Goal: Transaction & Acquisition: Book appointment/travel/reservation

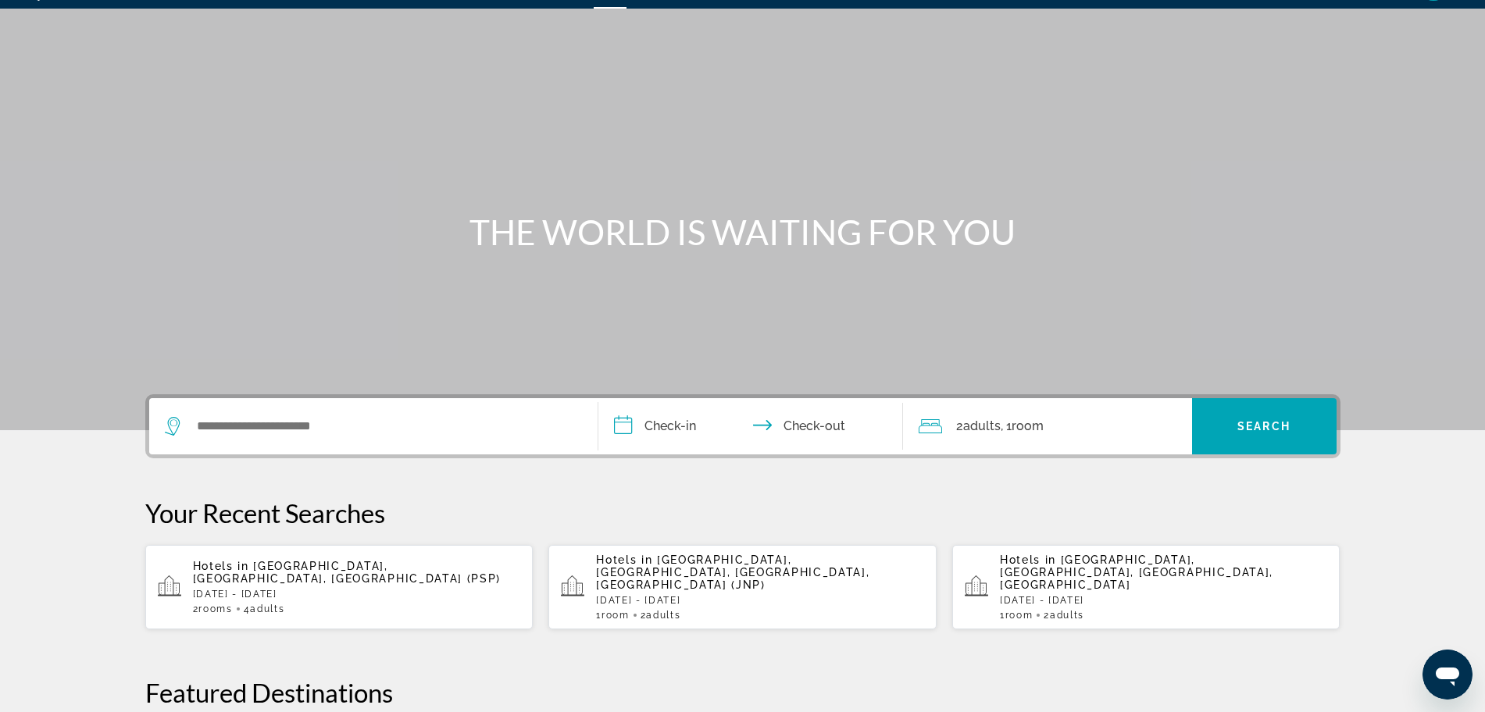
scroll to position [98, 0]
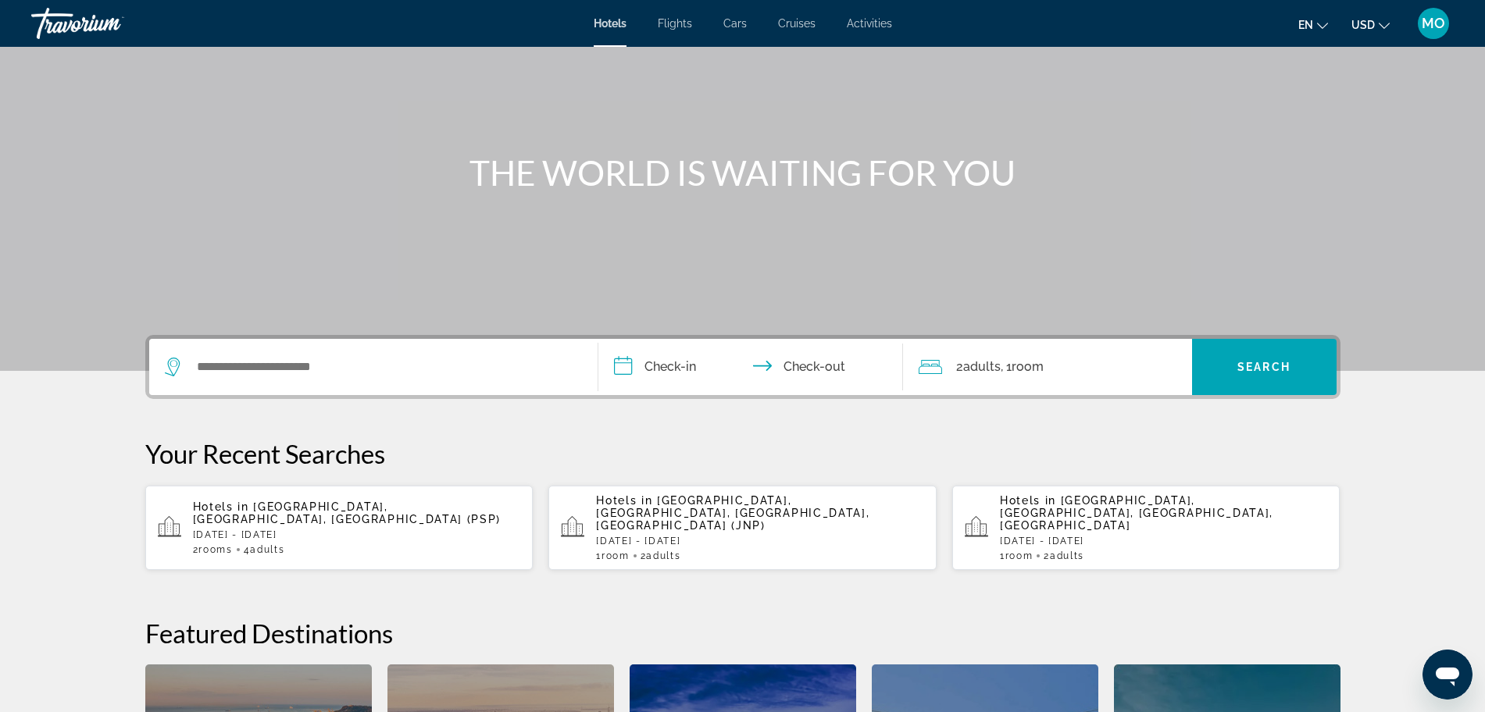
click at [344, 530] on p "[DATE] - [DATE]" at bounding box center [357, 535] width 328 height 11
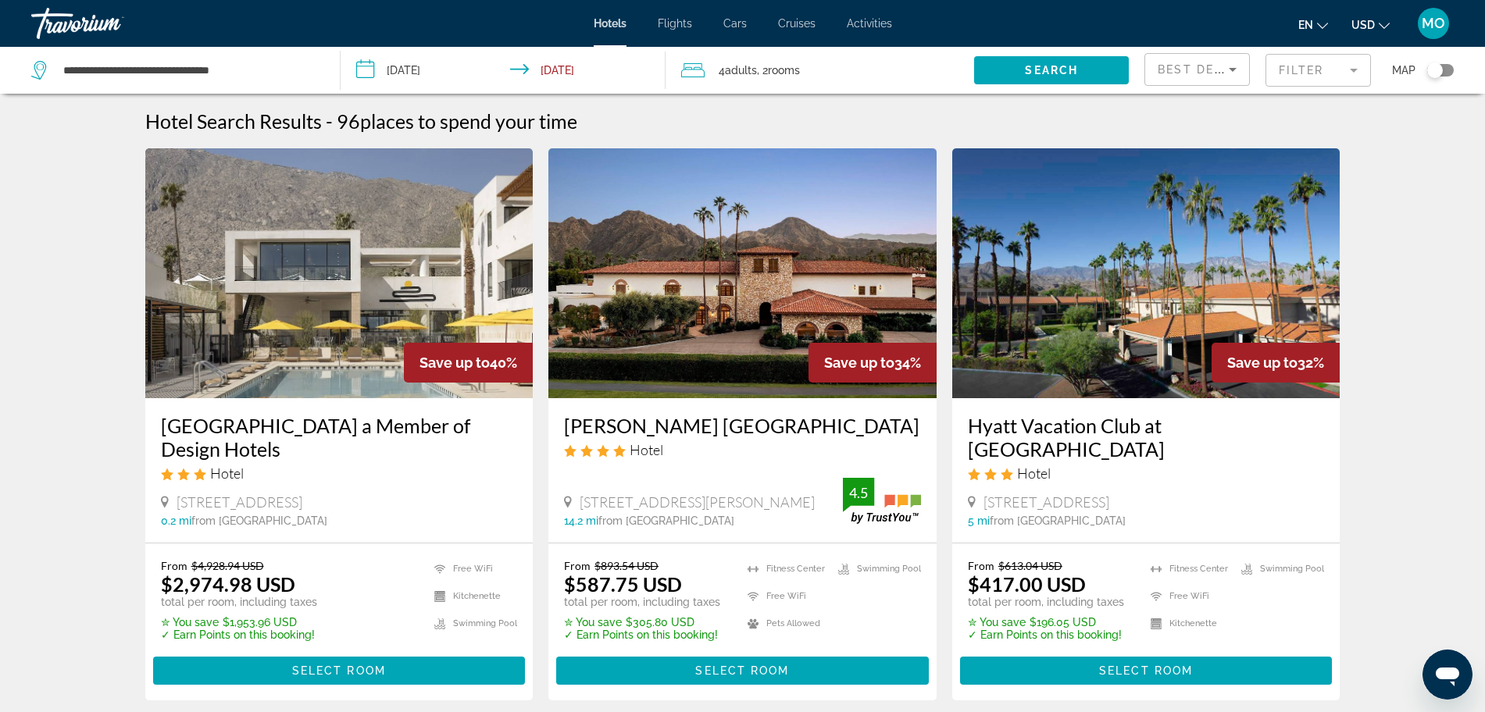
click at [1296, 62] on mat-form-field "Filter" at bounding box center [1317, 70] width 105 height 33
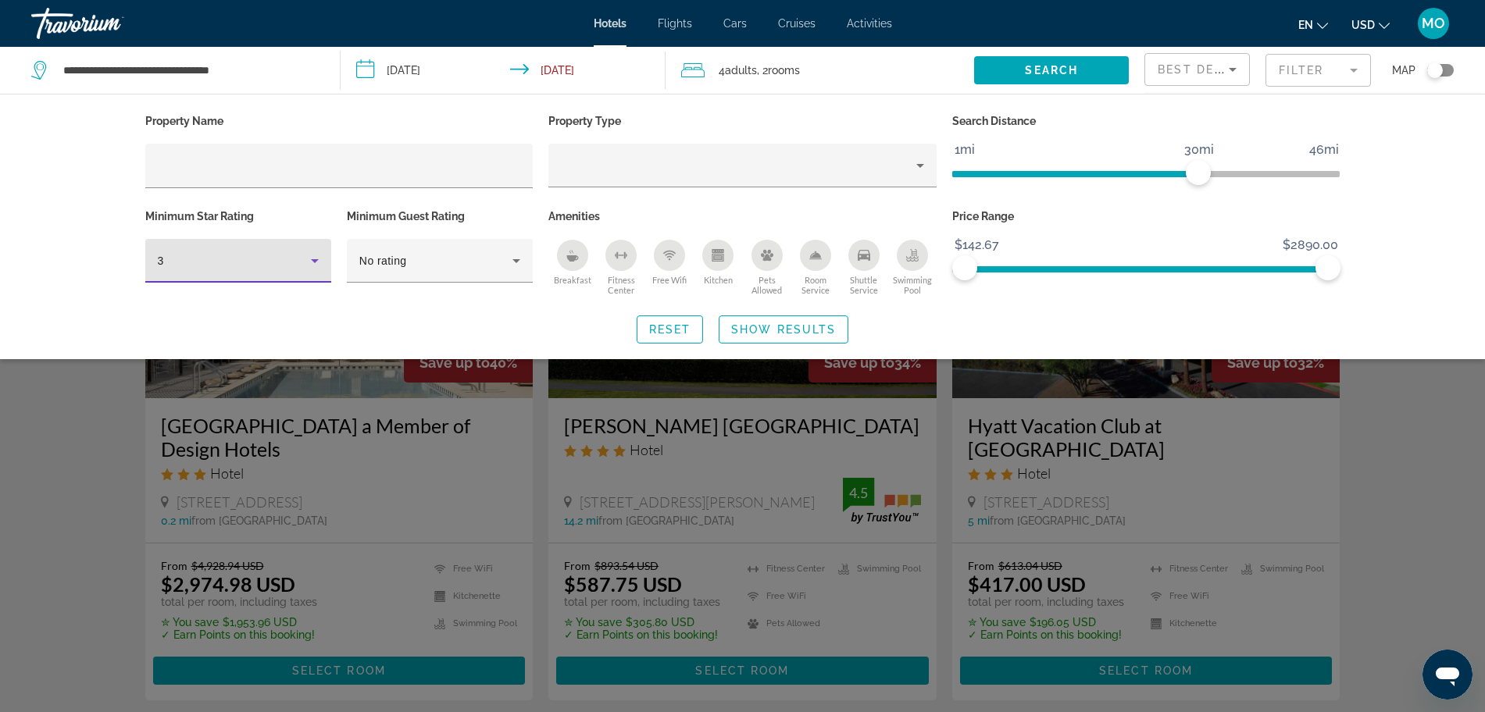
click at [262, 258] on div "3" at bounding box center [234, 261] width 153 height 19
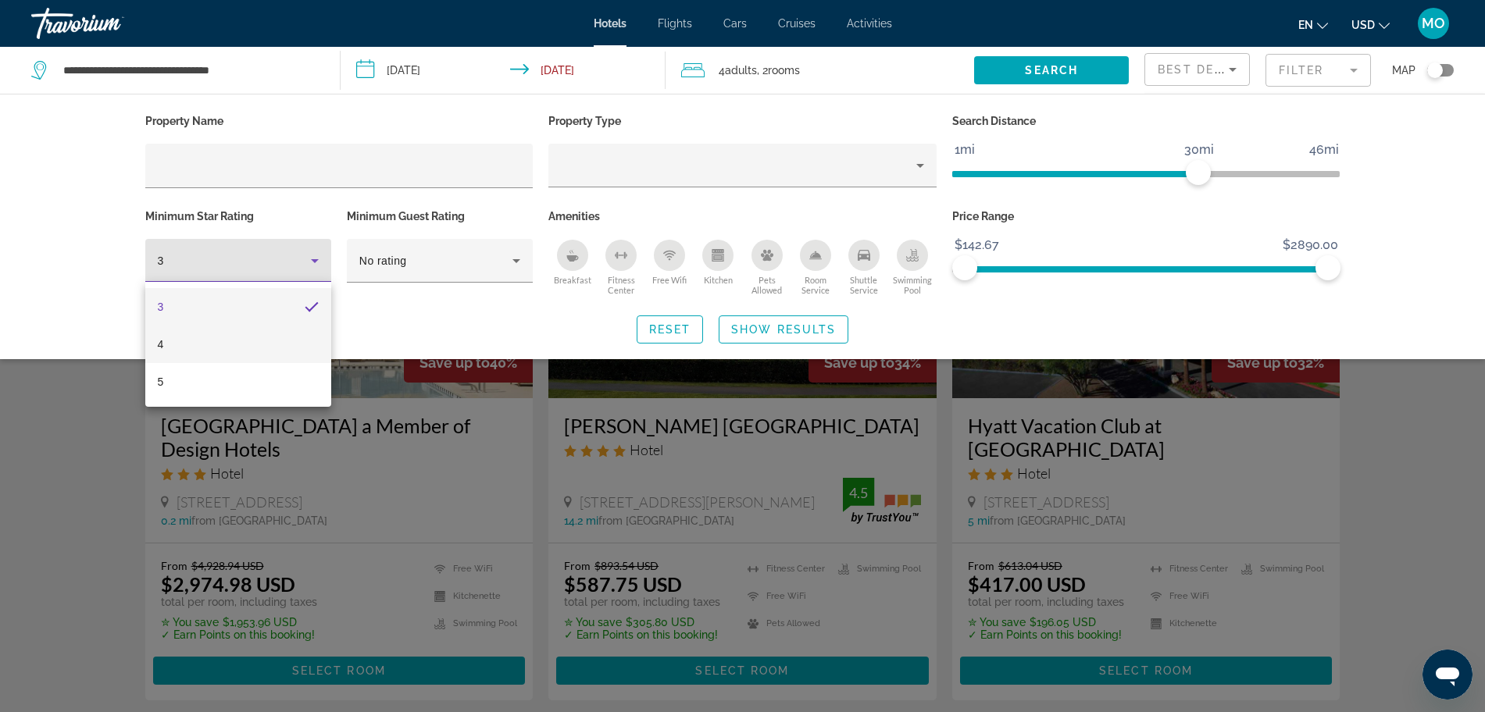
click at [221, 337] on mat-option "4" at bounding box center [238, 344] width 186 height 37
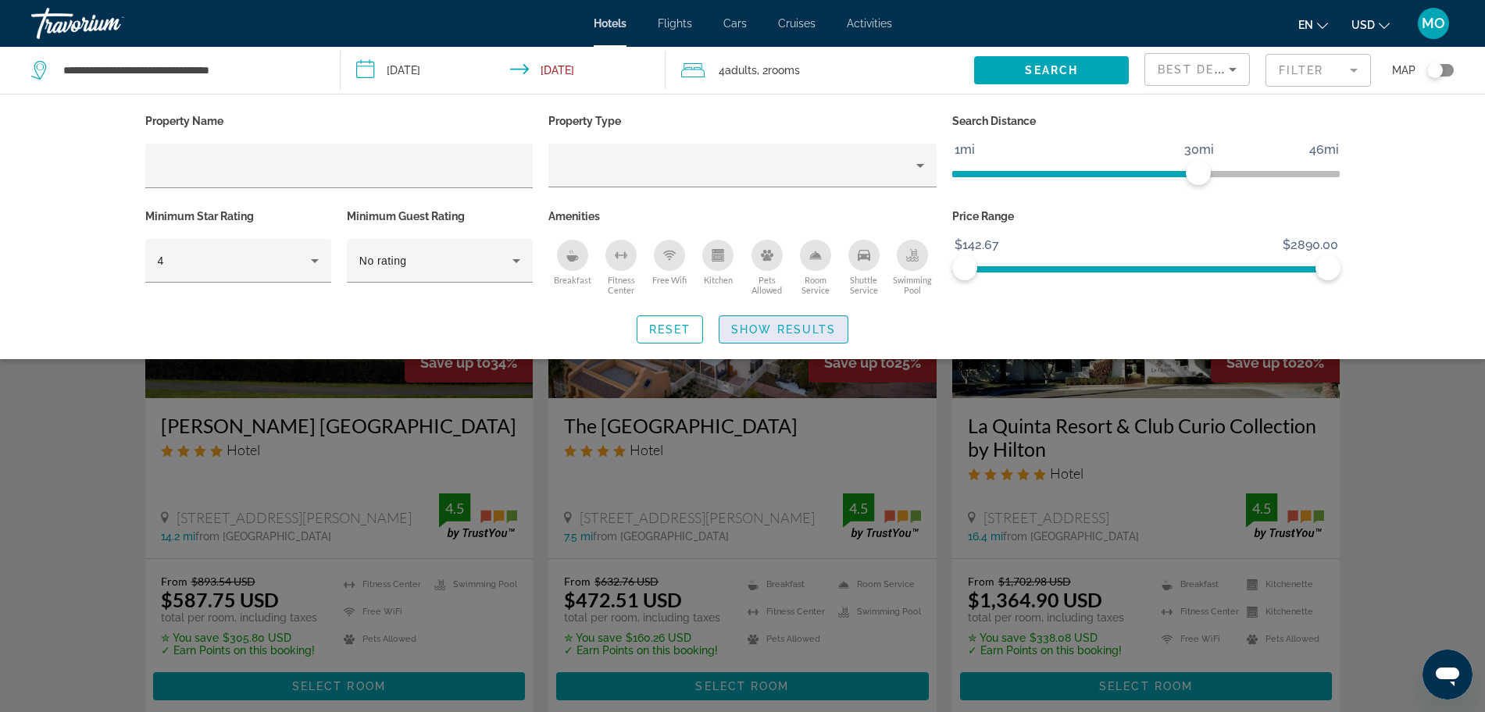
click at [808, 332] on span "Show Results" at bounding box center [783, 329] width 105 height 12
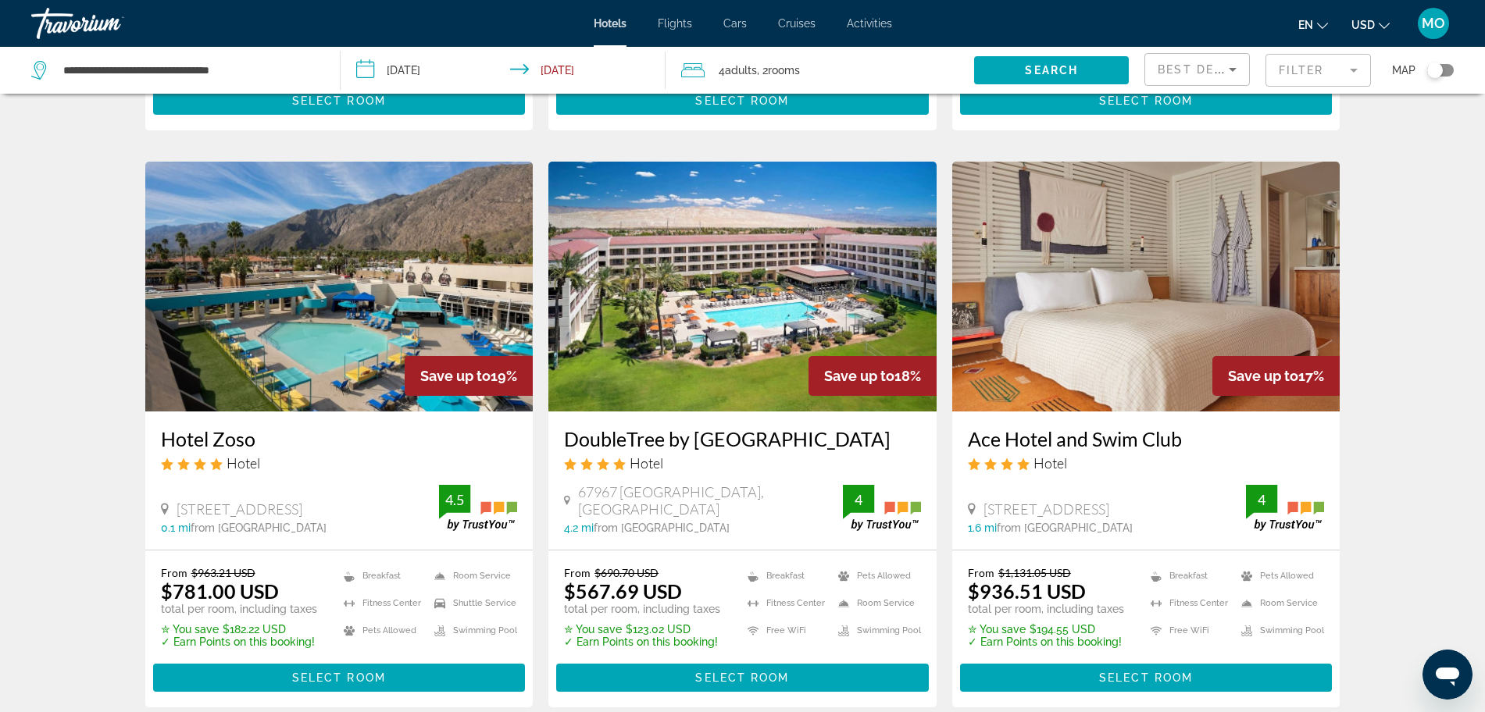
scroll to position [683, 0]
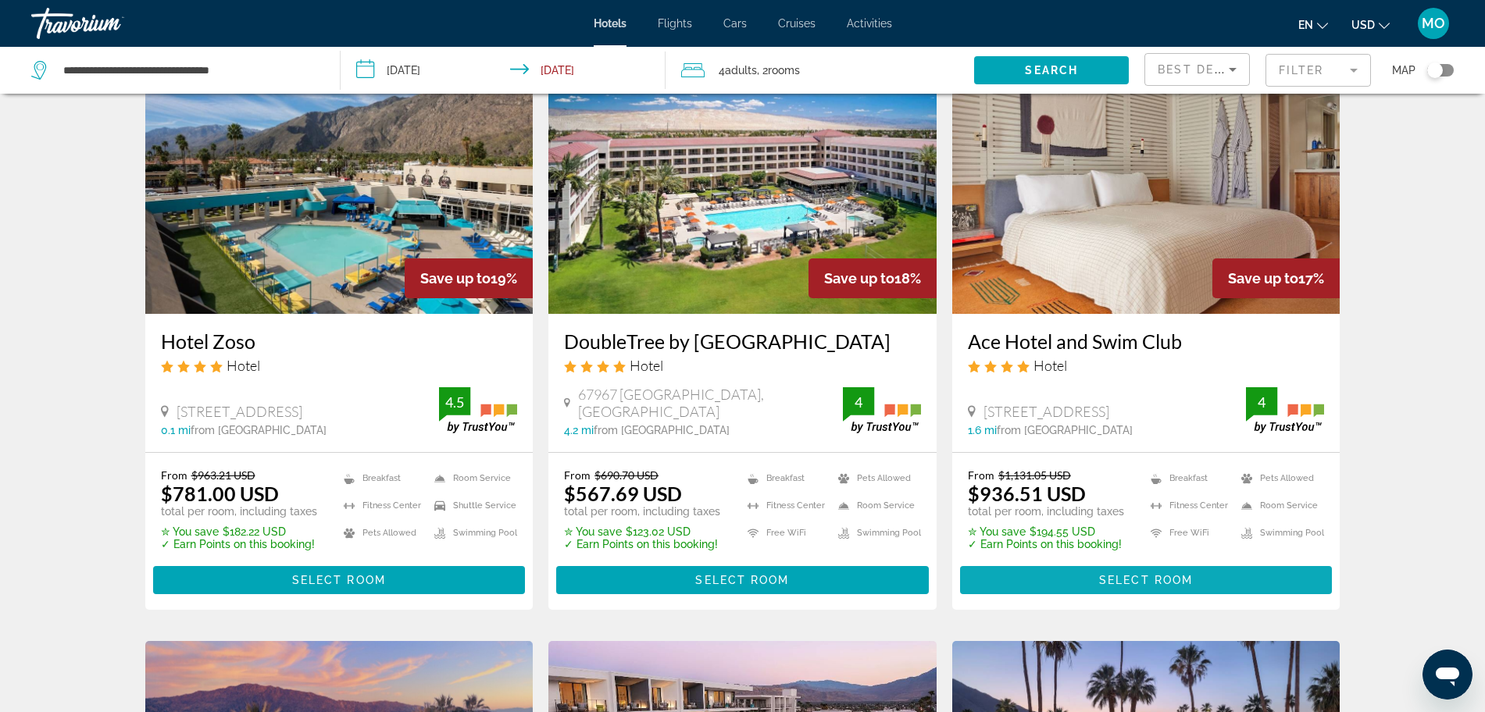
click at [1162, 587] on span "Select Room" at bounding box center [1146, 580] width 94 height 12
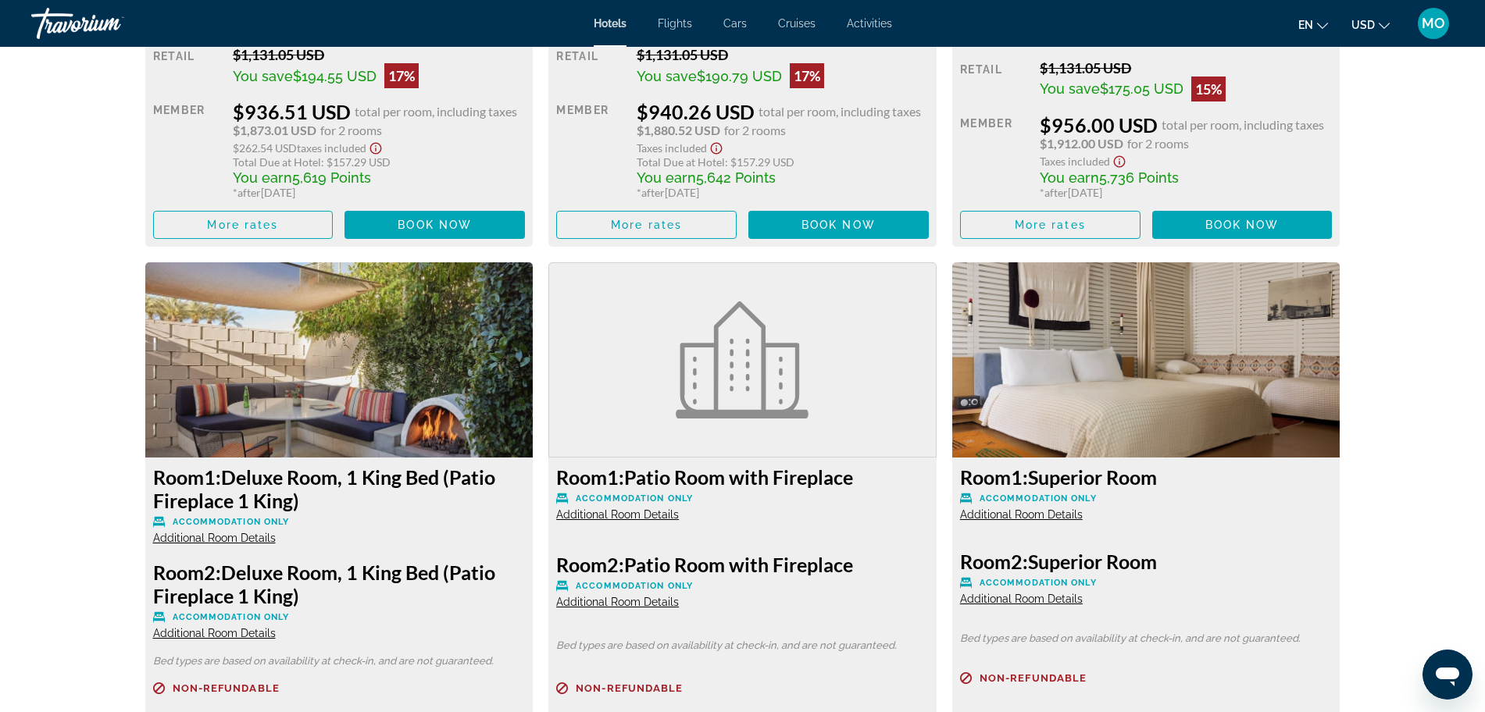
scroll to position [2639, 0]
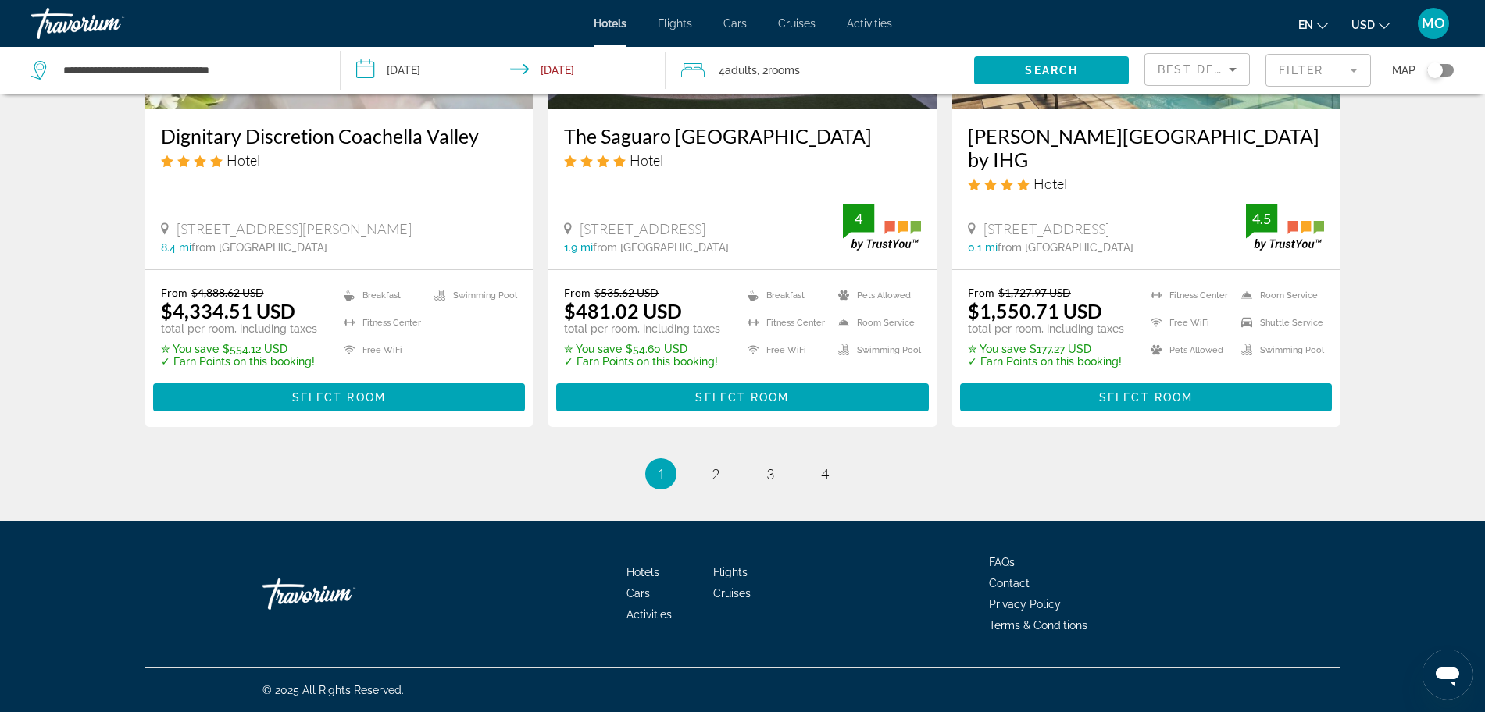
scroll to position [2065, 0]
click at [712, 474] on span "2" at bounding box center [716, 474] width 8 height 17
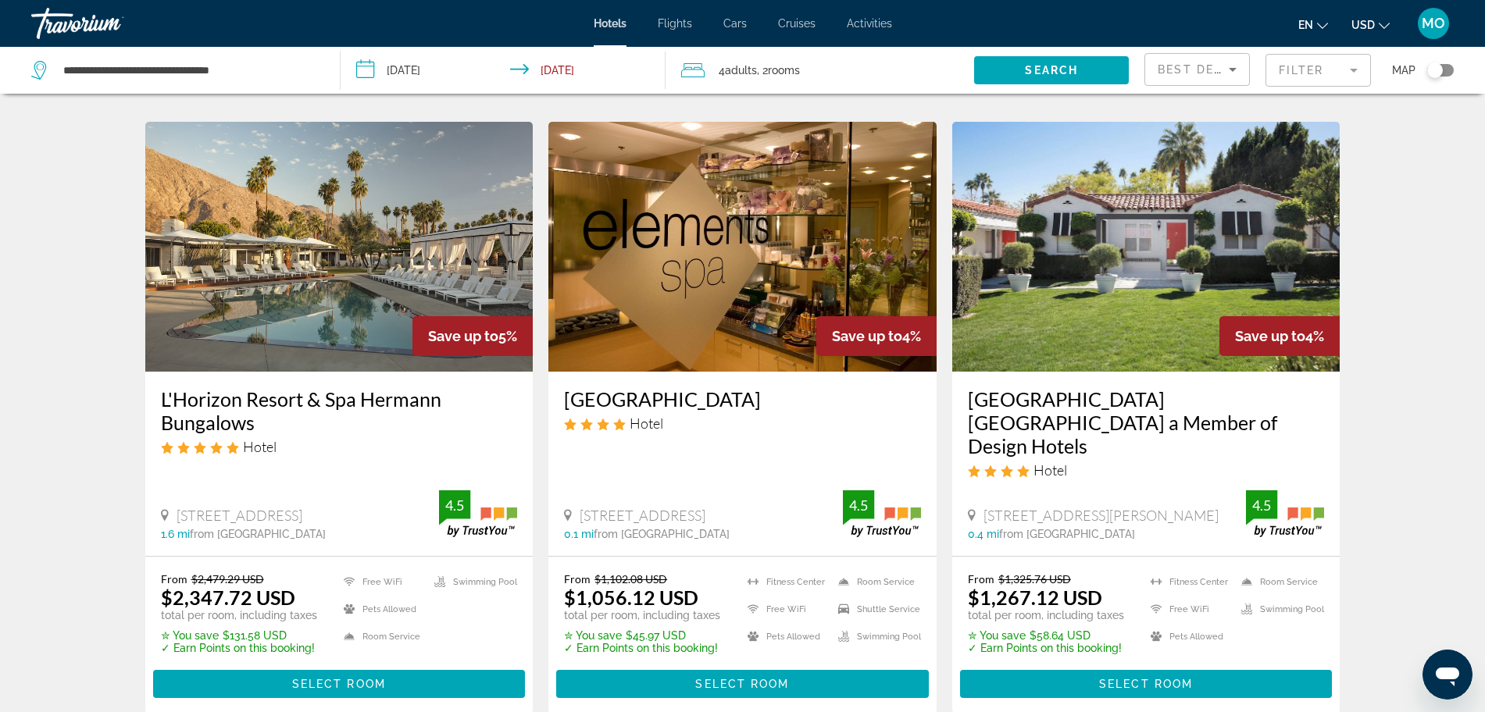
scroll to position [1855, 0]
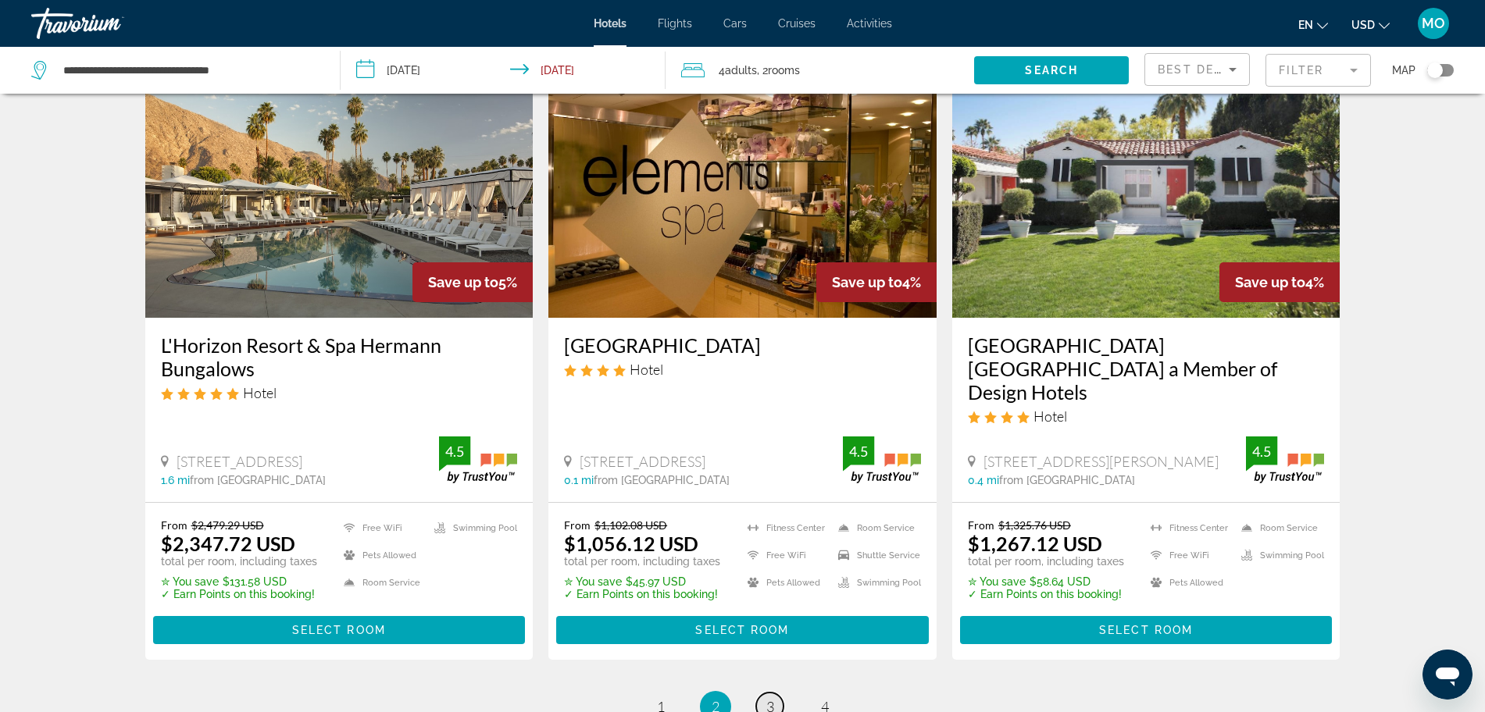
click at [776, 693] on link "page 3" at bounding box center [769, 706] width 27 height 27
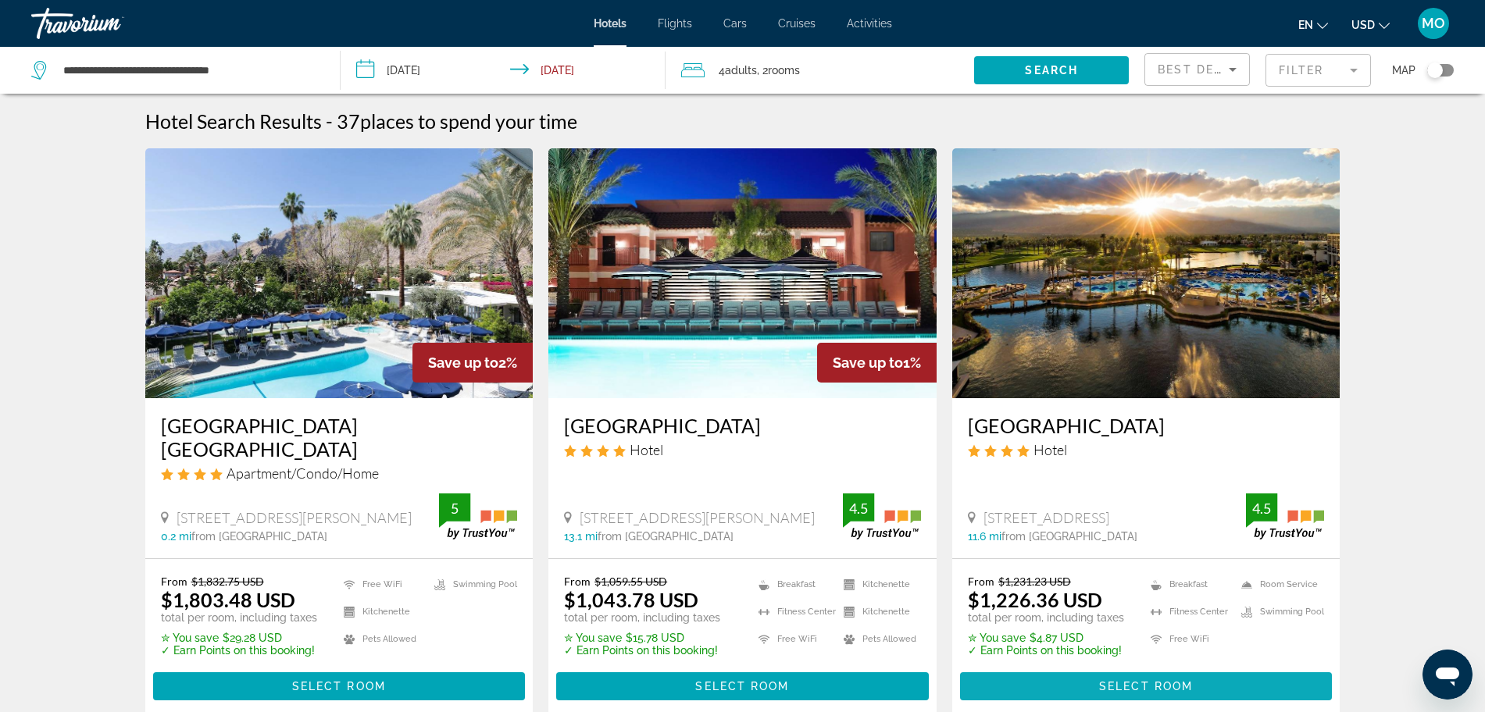
click at [1193, 680] on span "Select Room" at bounding box center [1146, 686] width 94 height 12
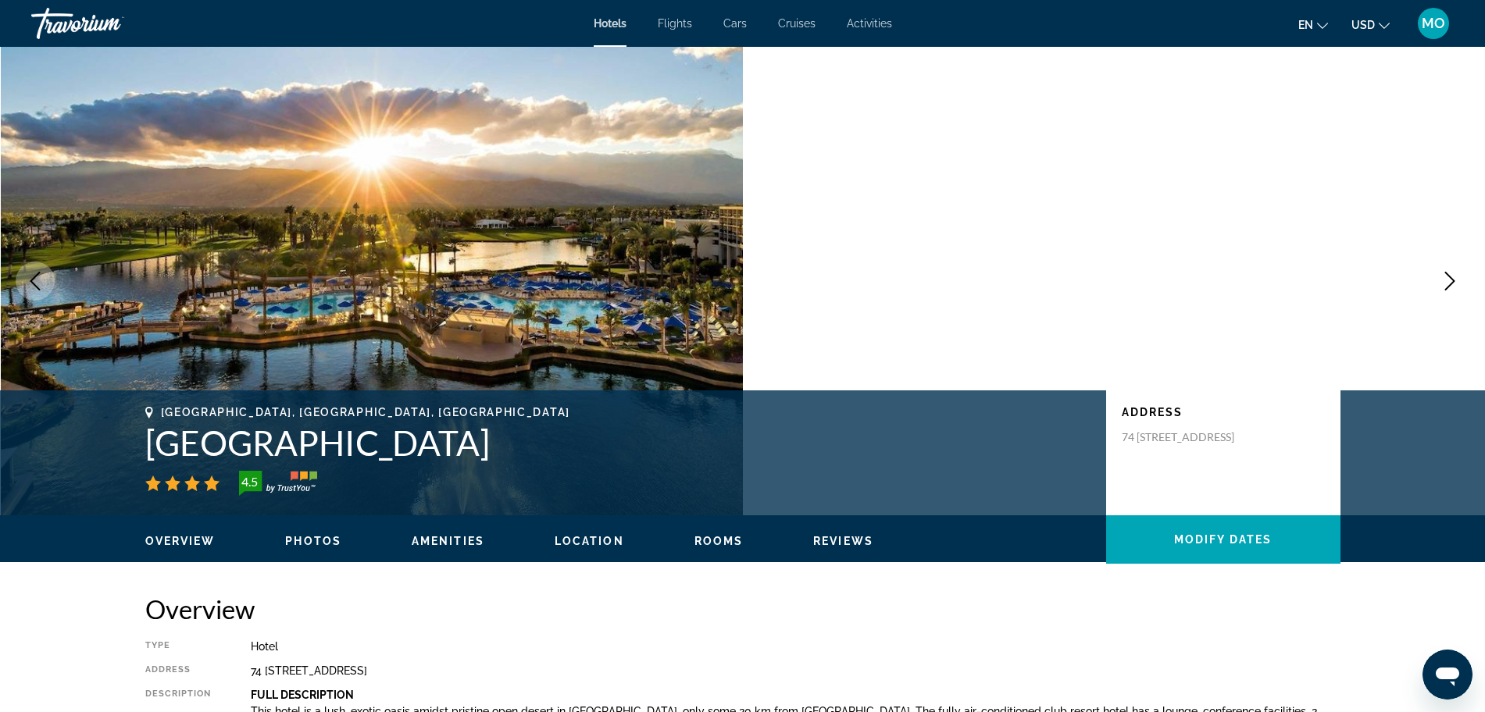
scroll to position [391, 0]
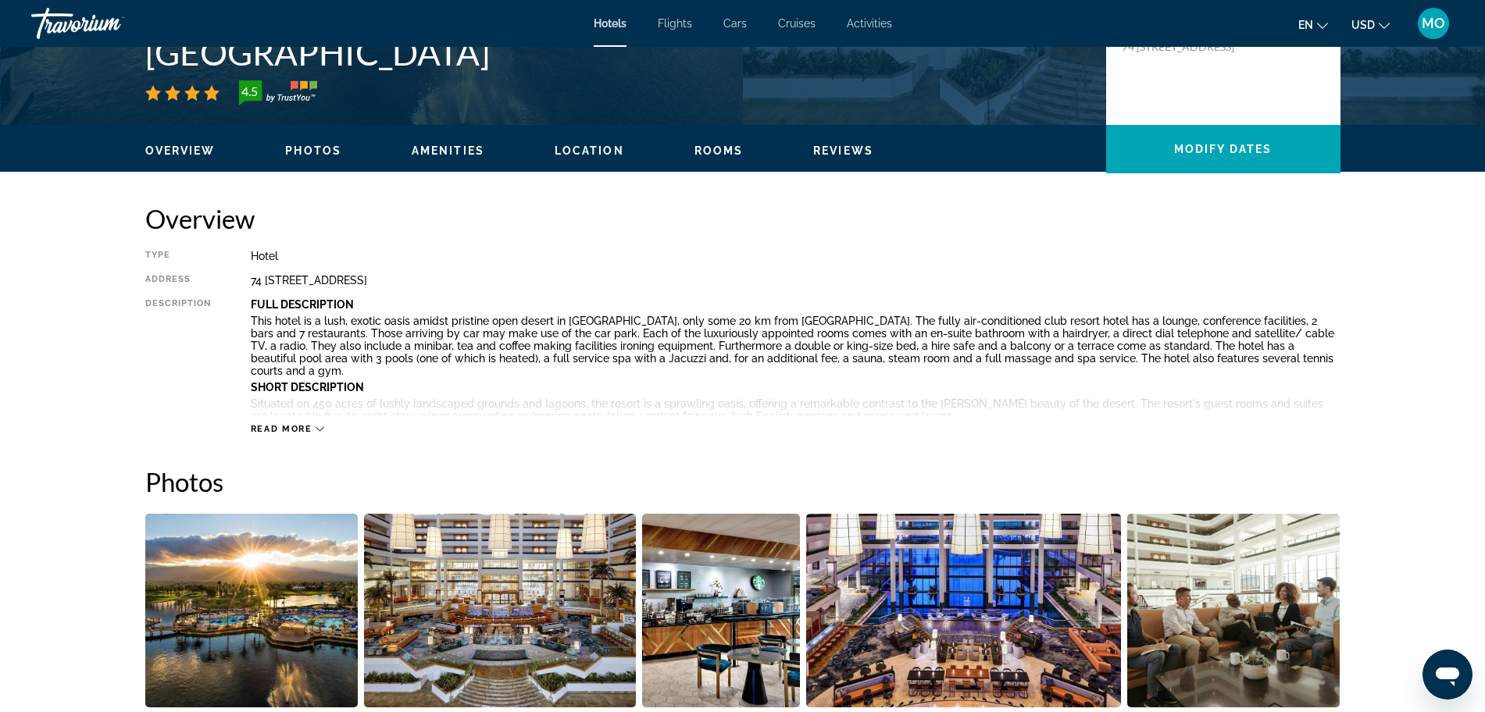
click at [284, 429] on span "Read more" at bounding box center [282, 429] width 62 height 10
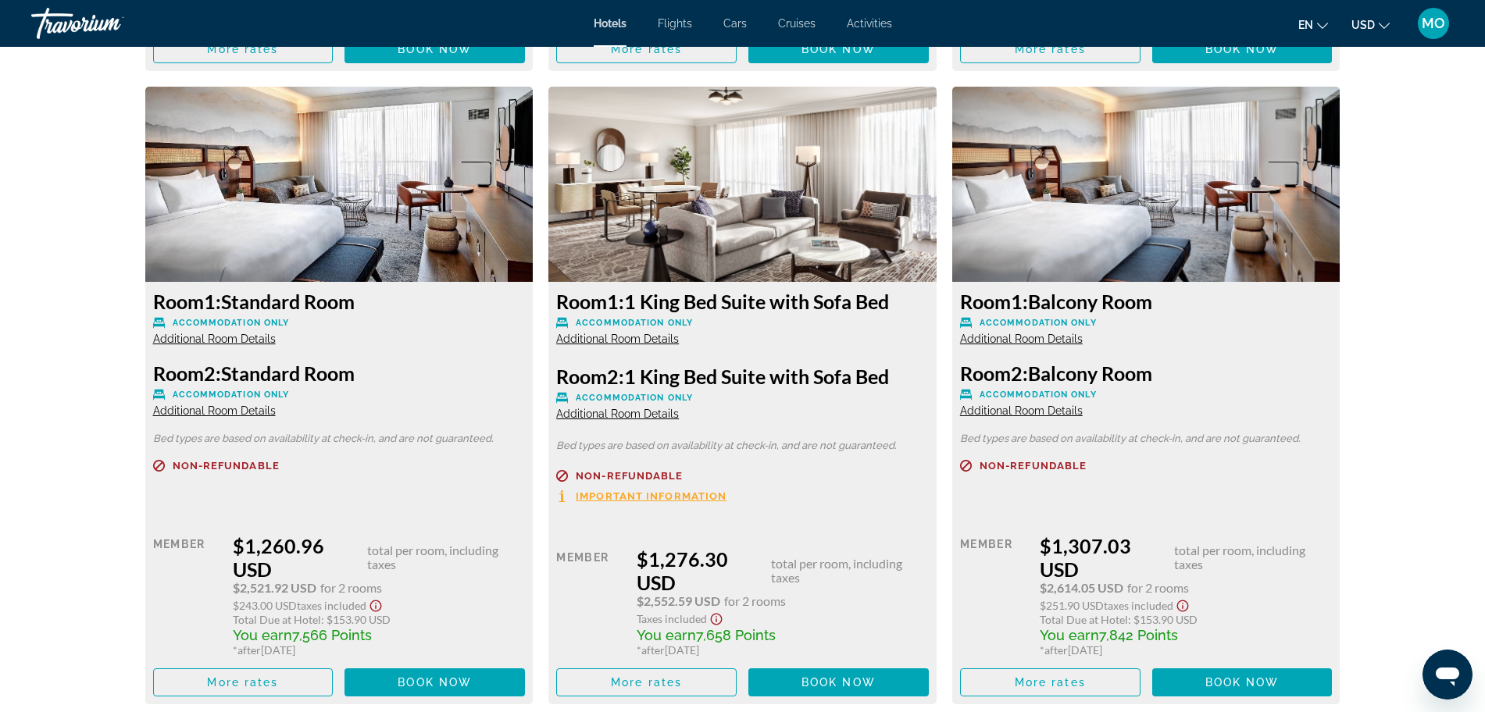
scroll to position [3222, 0]
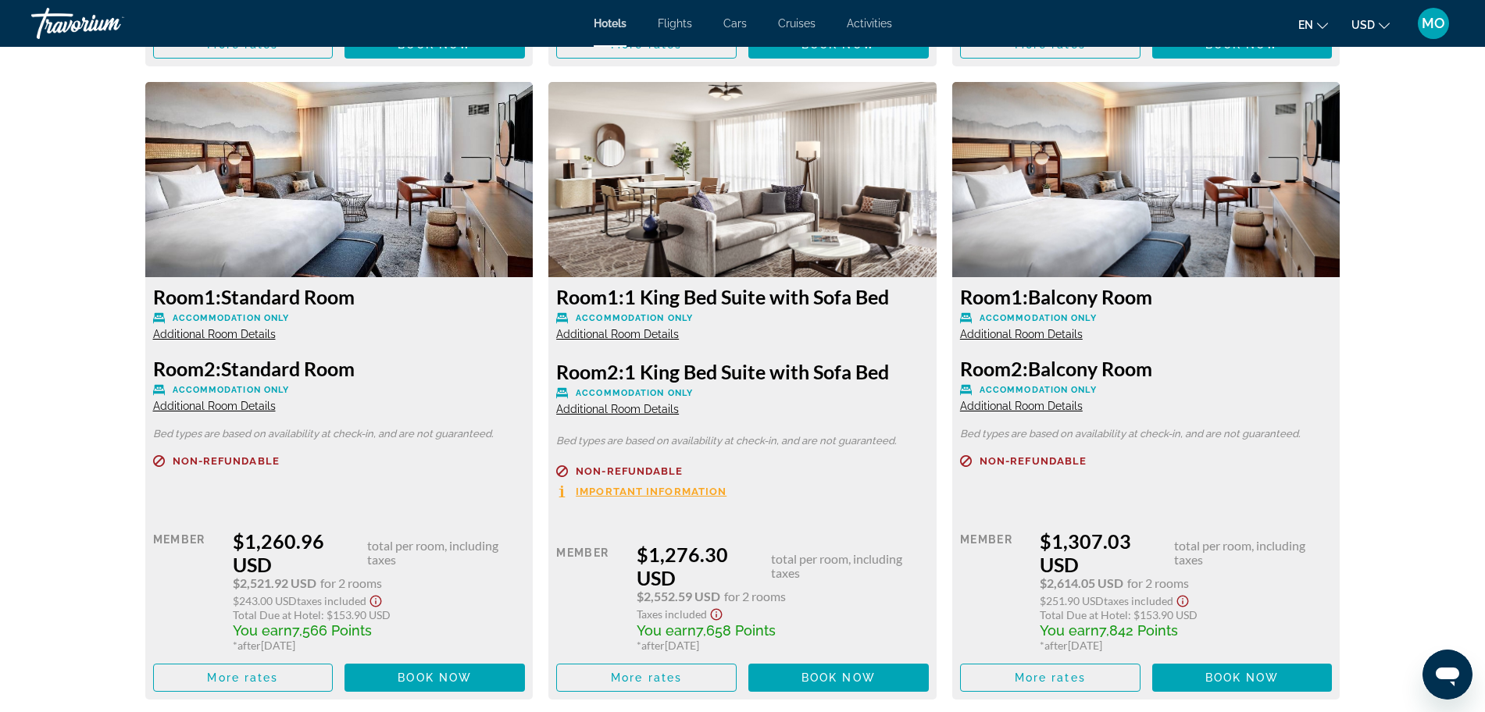
click at [676, 487] on span "Important Information" at bounding box center [651, 492] width 151 height 10
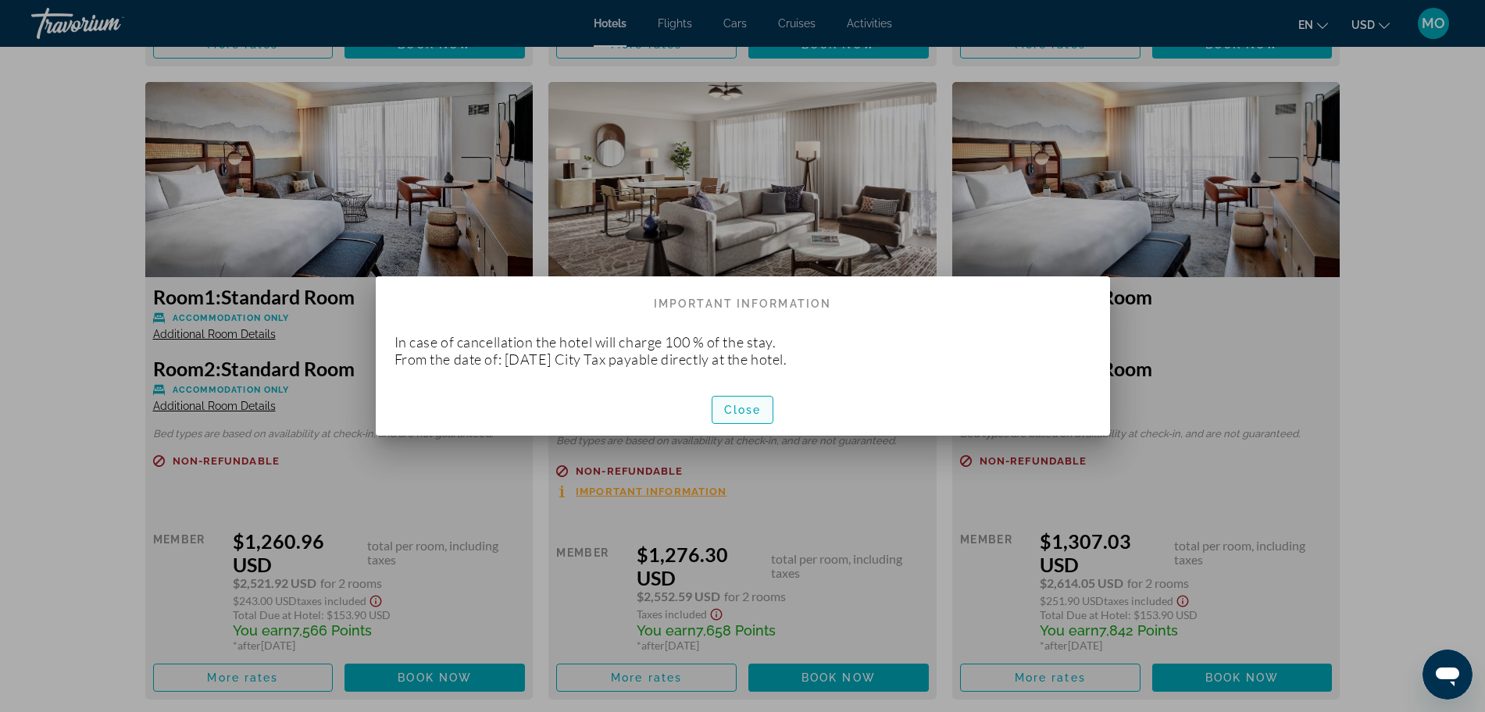
click at [740, 409] on span "Close" at bounding box center [742, 410] width 37 height 12
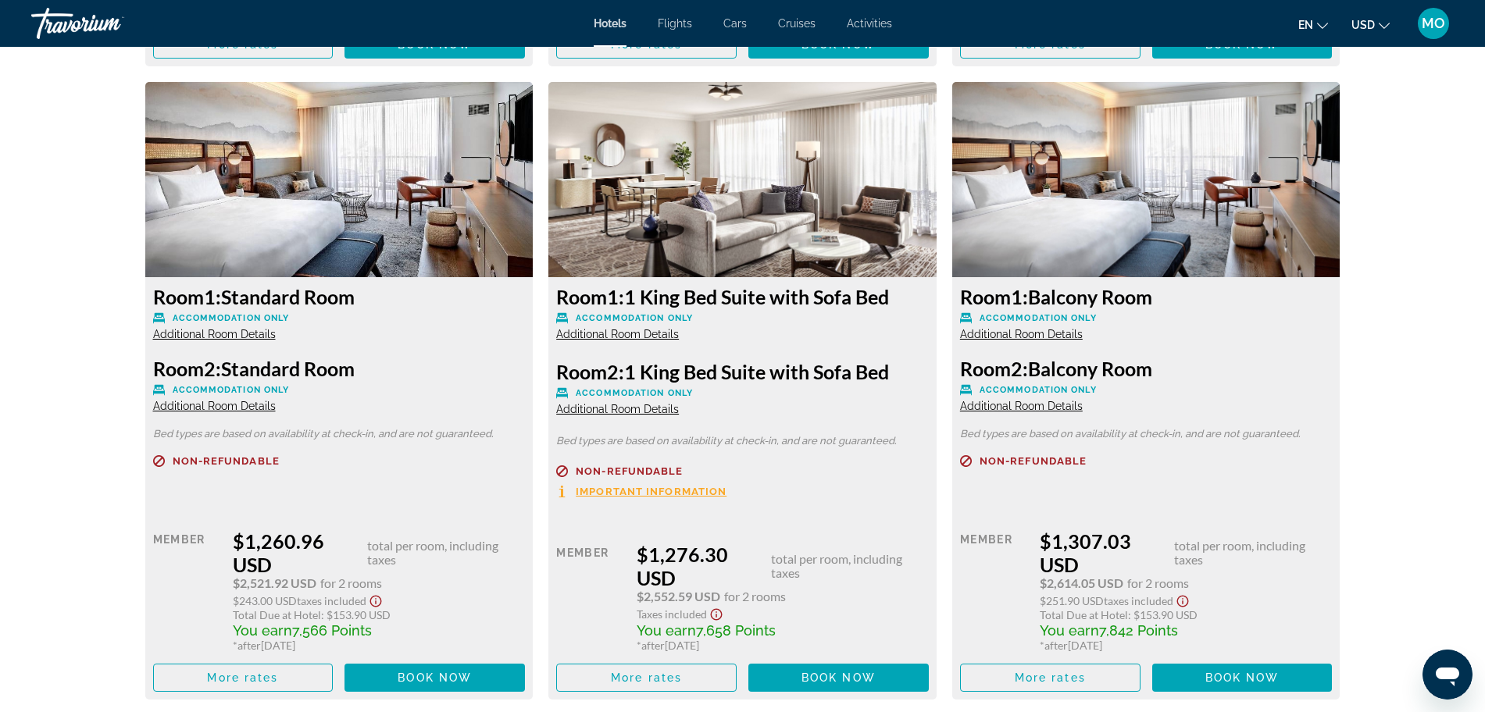
scroll to position [3222, 0]
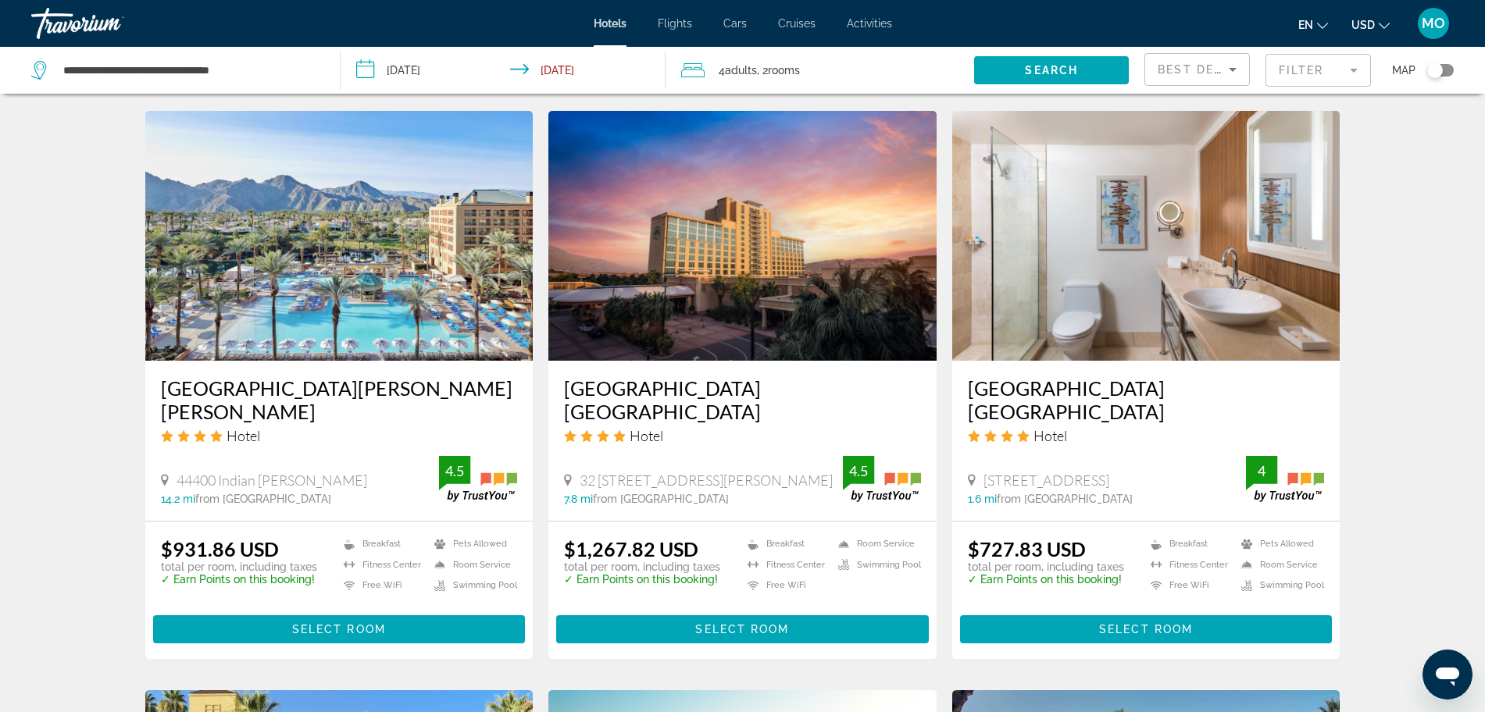
scroll to position [1269, 0]
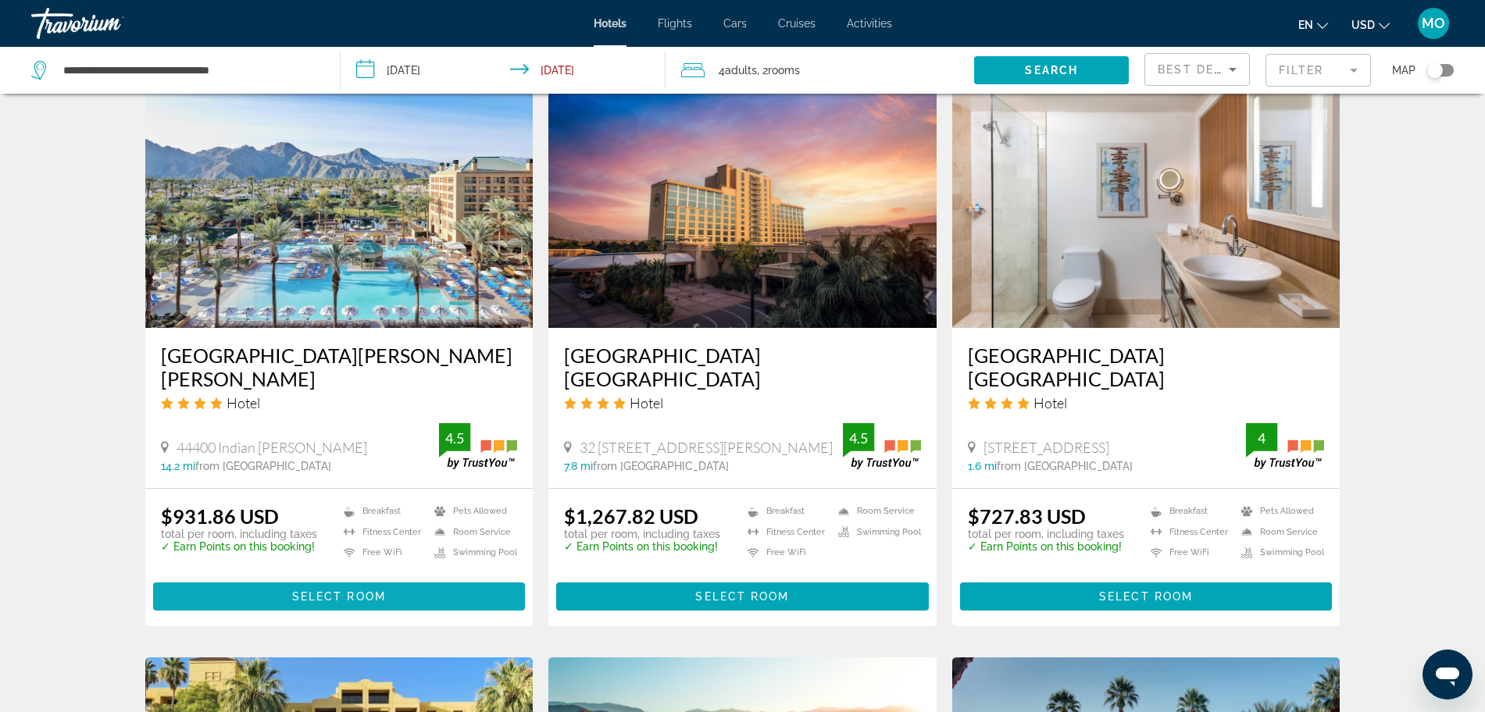
click at [349, 591] on span "Select Room" at bounding box center [339, 597] width 94 height 12
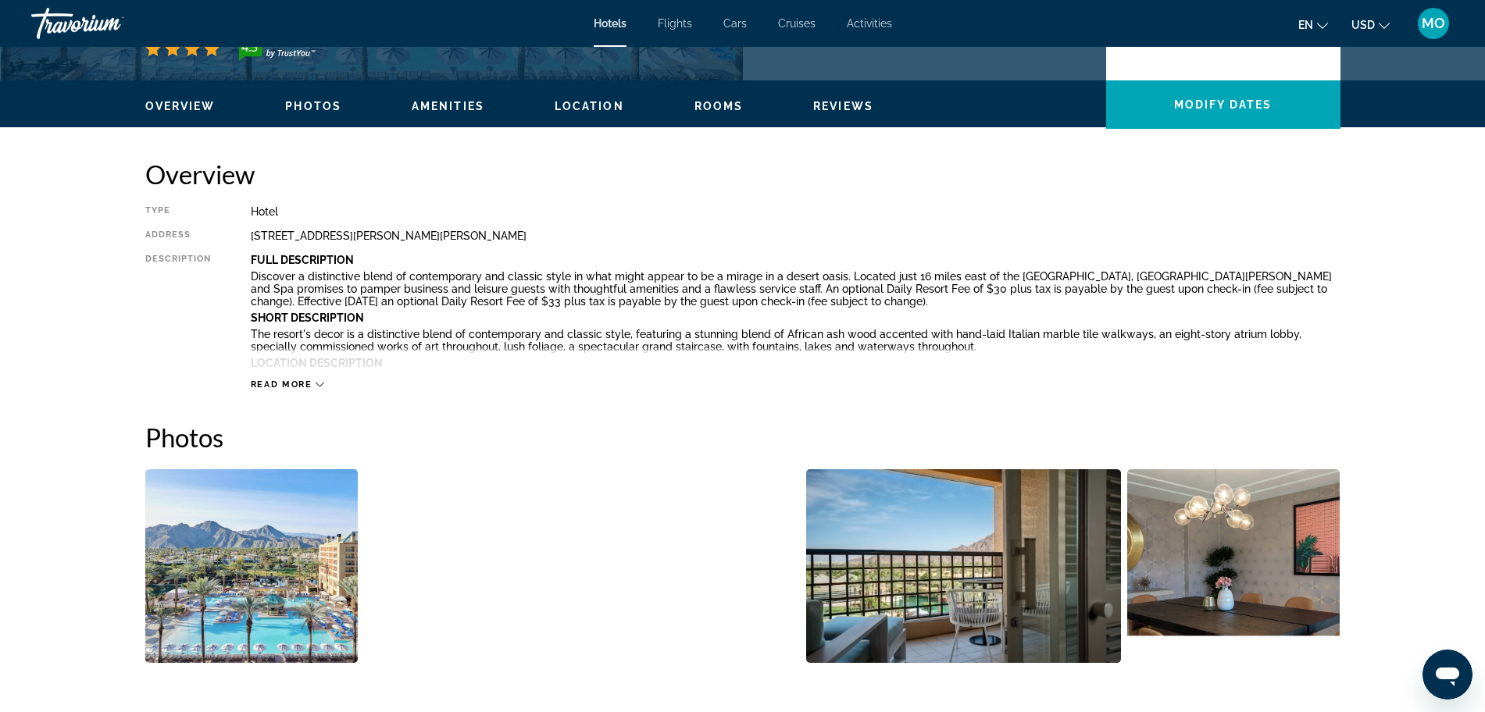
scroll to position [488, 0]
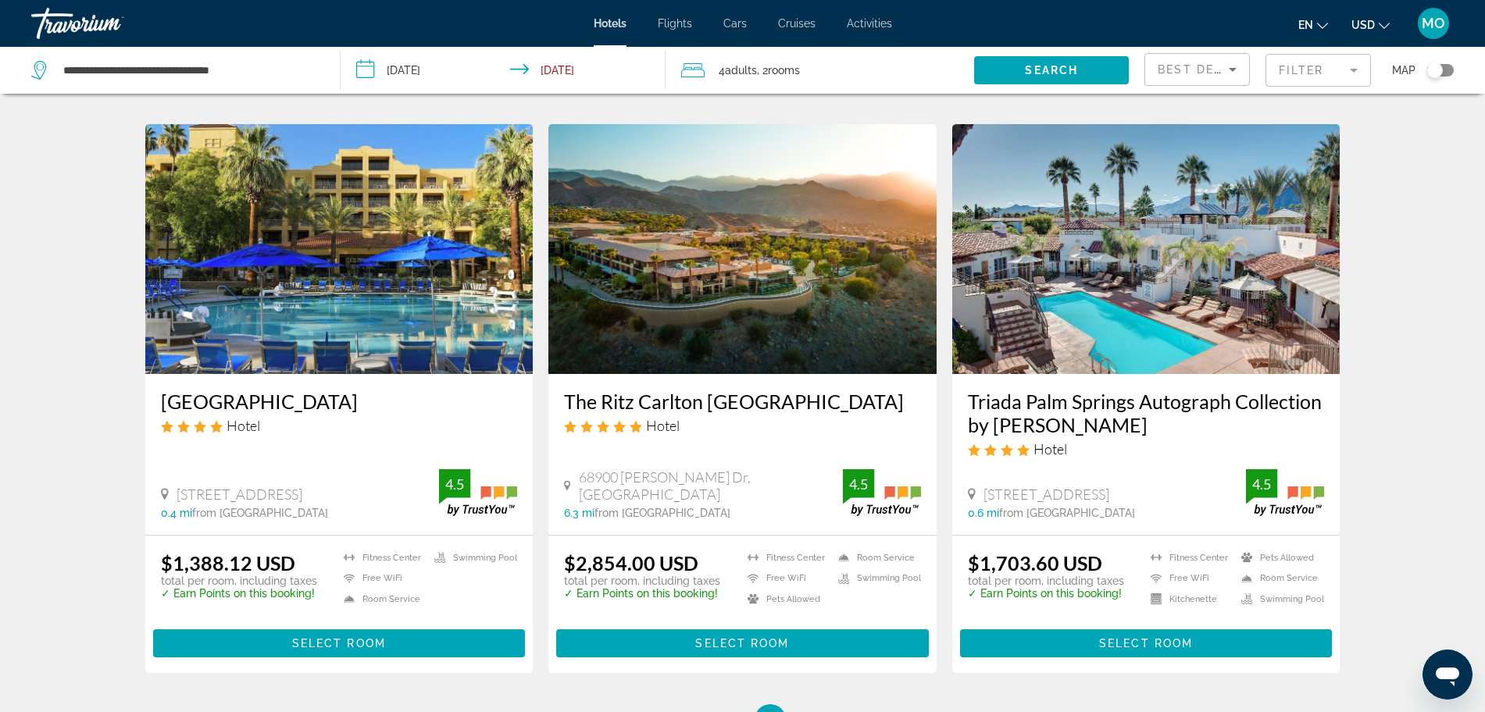
scroll to position [1855, 0]
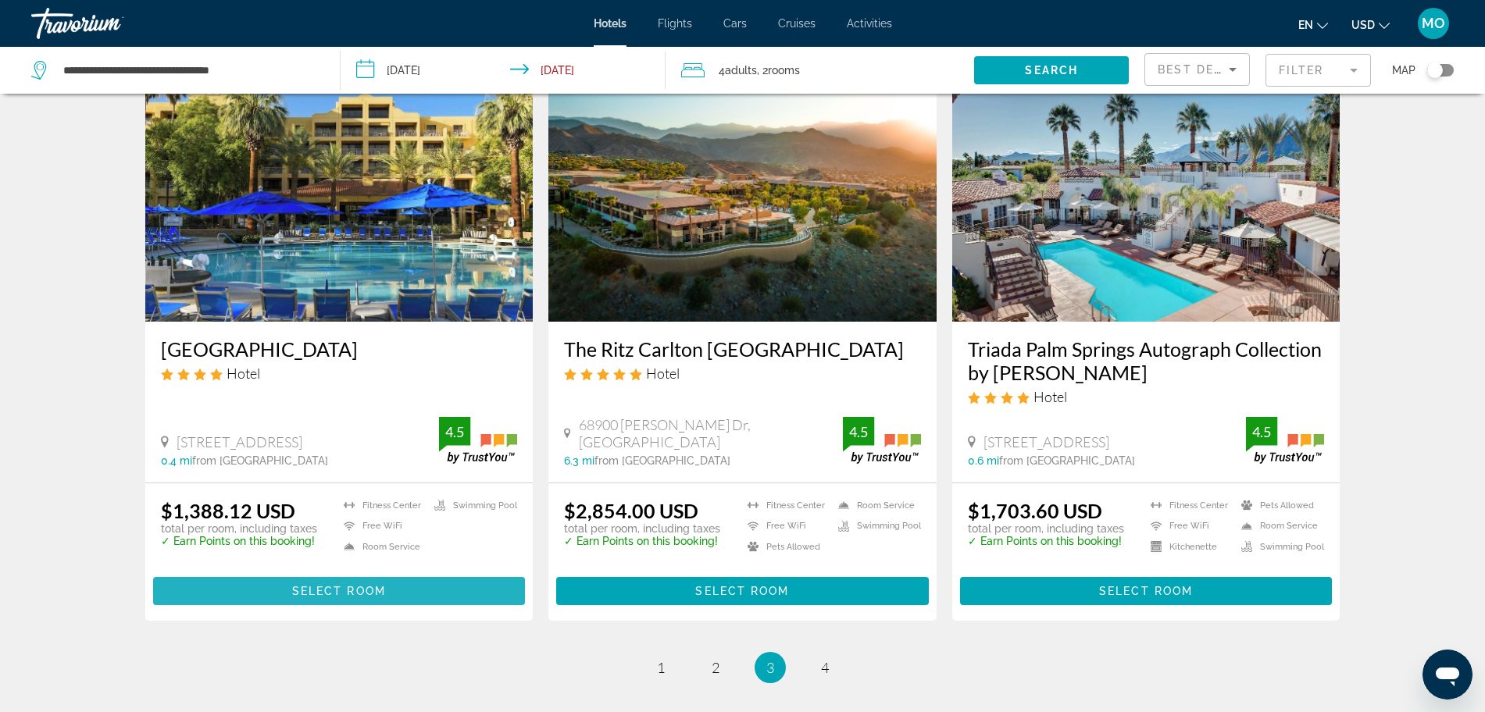
click at [377, 585] on span "Select Room" at bounding box center [339, 591] width 94 height 12
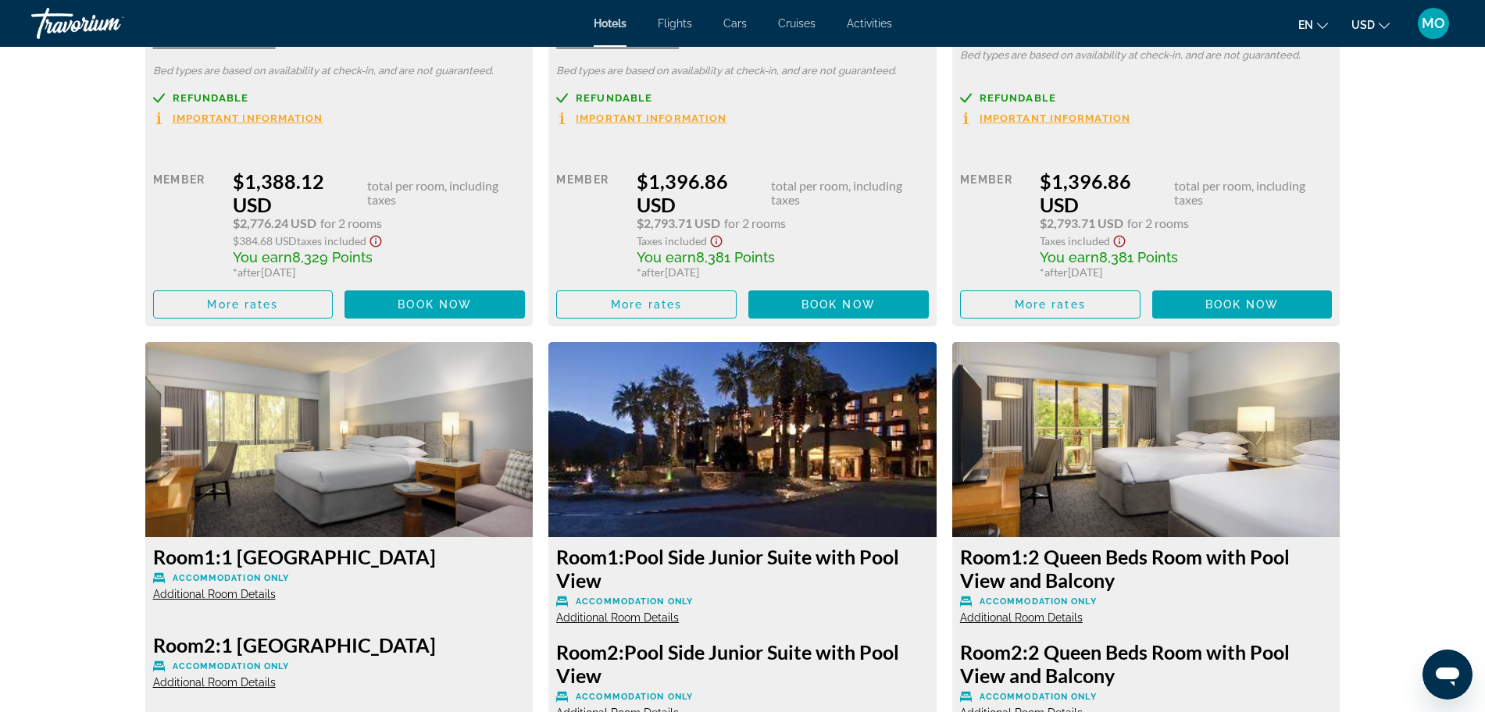
scroll to position [2051, 0]
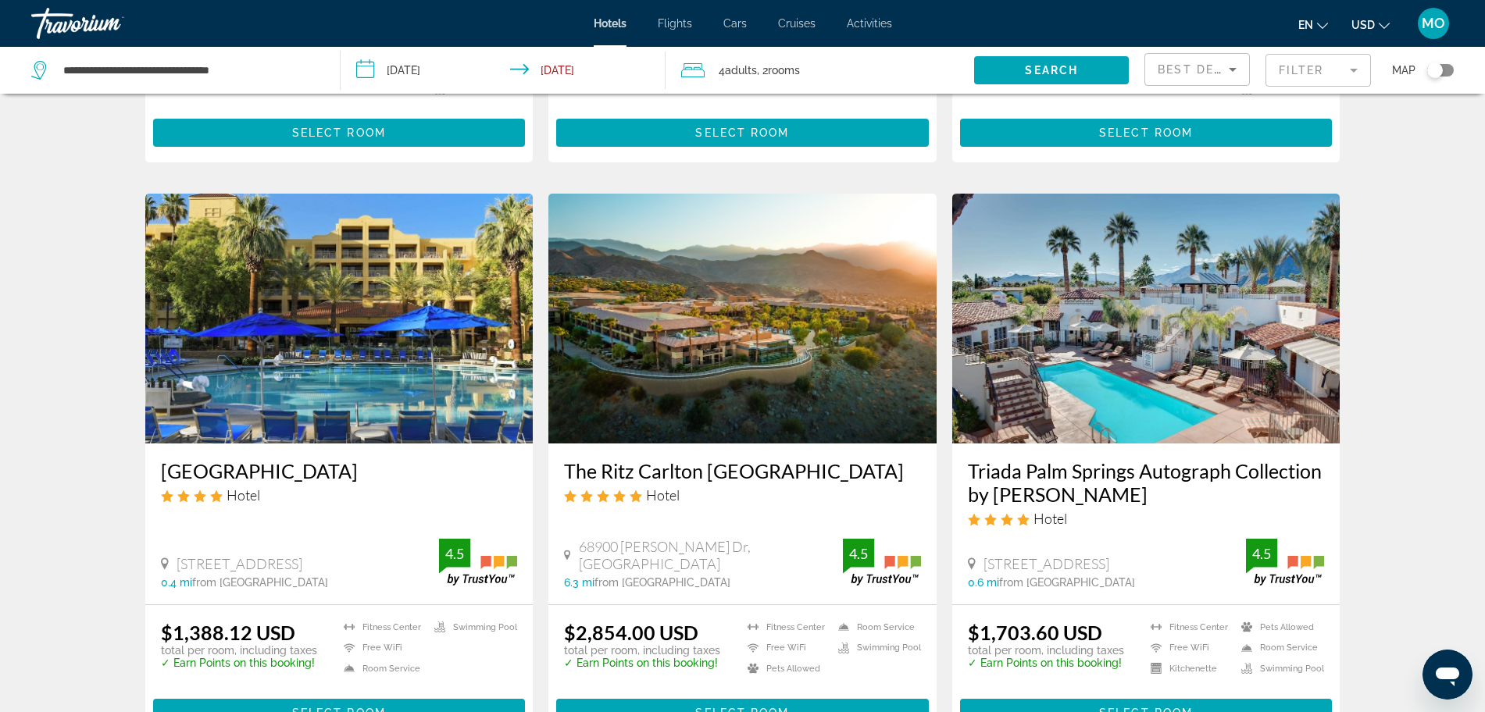
scroll to position [2026, 0]
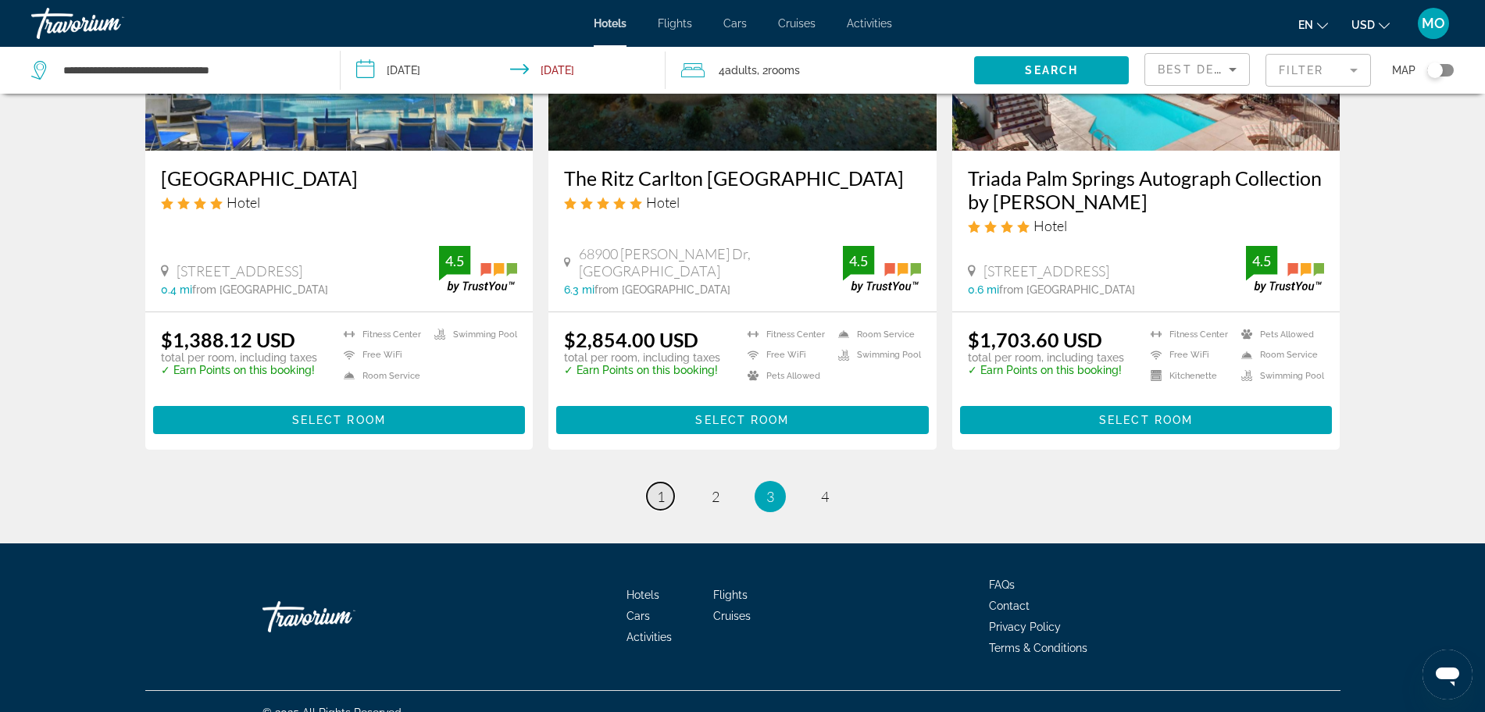
click at [665, 483] on link "page 1" at bounding box center [660, 496] width 27 height 27
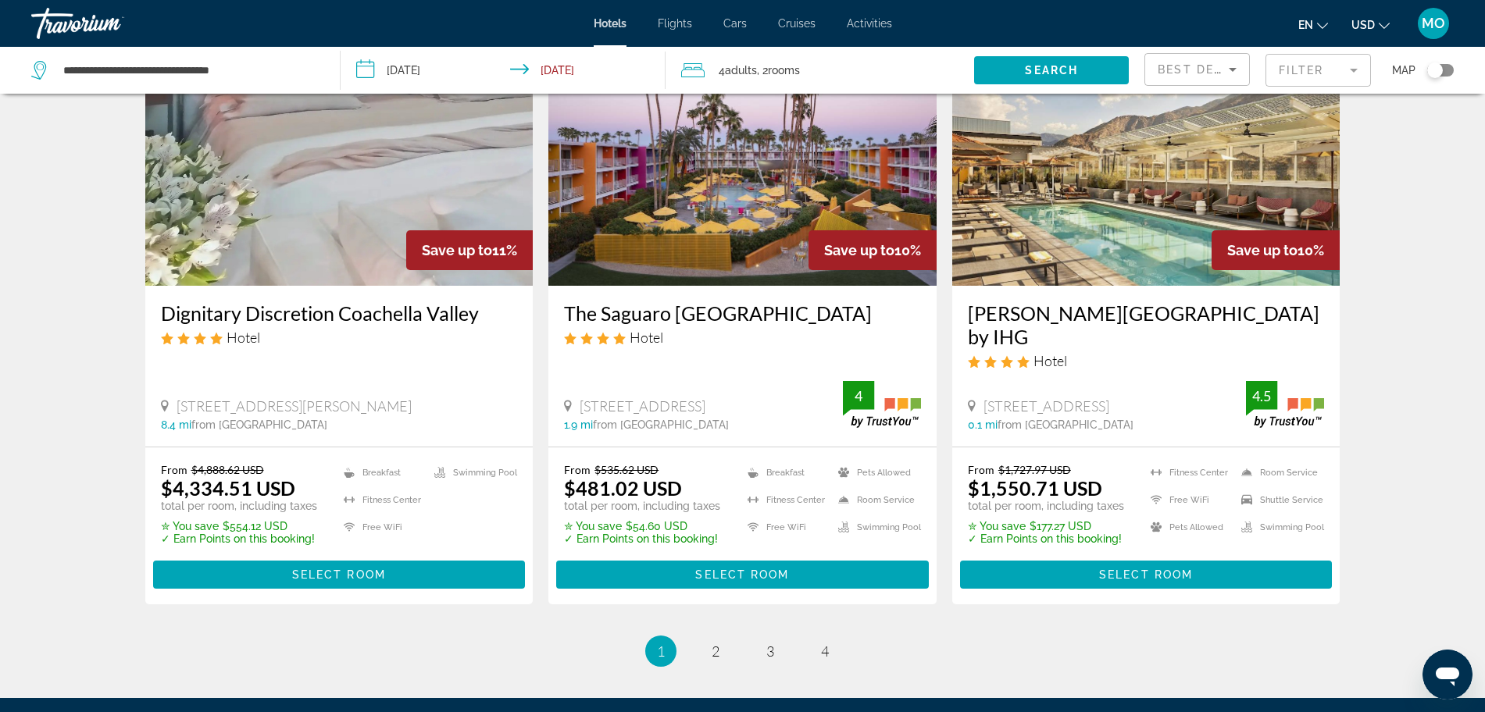
scroll to position [1953, 0]
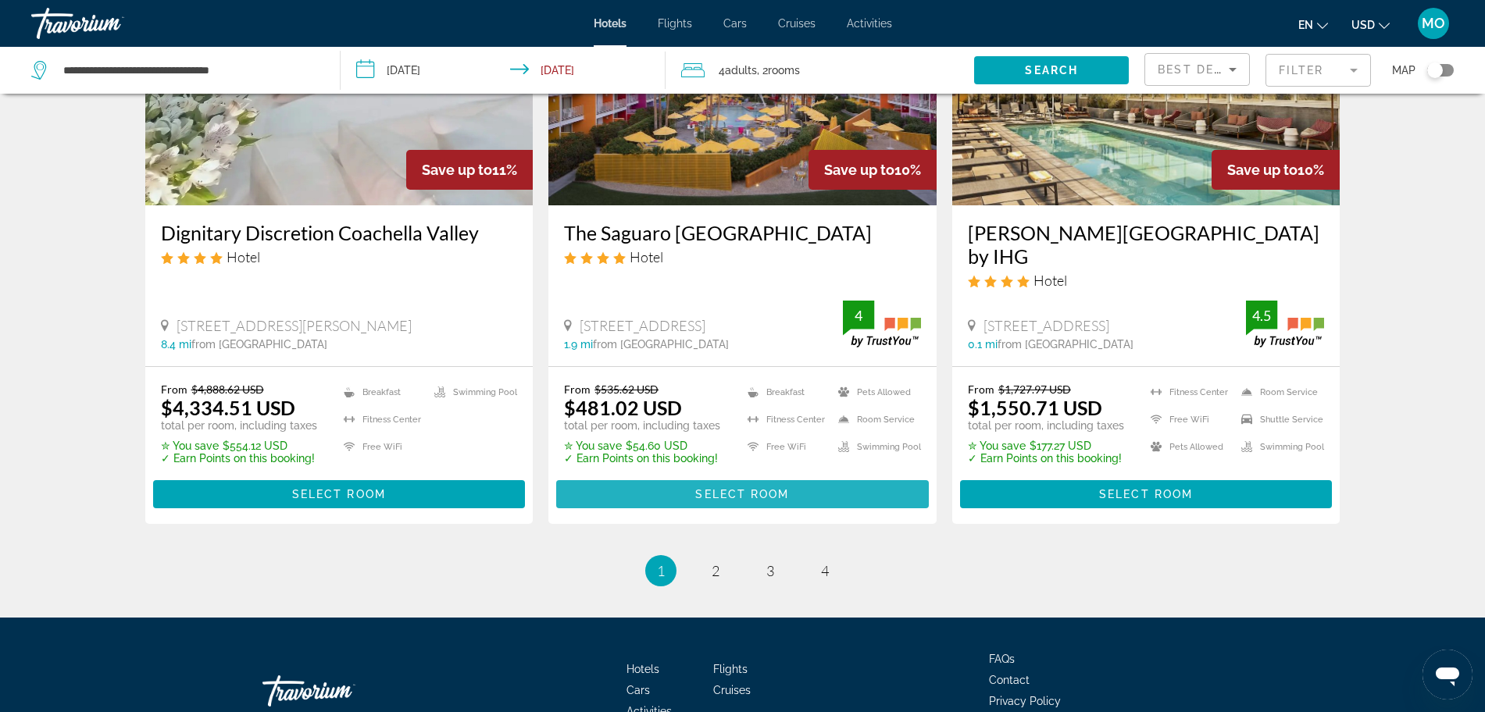
click at [753, 501] on span "Select Room" at bounding box center [742, 494] width 94 height 12
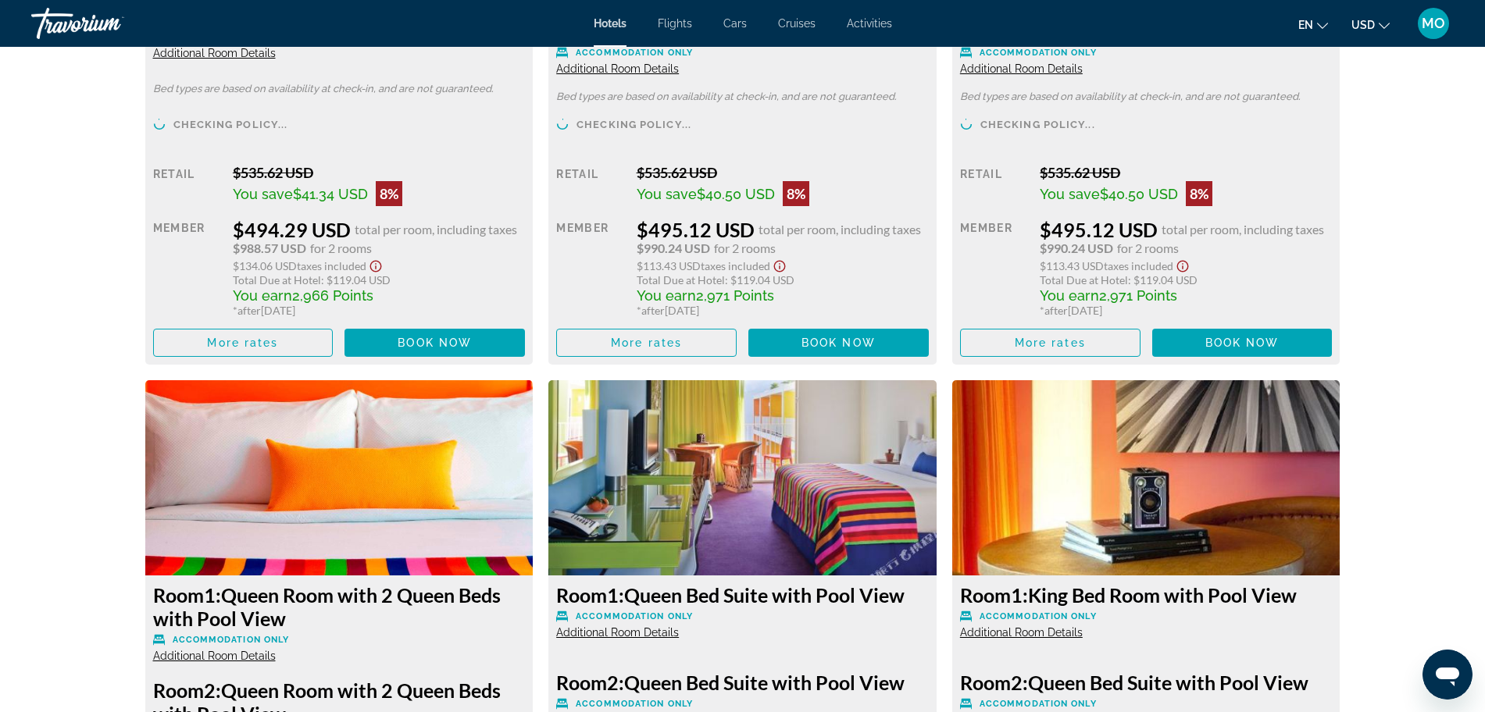
scroll to position [4005, 0]
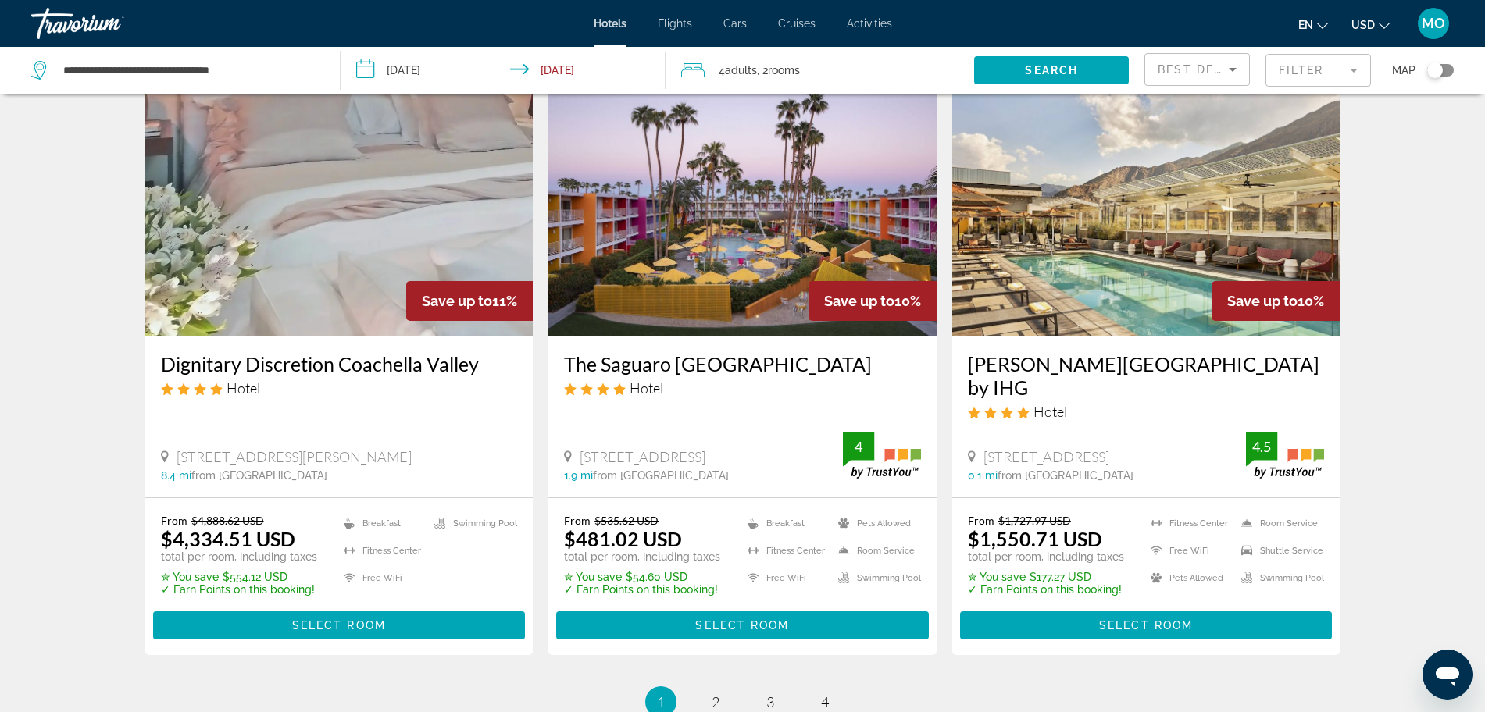
scroll to position [1855, 0]
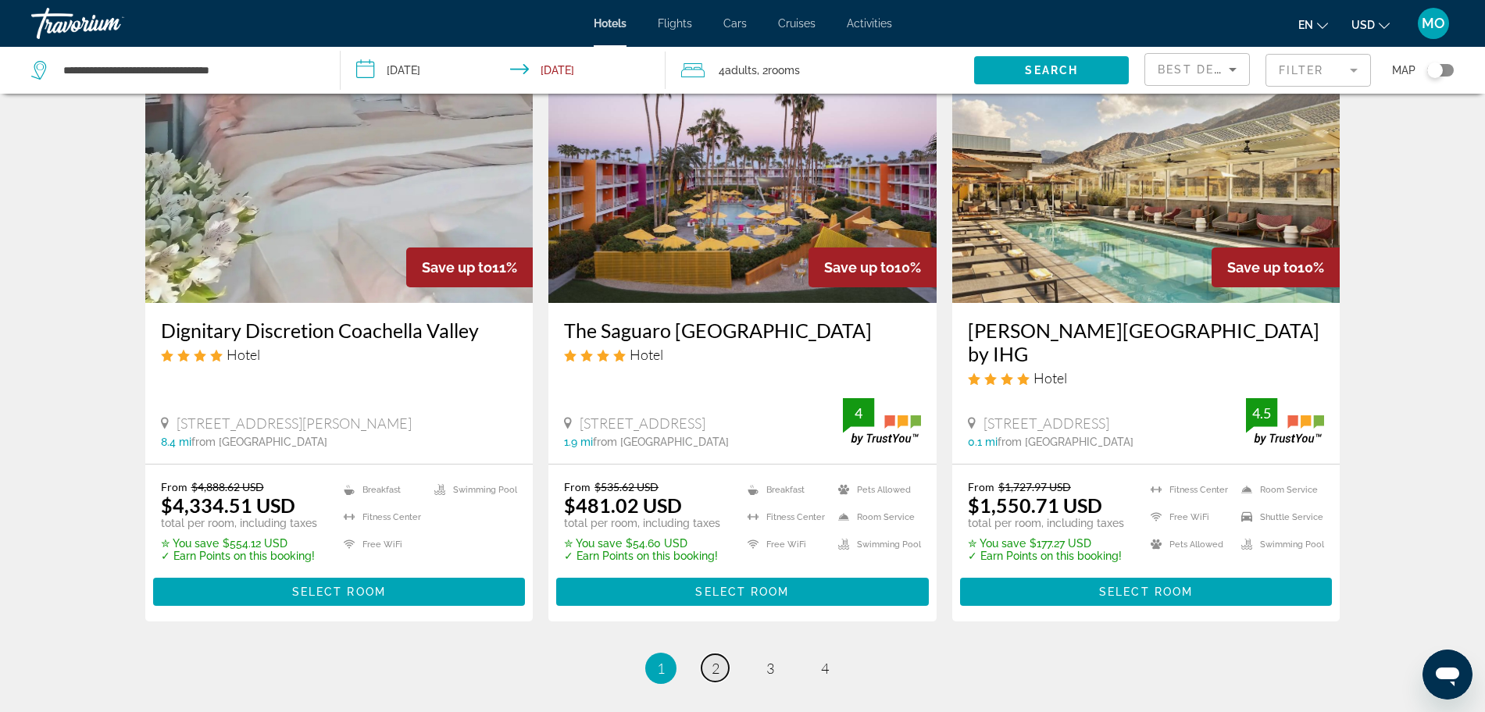
click at [712, 677] on span "2" at bounding box center [716, 668] width 8 height 17
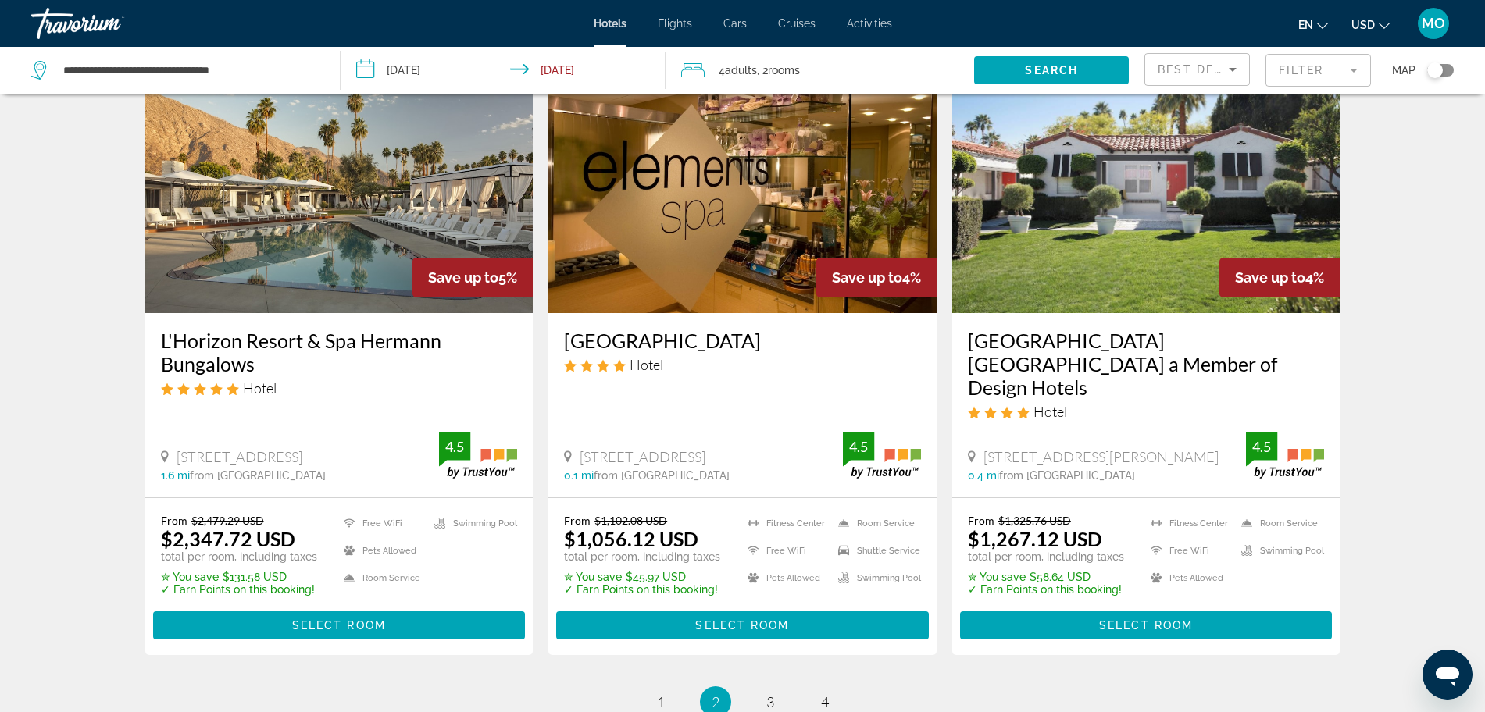
scroll to position [2041, 0]
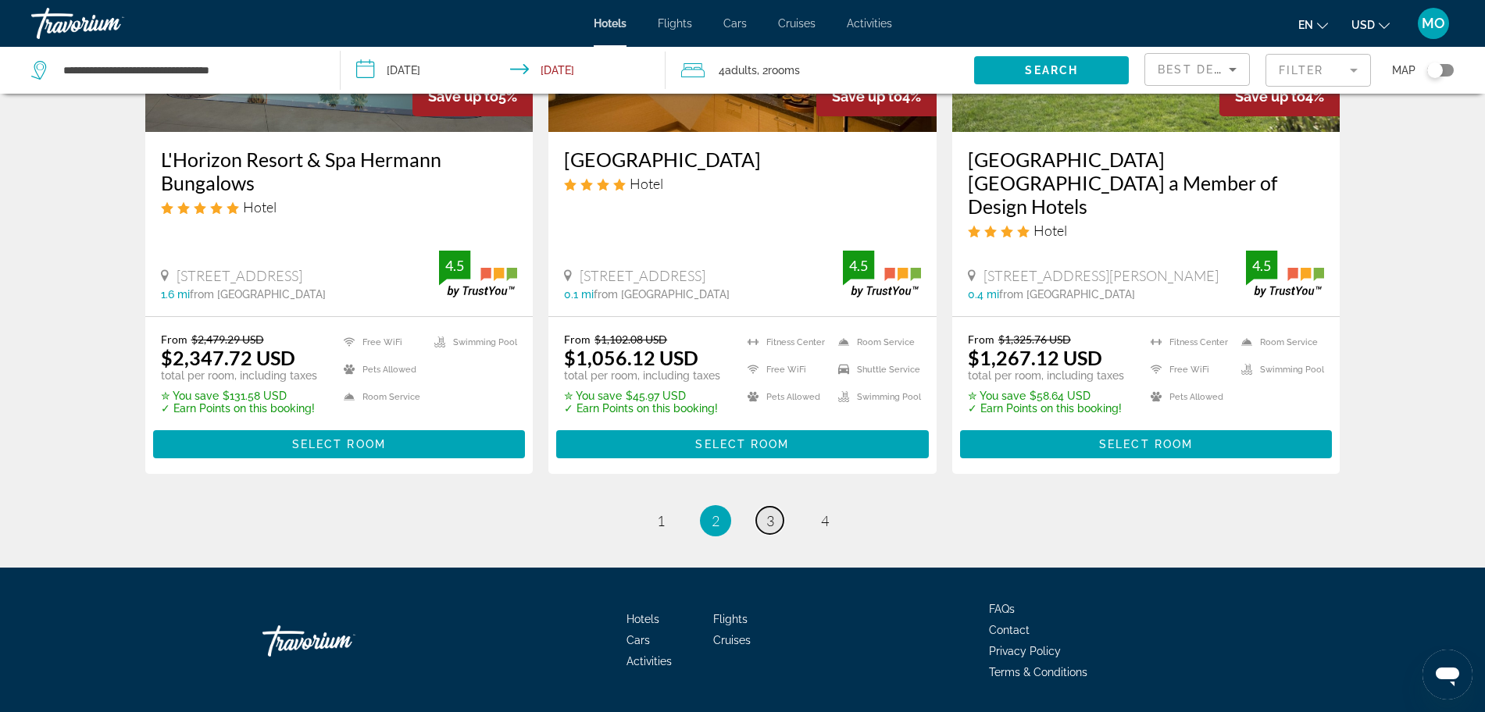
click at [776, 507] on link "page 3" at bounding box center [769, 520] width 27 height 27
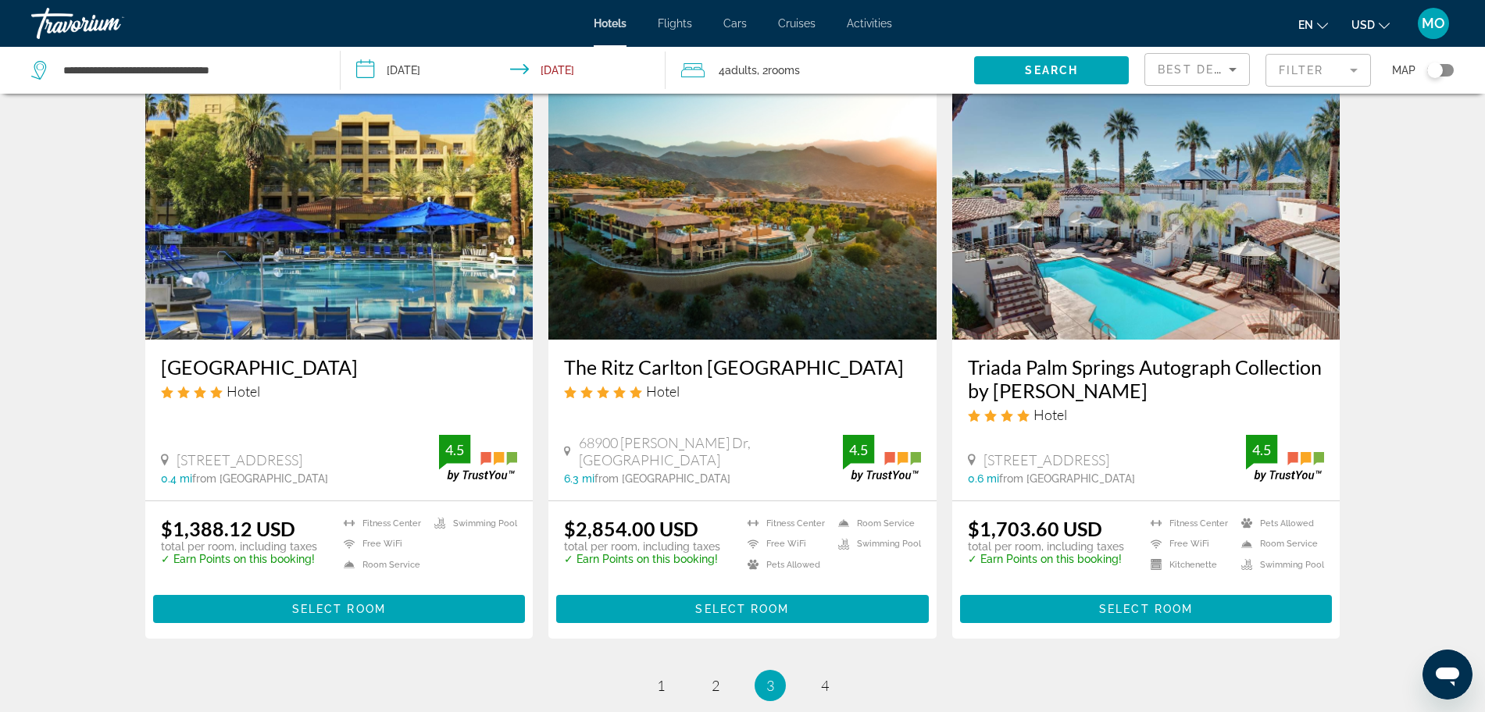
scroll to position [2026, 0]
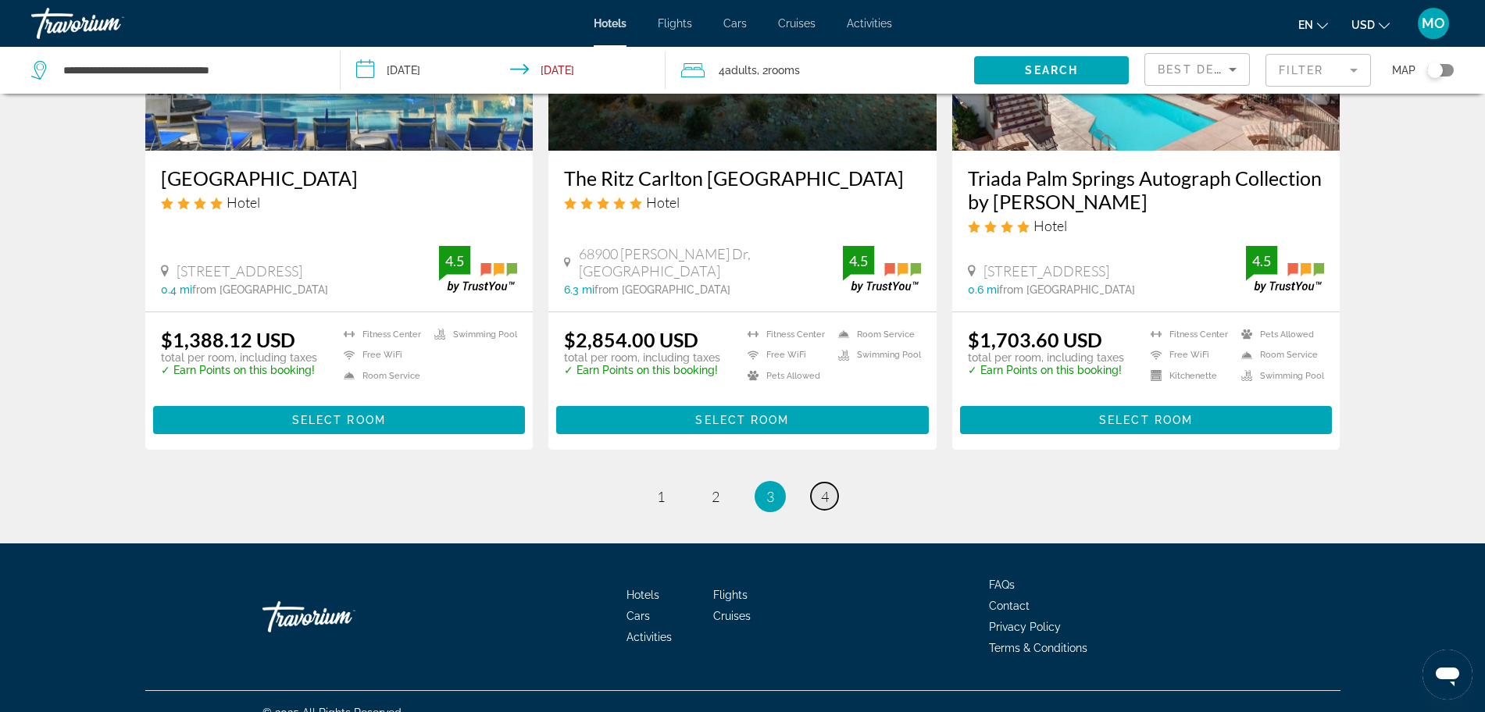
click at [827, 488] on span "4" at bounding box center [825, 496] width 8 height 17
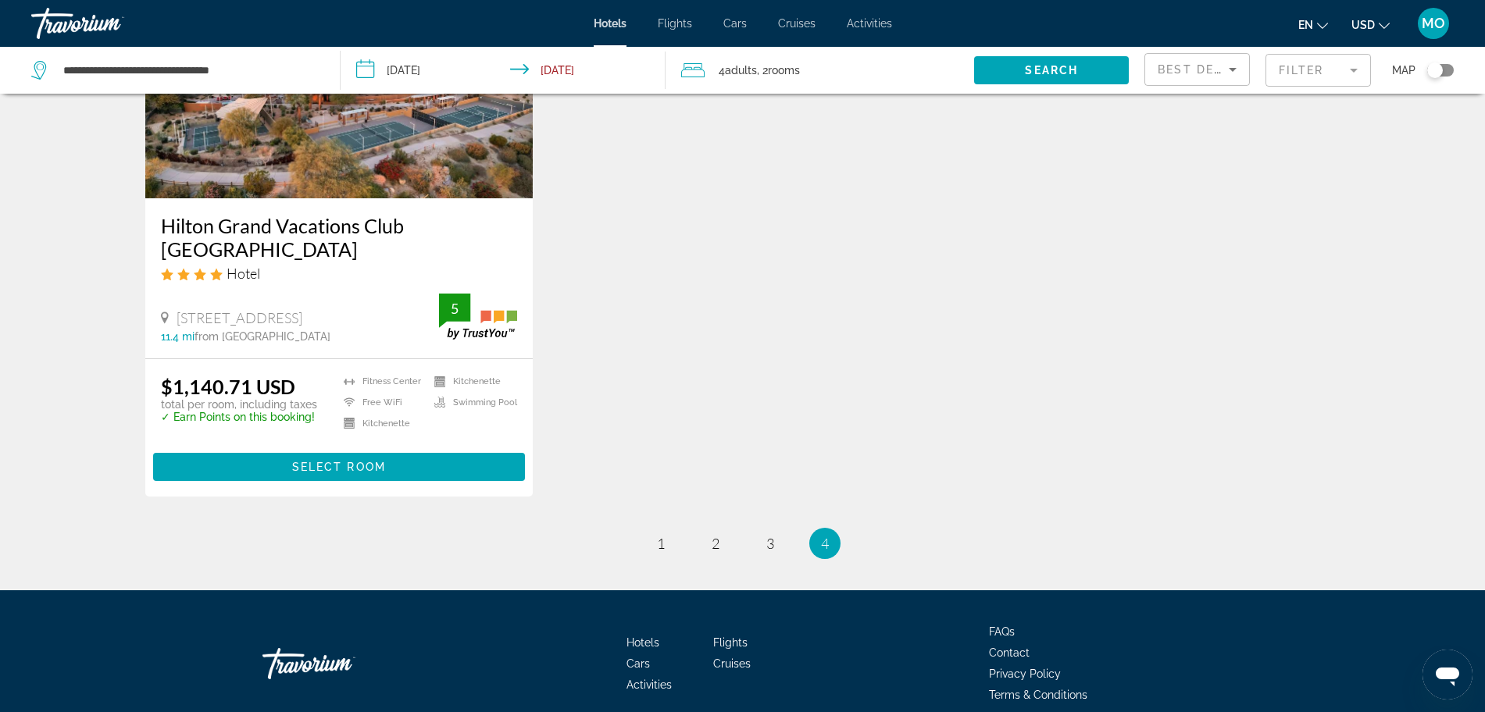
scroll to position [246, 0]
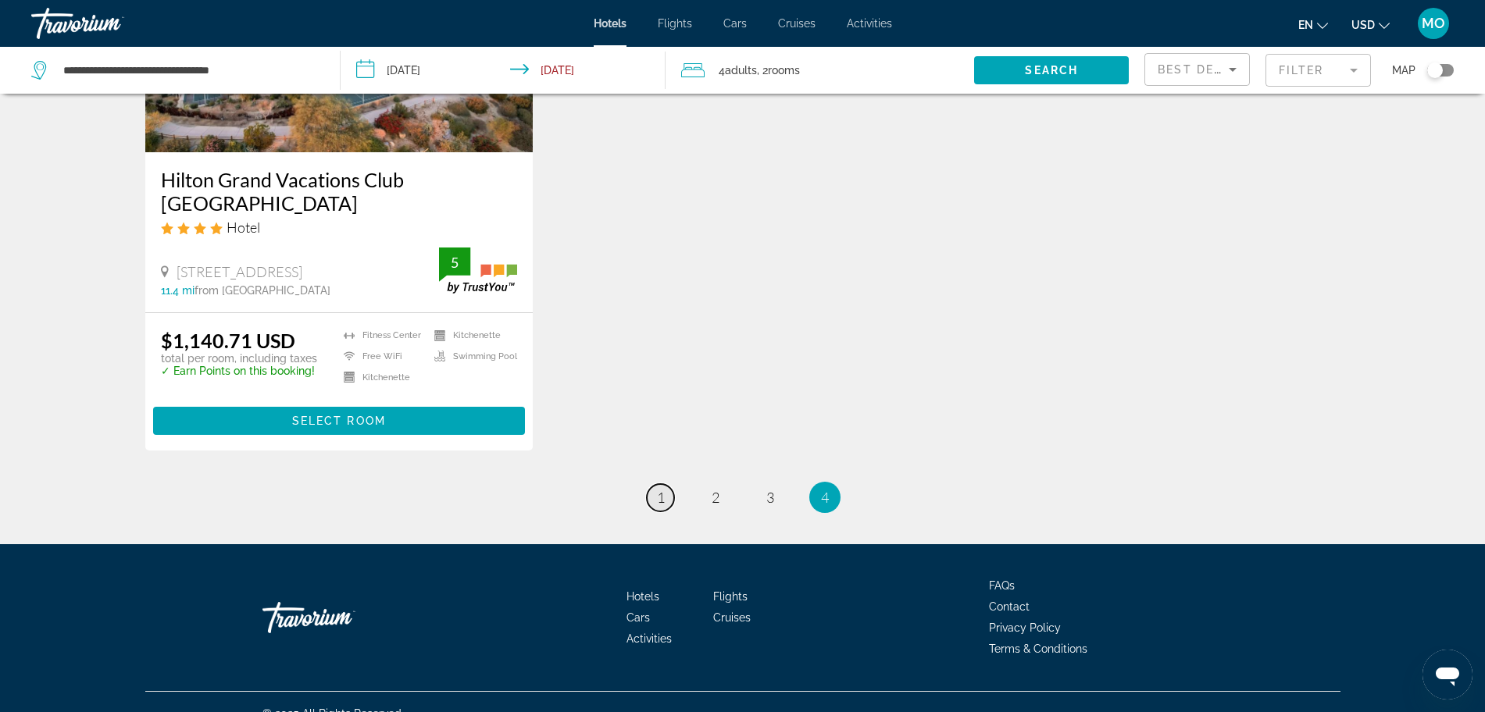
click at [648, 484] on link "page 1" at bounding box center [660, 497] width 27 height 27
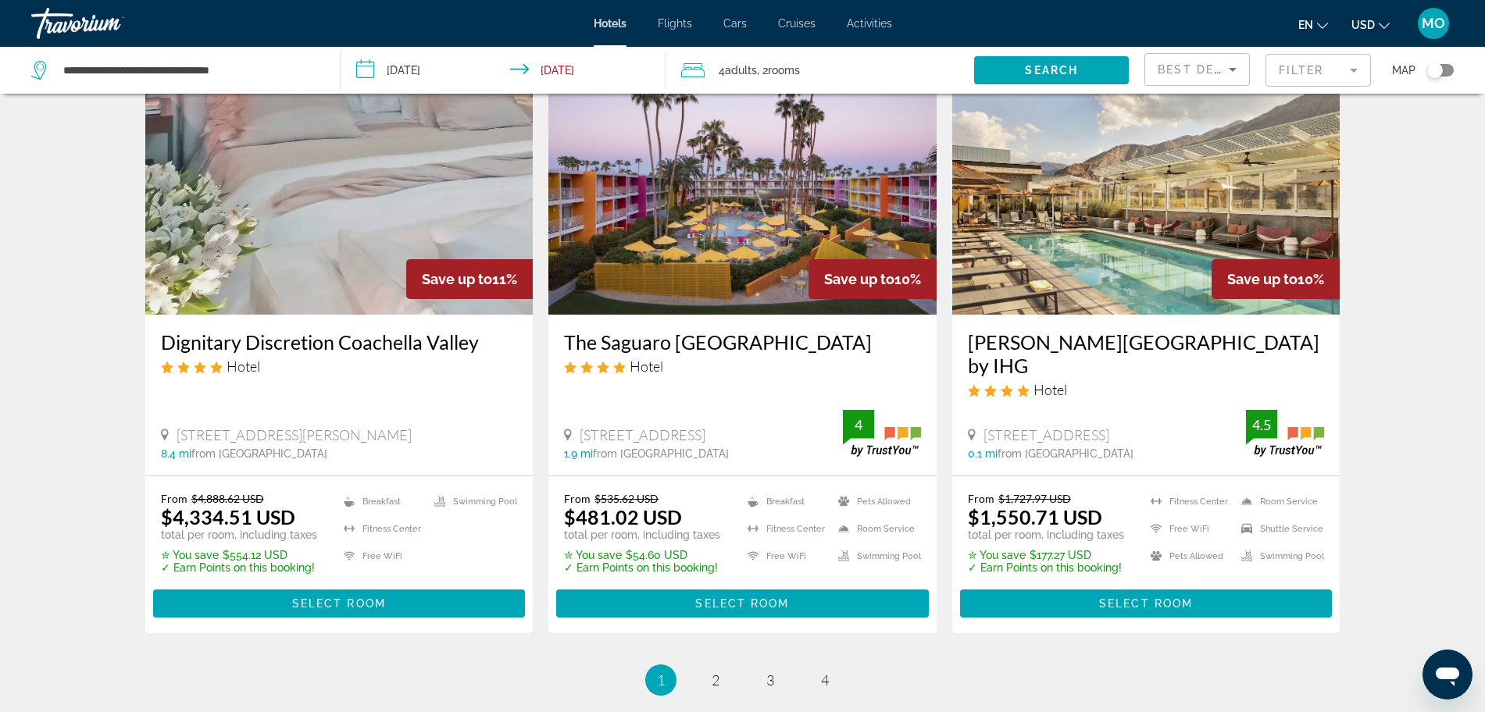
scroll to position [2050, 0]
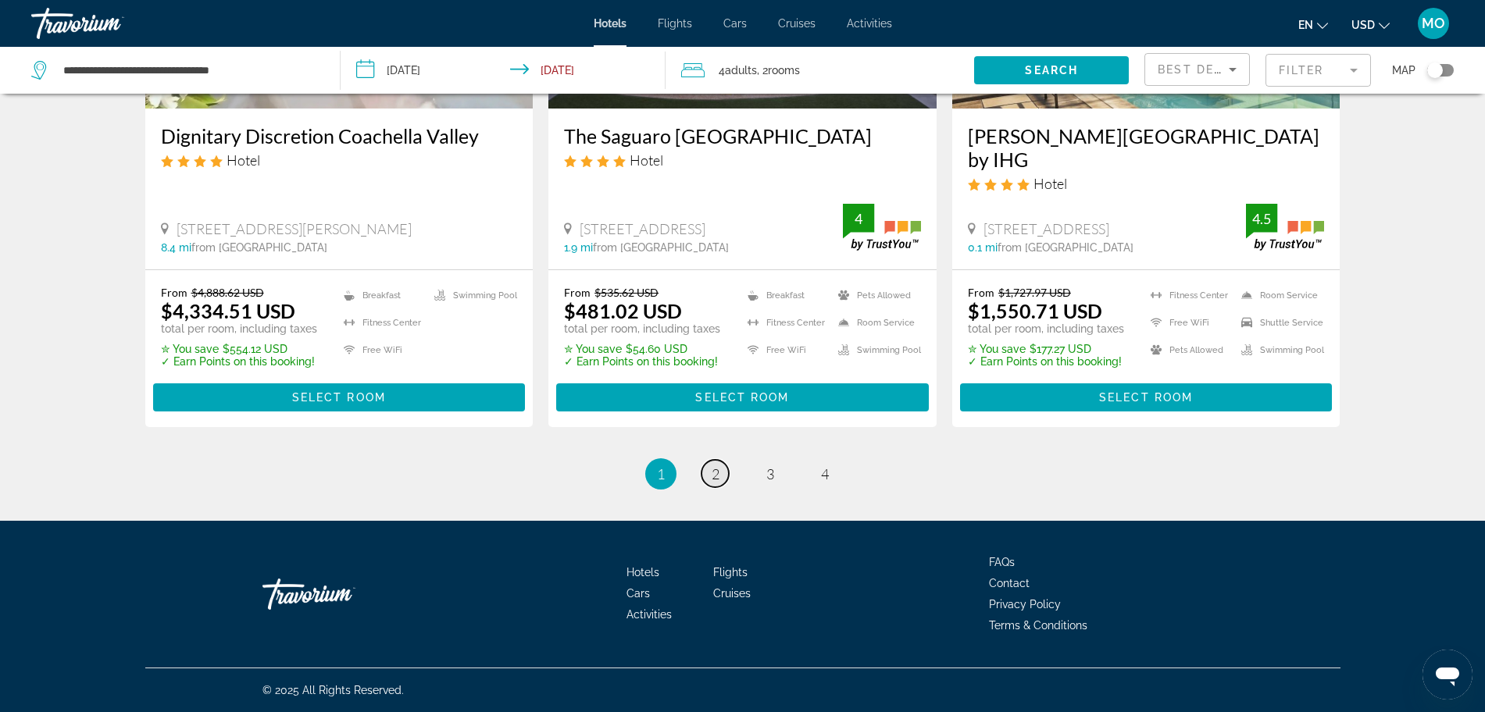
click at [715, 483] on span "2" at bounding box center [716, 474] width 8 height 17
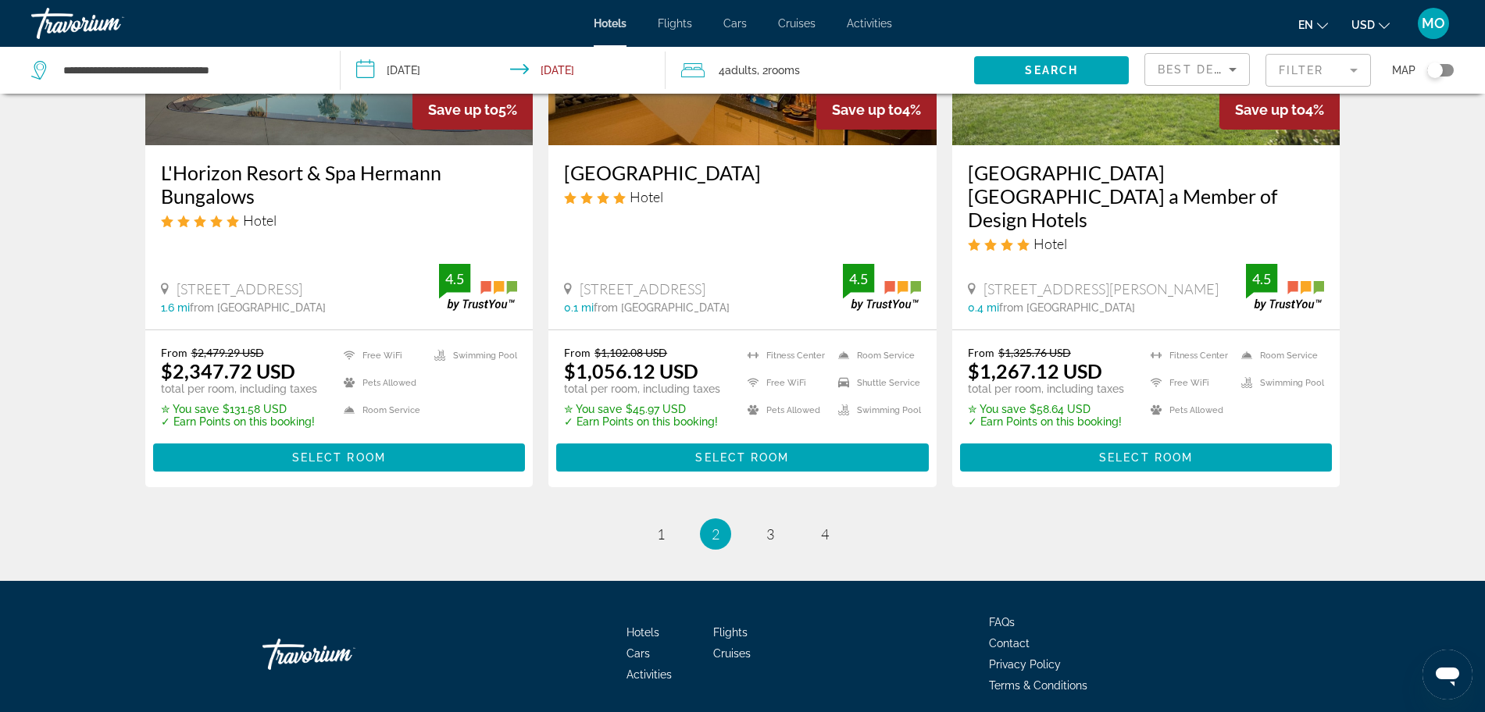
scroll to position [2041, 0]
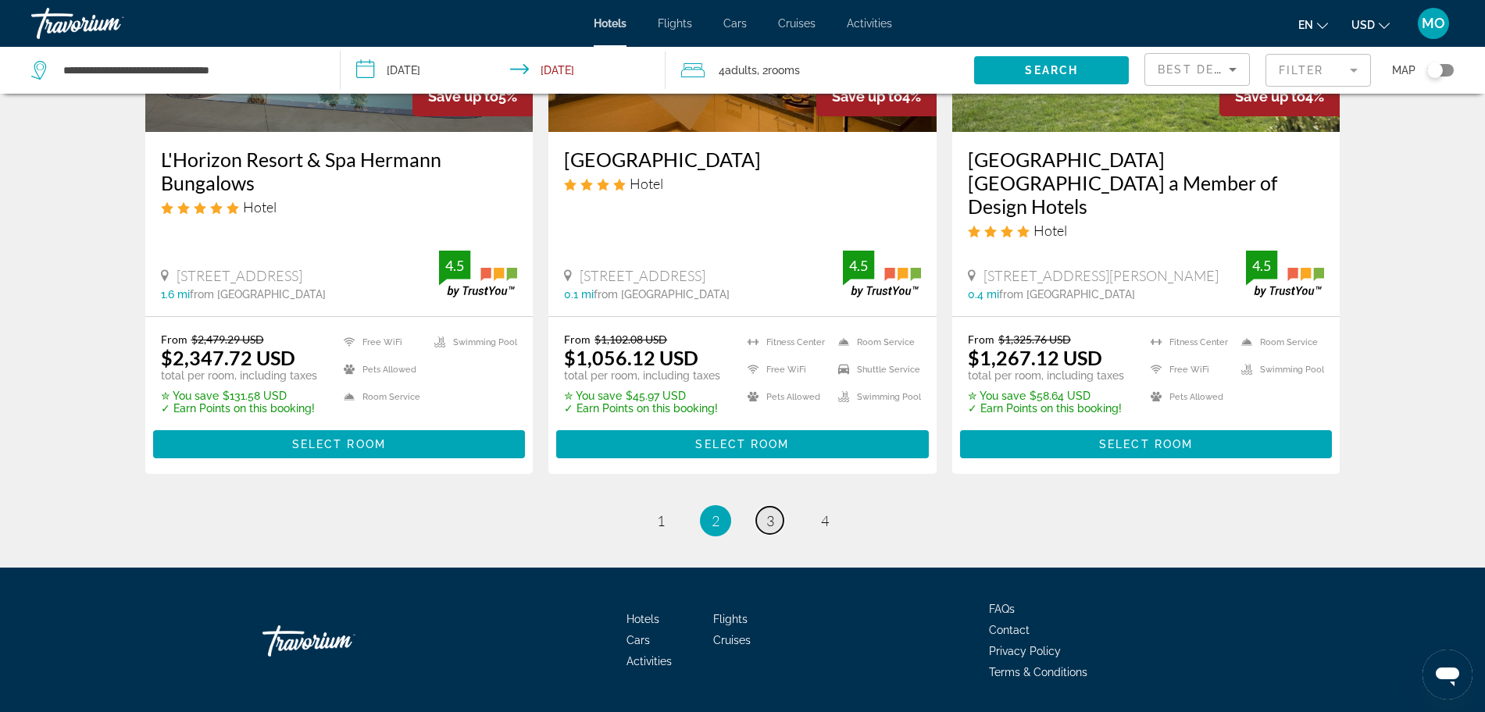
click at [772, 512] on span "3" at bounding box center [770, 520] width 8 height 17
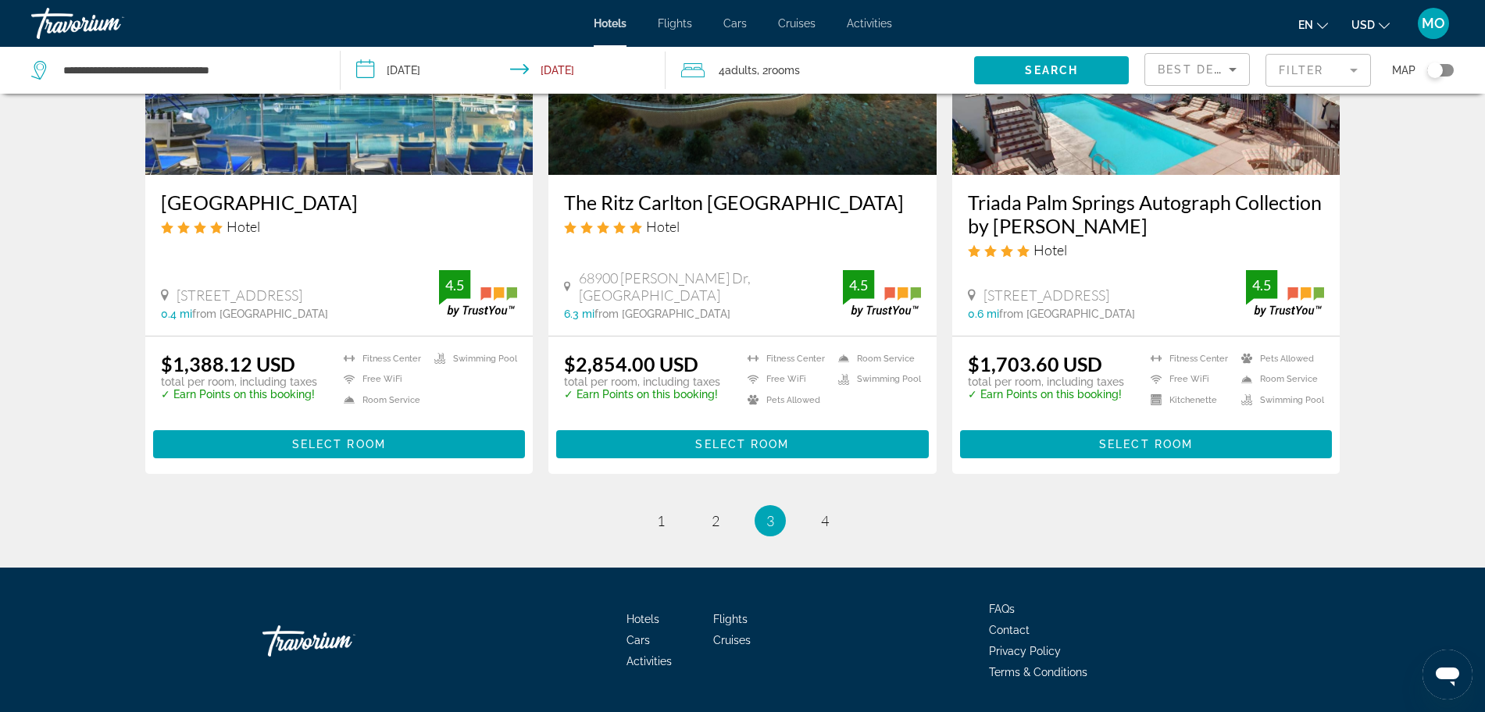
scroll to position [2026, 0]
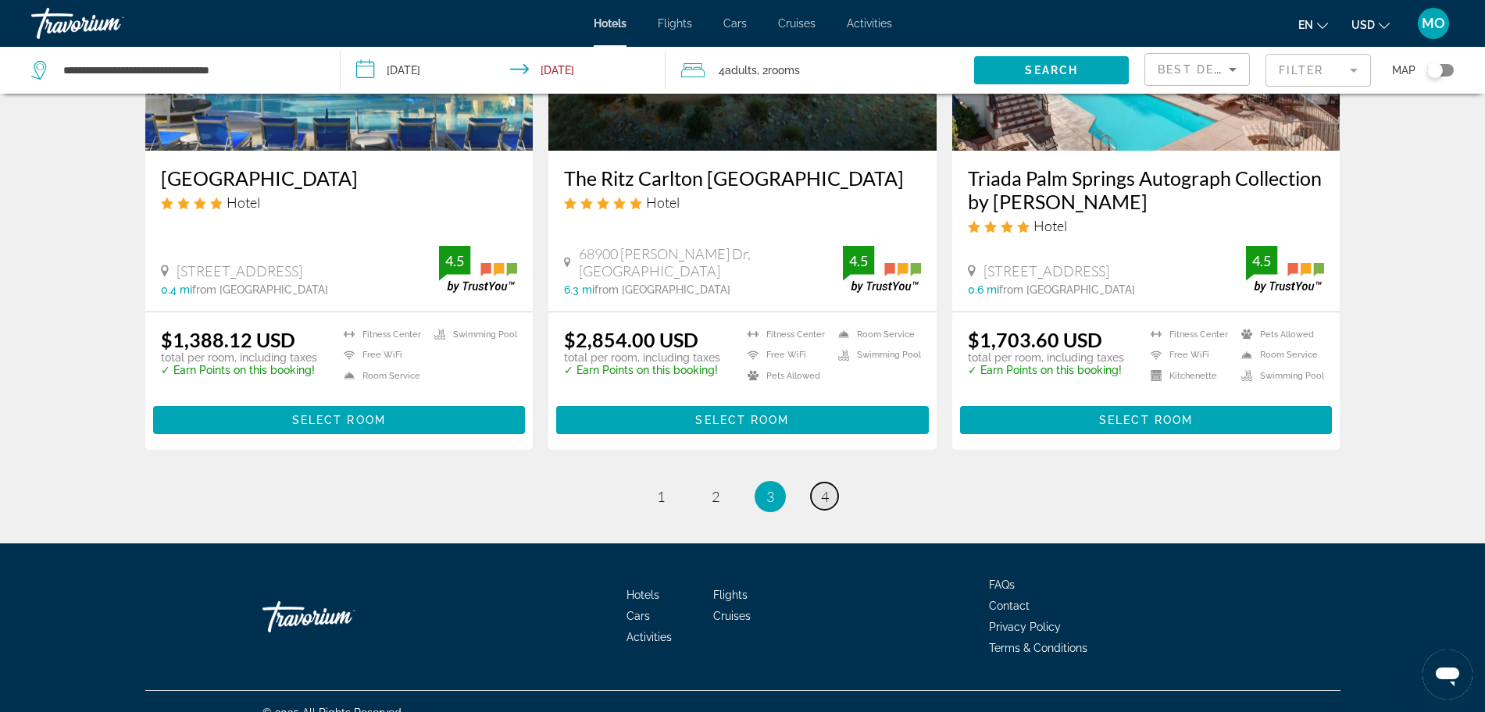
click at [823, 488] on span "4" at bounding box center [825, 496] width 8 height 17
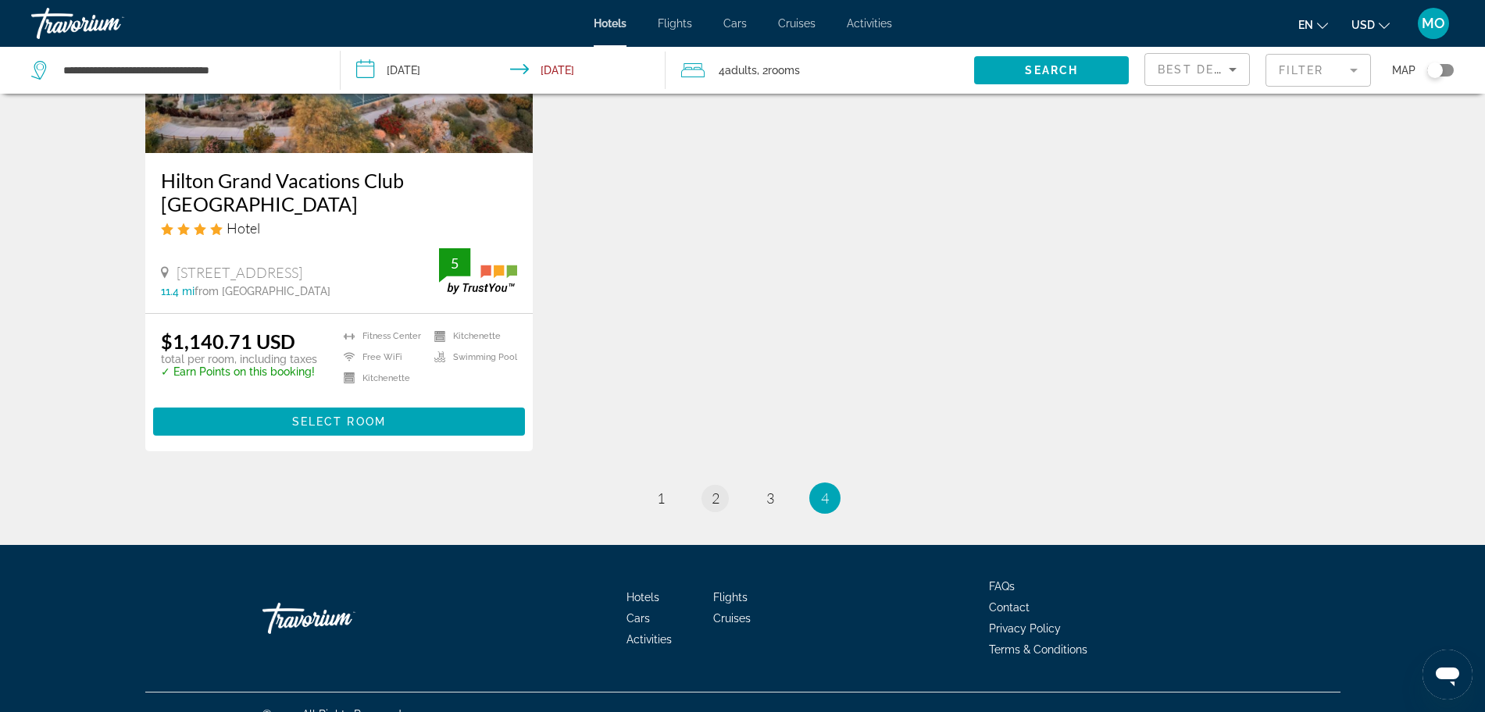
scroll to position [246, 0]
click at [663, 489] on span "1" at bounding box center [661, 497] width 8 height 17
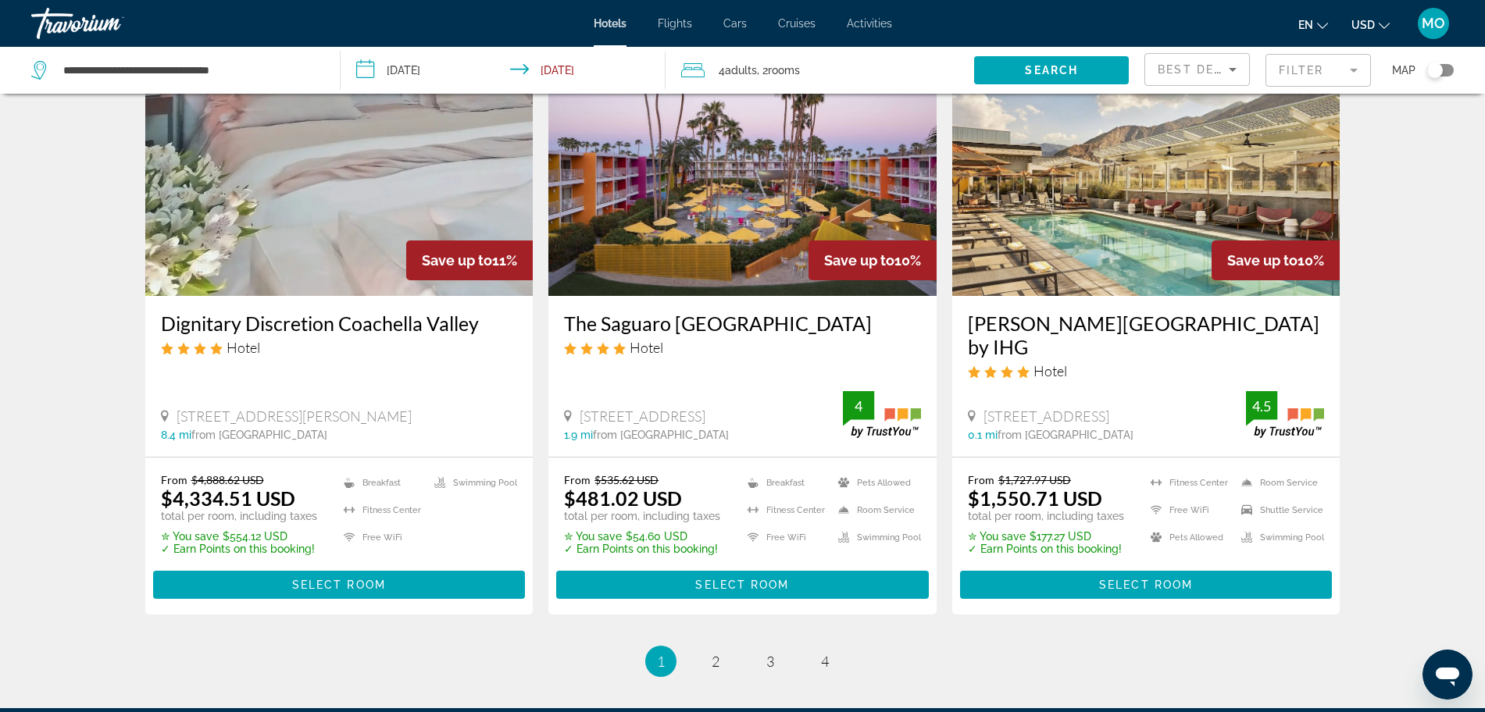
scroll to position [2065, 0]
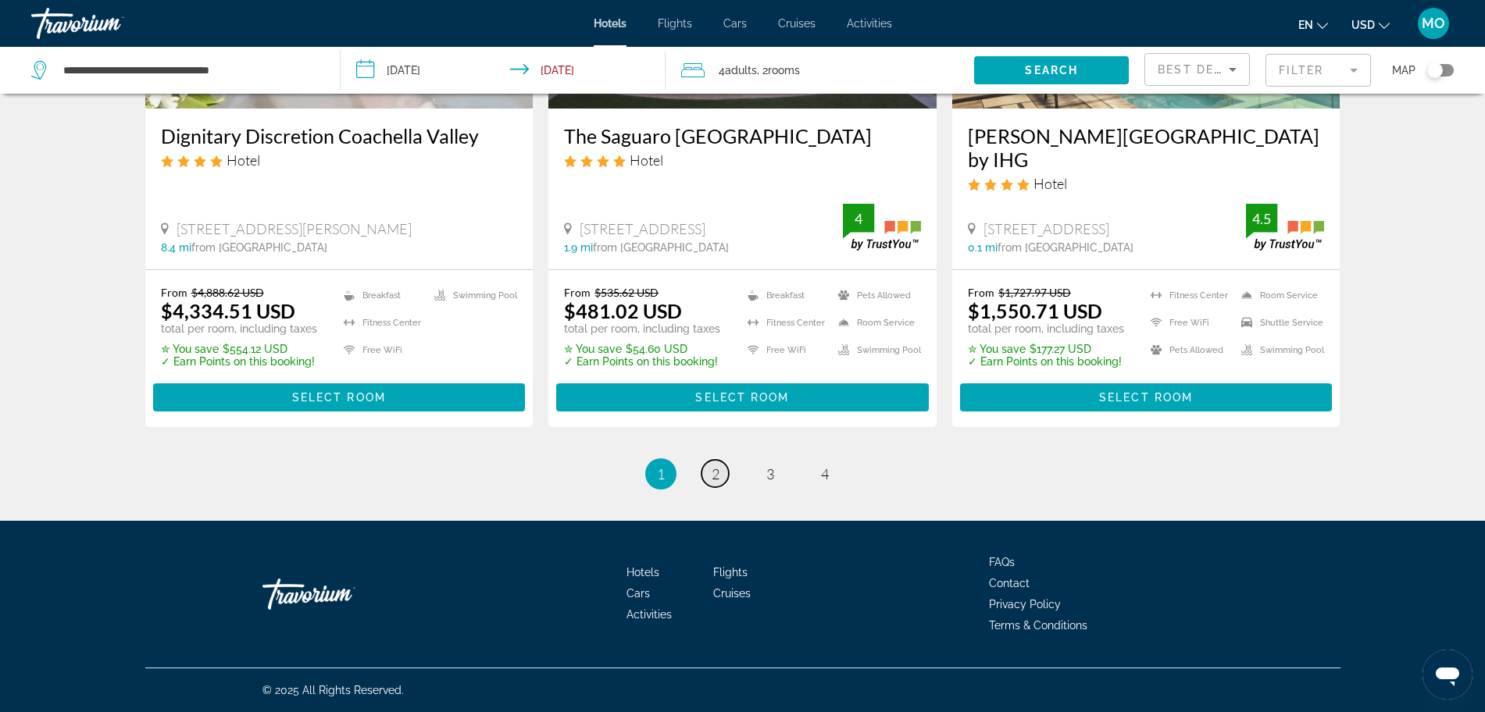
click at [708, 474] on link "page 2" at bounding box center [714, 473] width 27 height 27
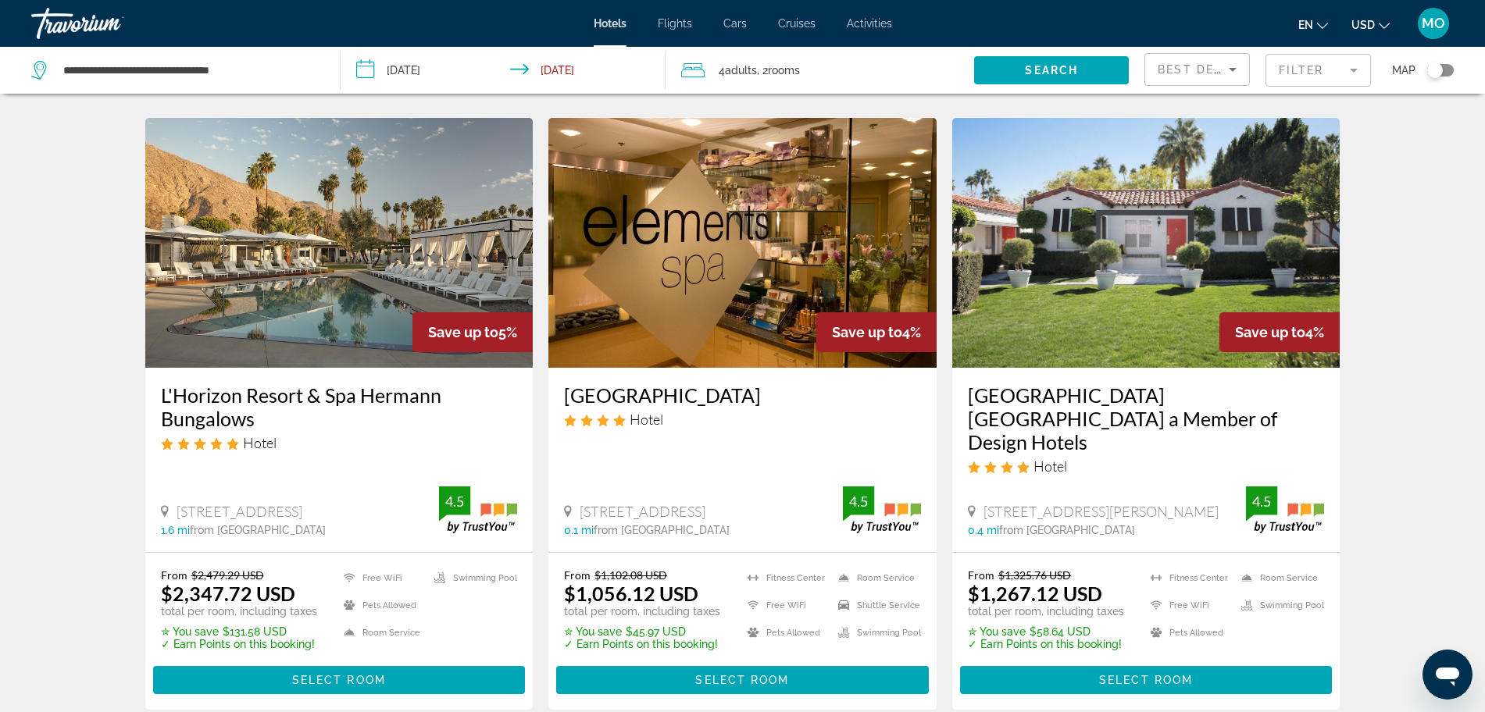
scroll to position [1846, 0]
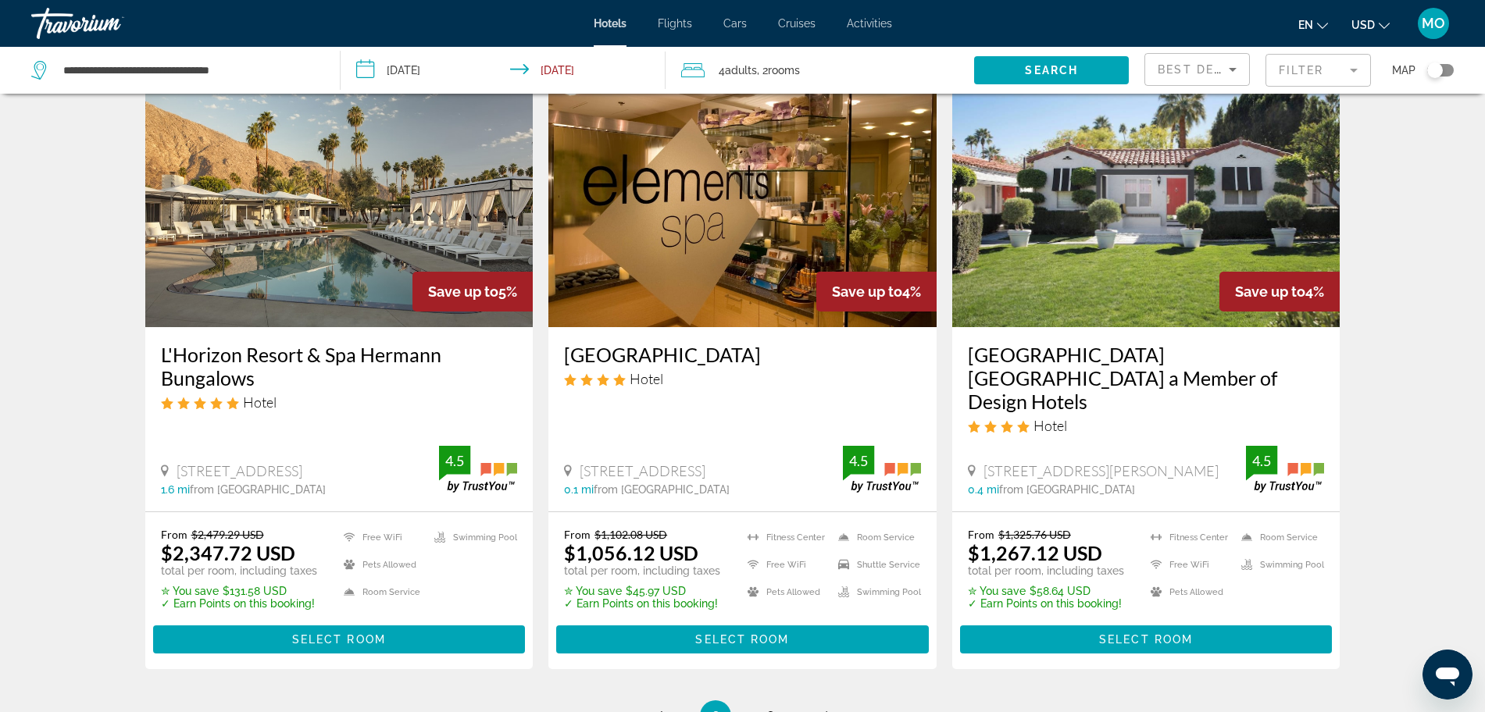
drag, startPoint x: 959, startPoint y: 326, endPoint x: 1209, endPoint y: 366, distance: 253.0
click at [1209, 366] on div "[GEOGRAPHIC_DATA] [GEOGRAPHIC_DATA] a Member of Design Hotels Hotel [STREET_ADD…" at bounding box center [1146, 419] width 388 height 184
copy h3 "[GEOGRAPHIC_DATA] [GEOGRAPHIC_DATA] a Member of Design Hotels"
click at [1129, 633] on span "Select Room" at bounding box center [1146, 639] width 94 height 12
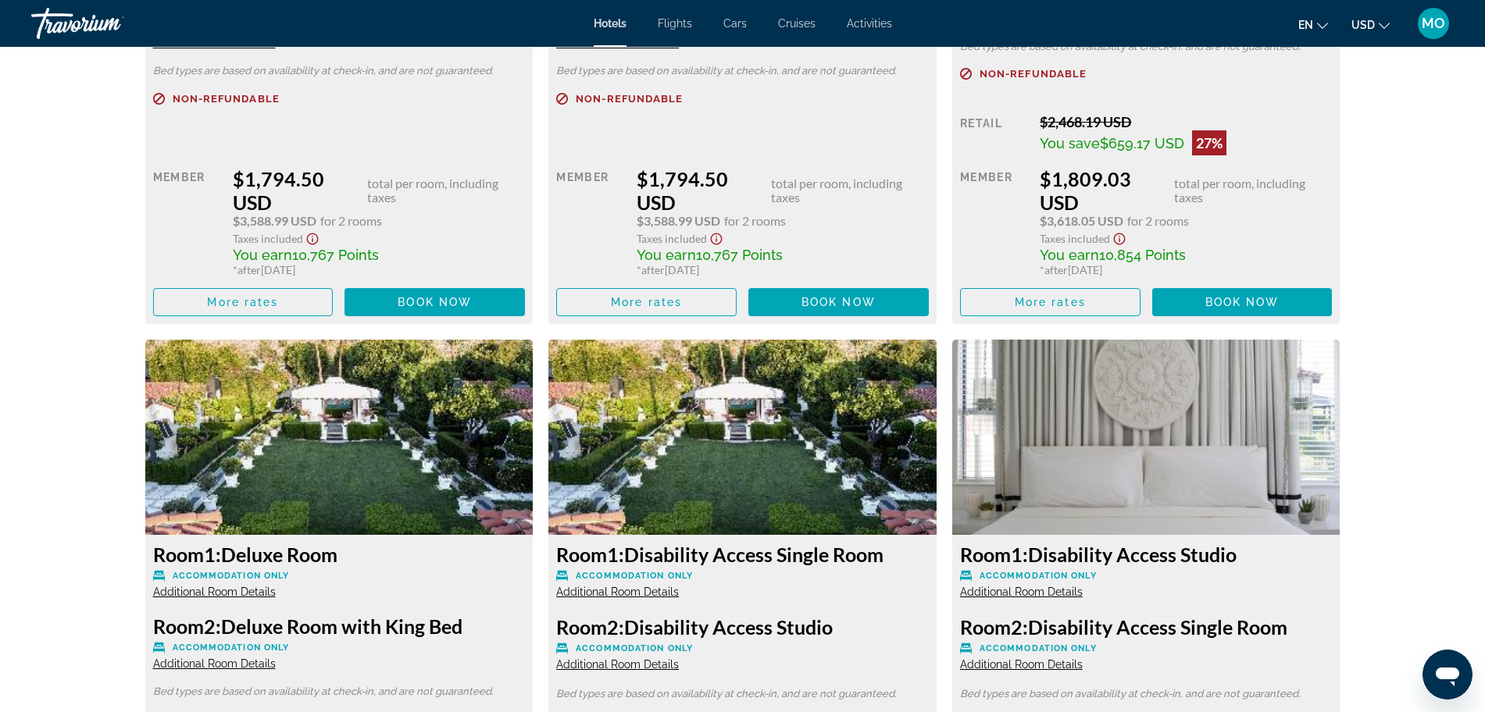
scroll to position [6242, 0]
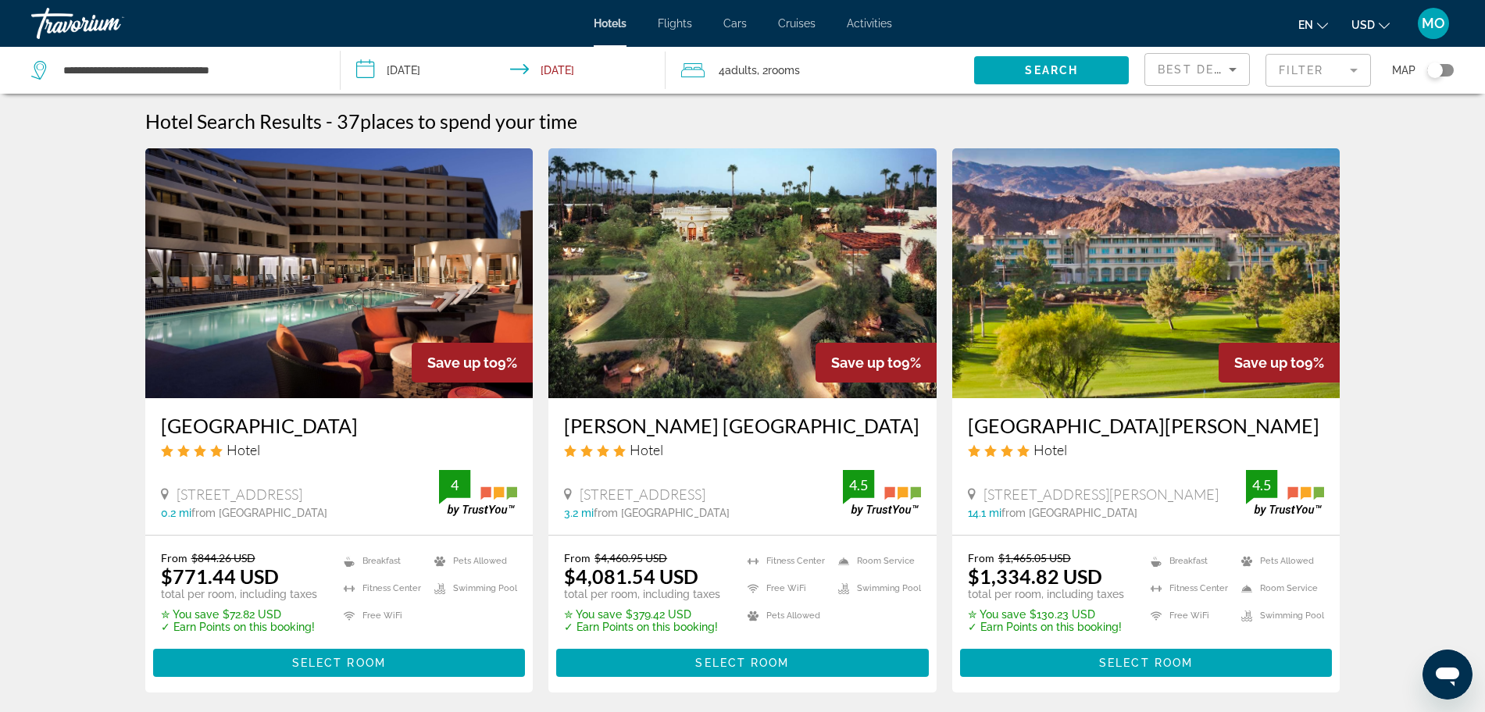
click at [1447, 71] on div "Toggle map" at bounding box center [1440, 70] width 27 height 12
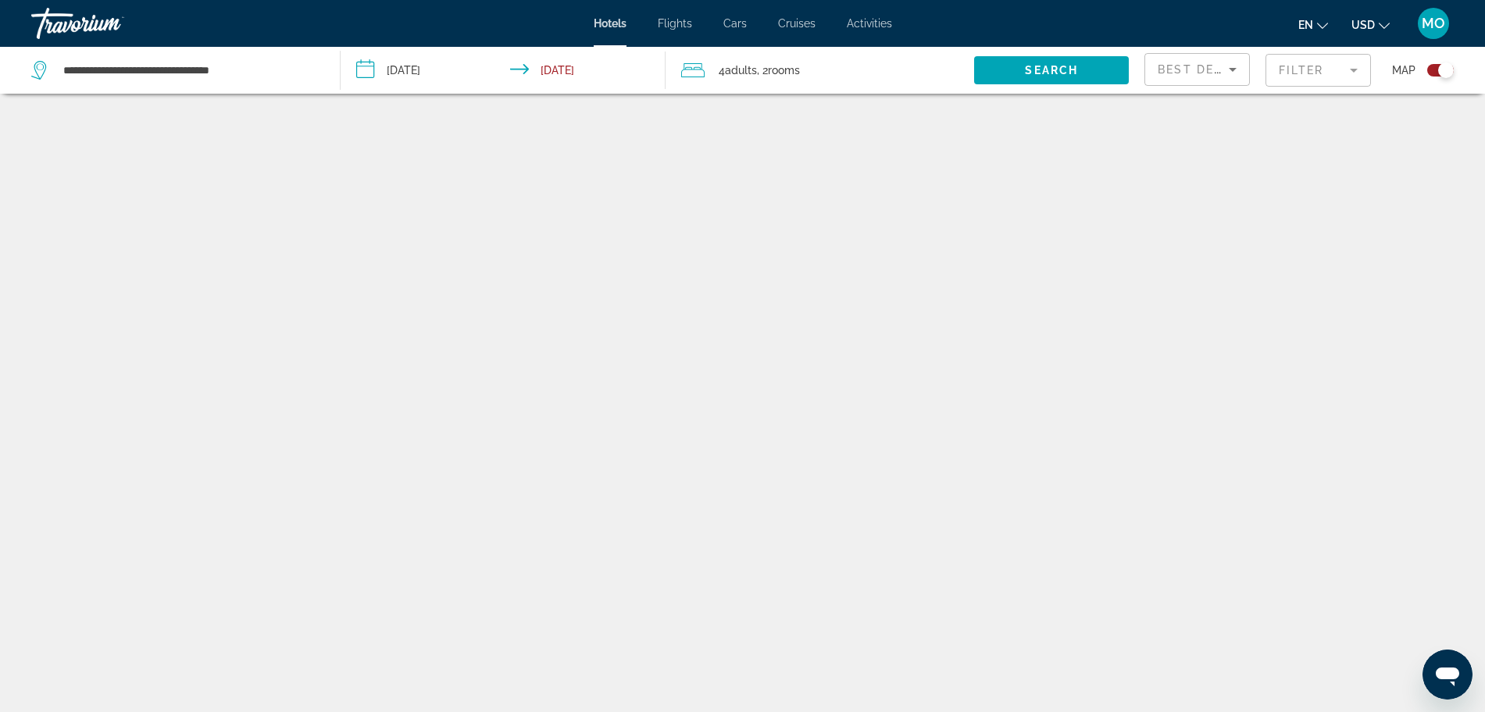
scroll to position [94, 0]
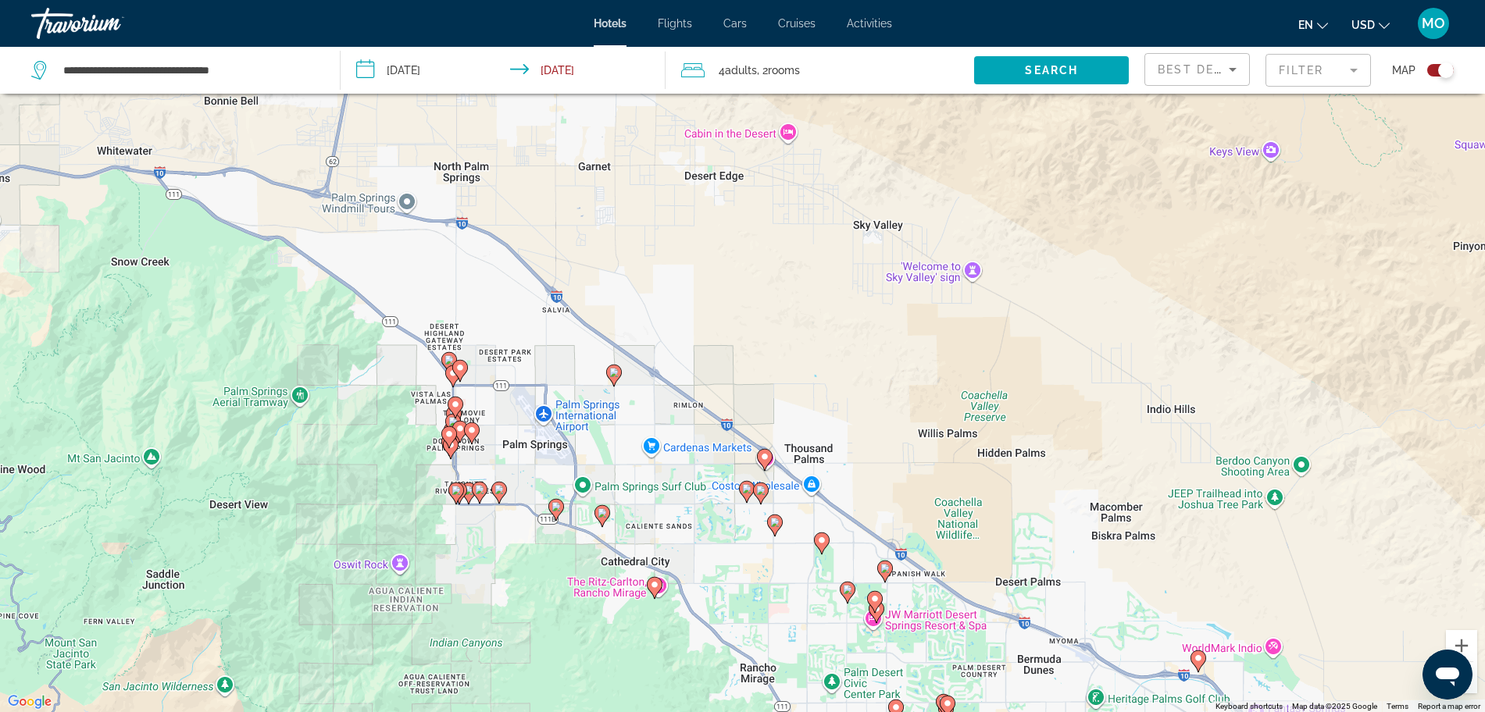
drag, startPoint x: 462, startPoint y: 350, endPoint x: 541, endPoint y: 557, distance: 221.2
click at [541, 557] on div "To activate drag with keyboard, press Alt + Enter. Once in keyboard drag state,…" at bounding box center [742, 356] width 1485 height 712
click at [1459, 640] on button "Zoom in" at bounding box center [1461, 645] width 31 height 31
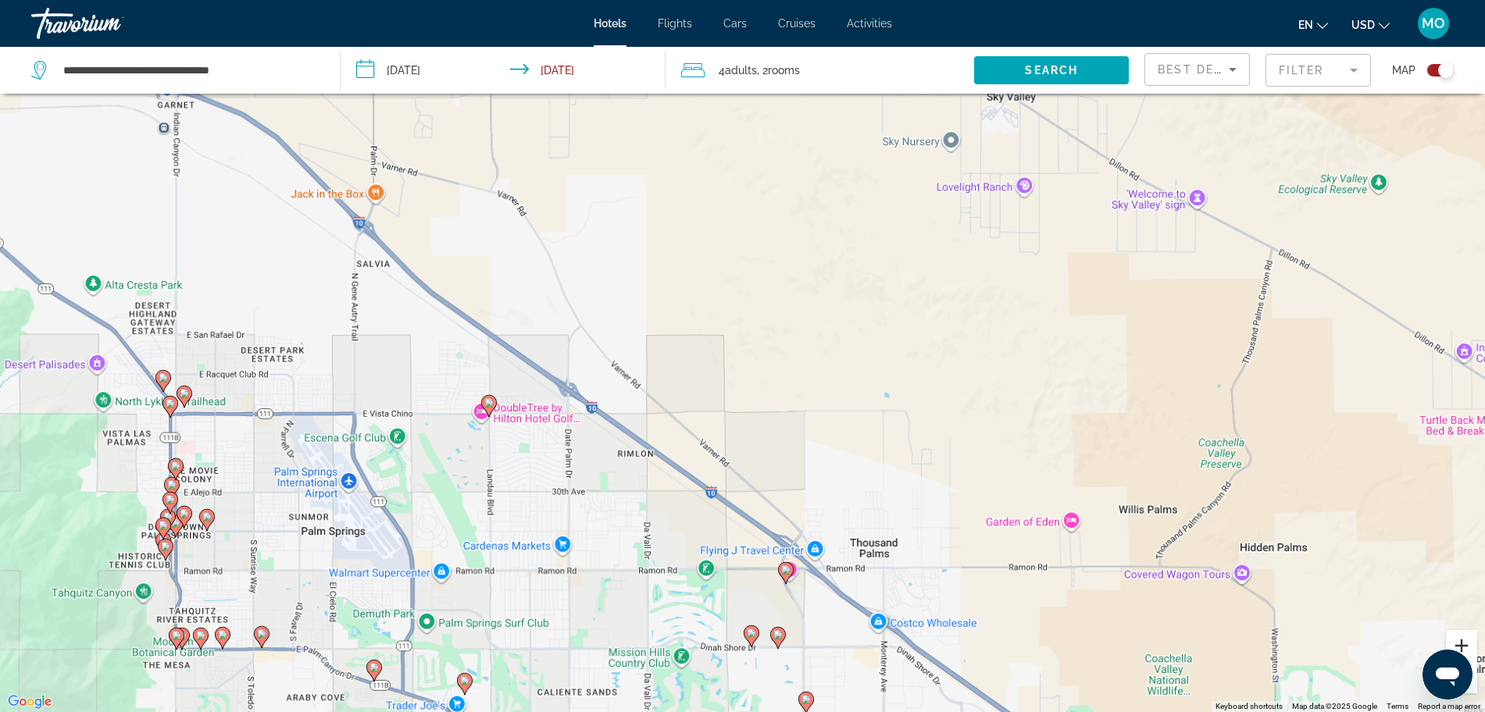
click at [1459, 640] on button "Zoom in" at bounding box center [1461, 645] width 31 height 31
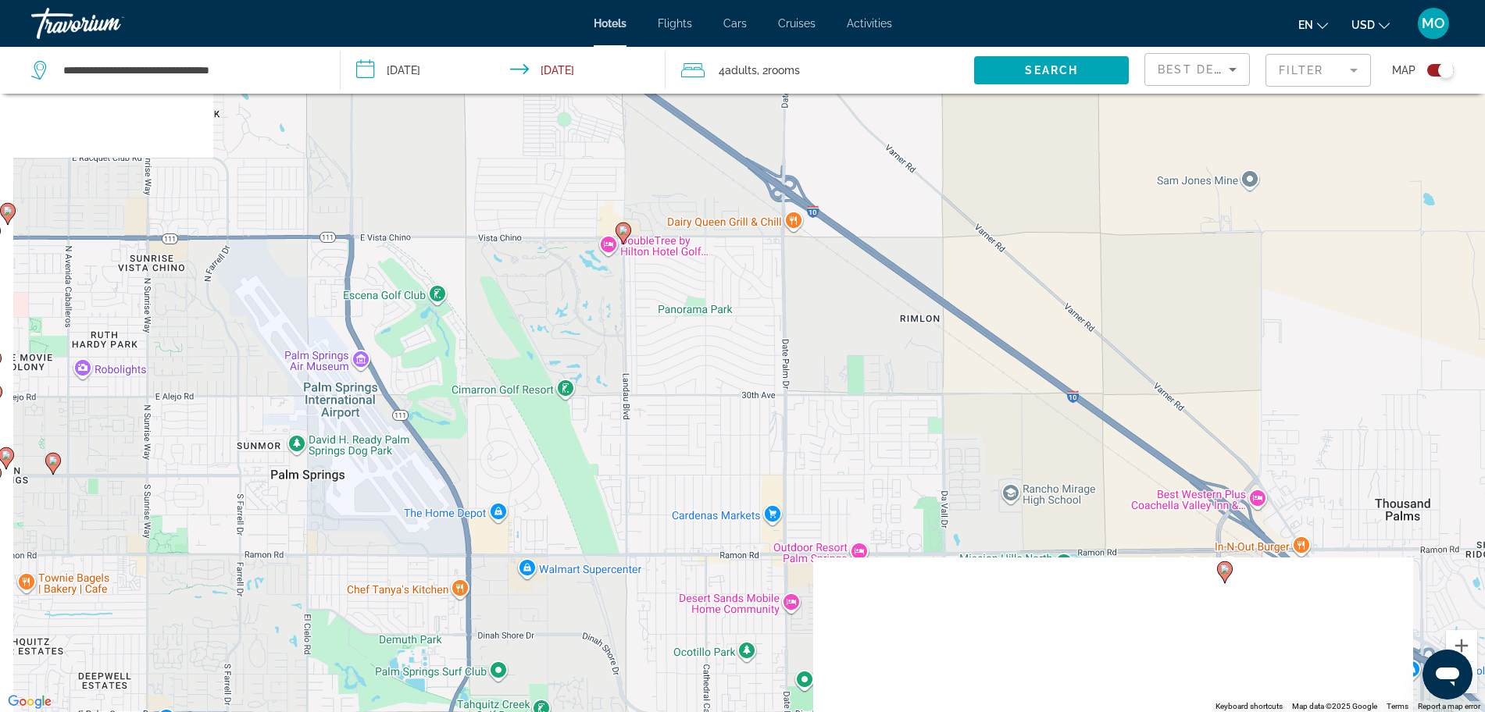
drag, startPoint x: 409, startPoint y: 637, endPoint x: 852, endPoint y: 376, distance: 514.7
click at [852, 376] on div "To activate drag with keyboard, press Alt + Enter. Once in keyboard drag state,…" at bounding box center [742, 356] width 1485 height 712
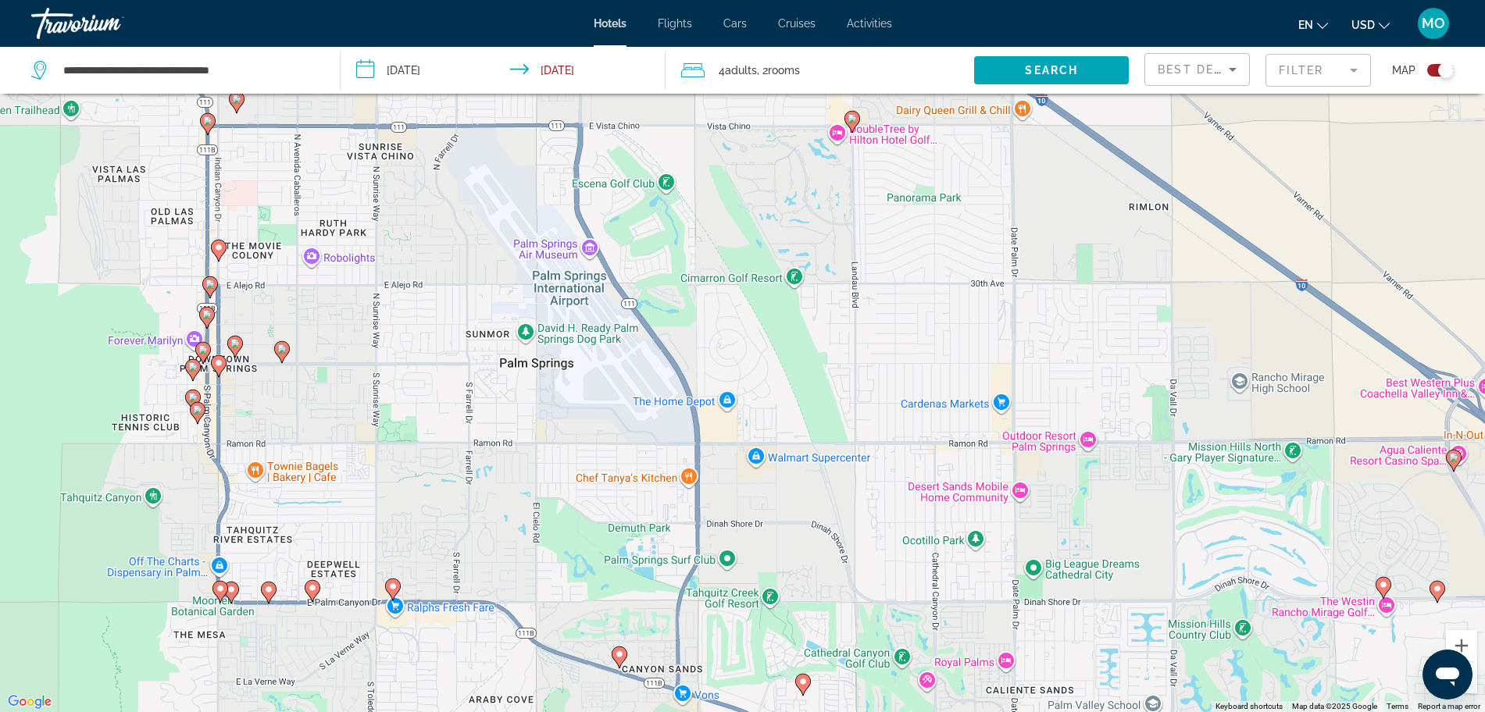
drag, startPoint x: 452, startPoint y: 473, endPoint x: 638, endPoint y: 380, distance: 208.2
click at [638, 380] on div "To activate drag with keyboard, press Alt + Enter. Once in keyboard drag state,…" at bounding box center [742, 356] width 1485 height 712
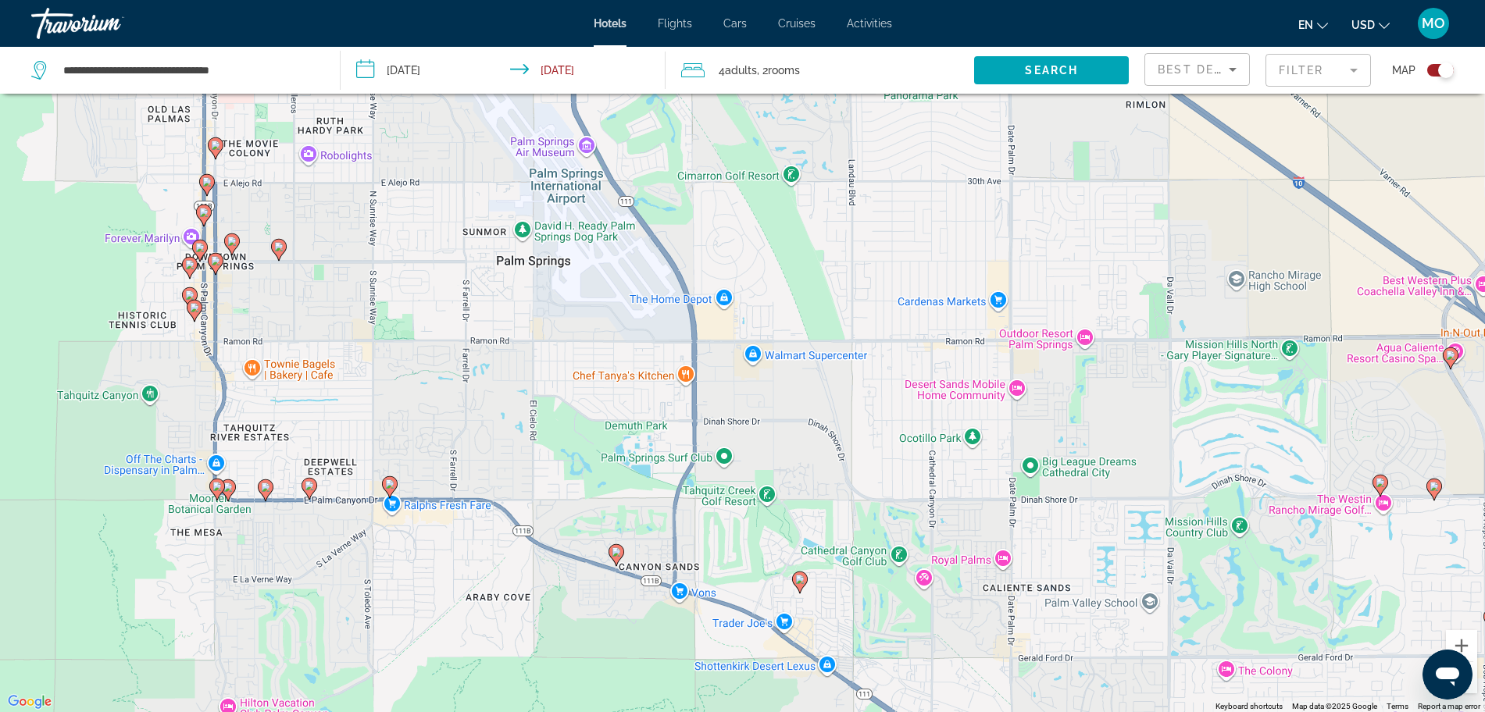
drag, startPoint x: 578, startPoint y: 487, endPoint x: 575, endPoint y: 380, distance: 107.1
click at [575, 380] on div "To activate drag with keyboard, press Alt + Enter. Once in keyboard drag state,…" at bounding box center [742, 356] width 1485 height 712
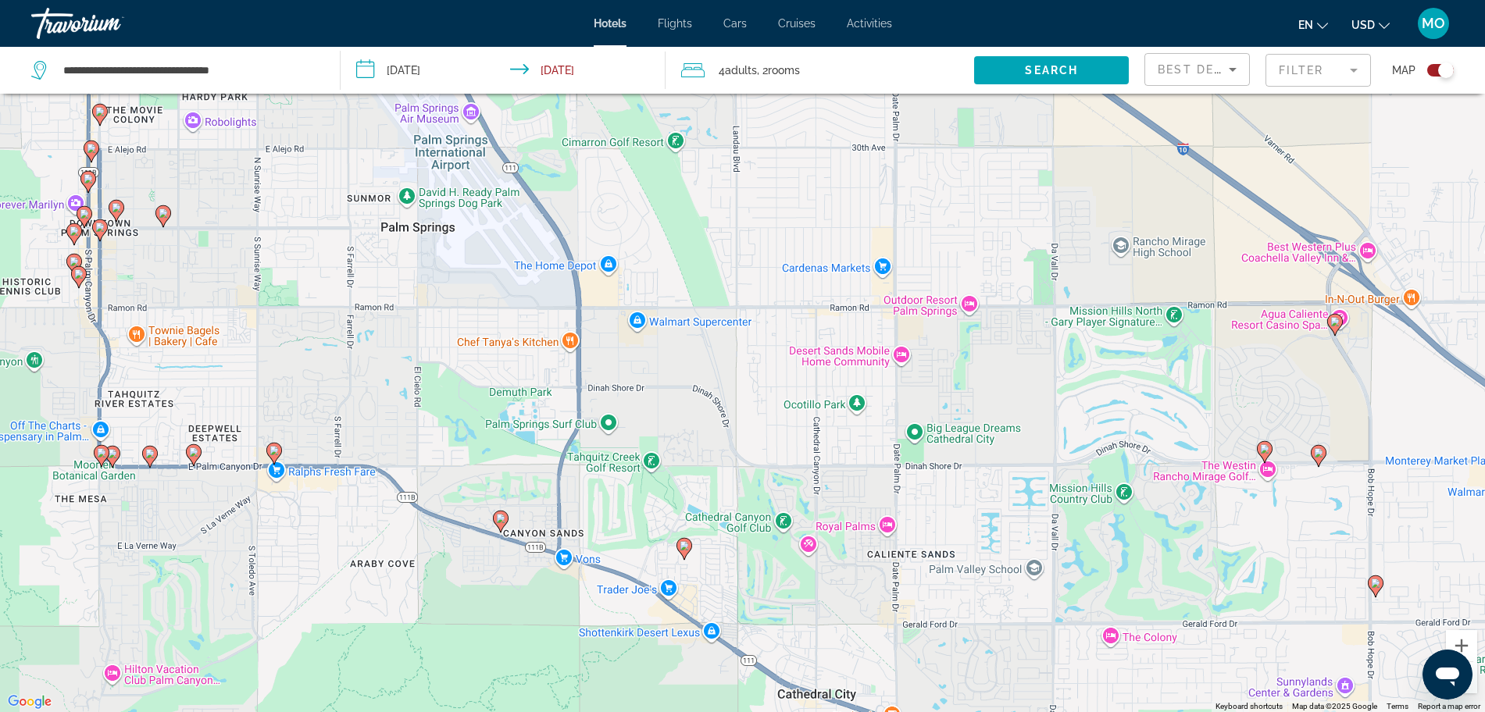
drag, startPoint x: 362, startPoint y: 331, endPoint x: 246, endPoint y: 299, distance: 120.0
click at [246, 299] on div "To activate drag with keyboard, press Alt + Enter. Once in keyboard drag state,…" at bounding box center [742, 356] width 1485 height 712
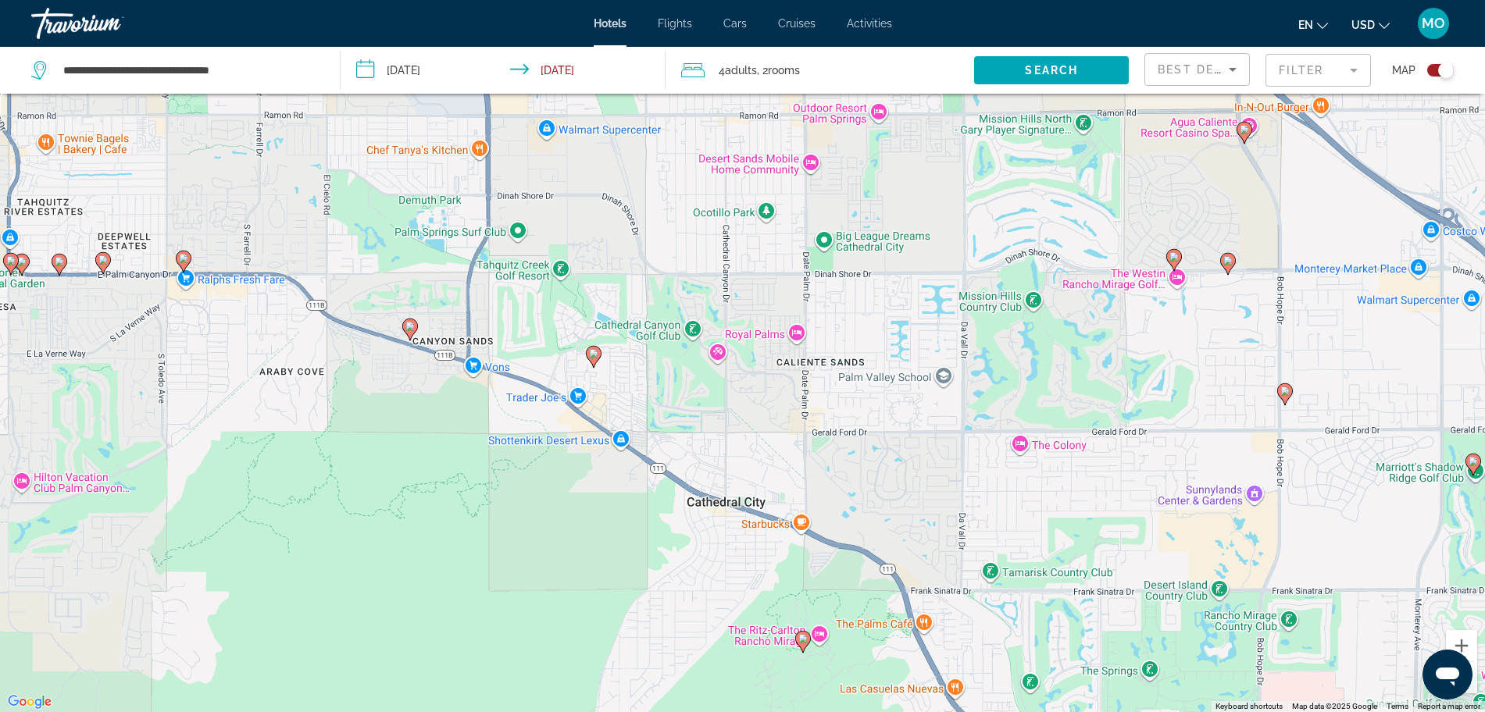
drag, startPoint x: 830, startPoint y: 587, endPoint x: 740, endPoint y: 394, distance: 213.9
click at [740, 394] on div "To activate drag with keyboard, press Alt + Enter. Once in keyboard drag state,…" at bounding box center [742, 356] width 1485 height 712
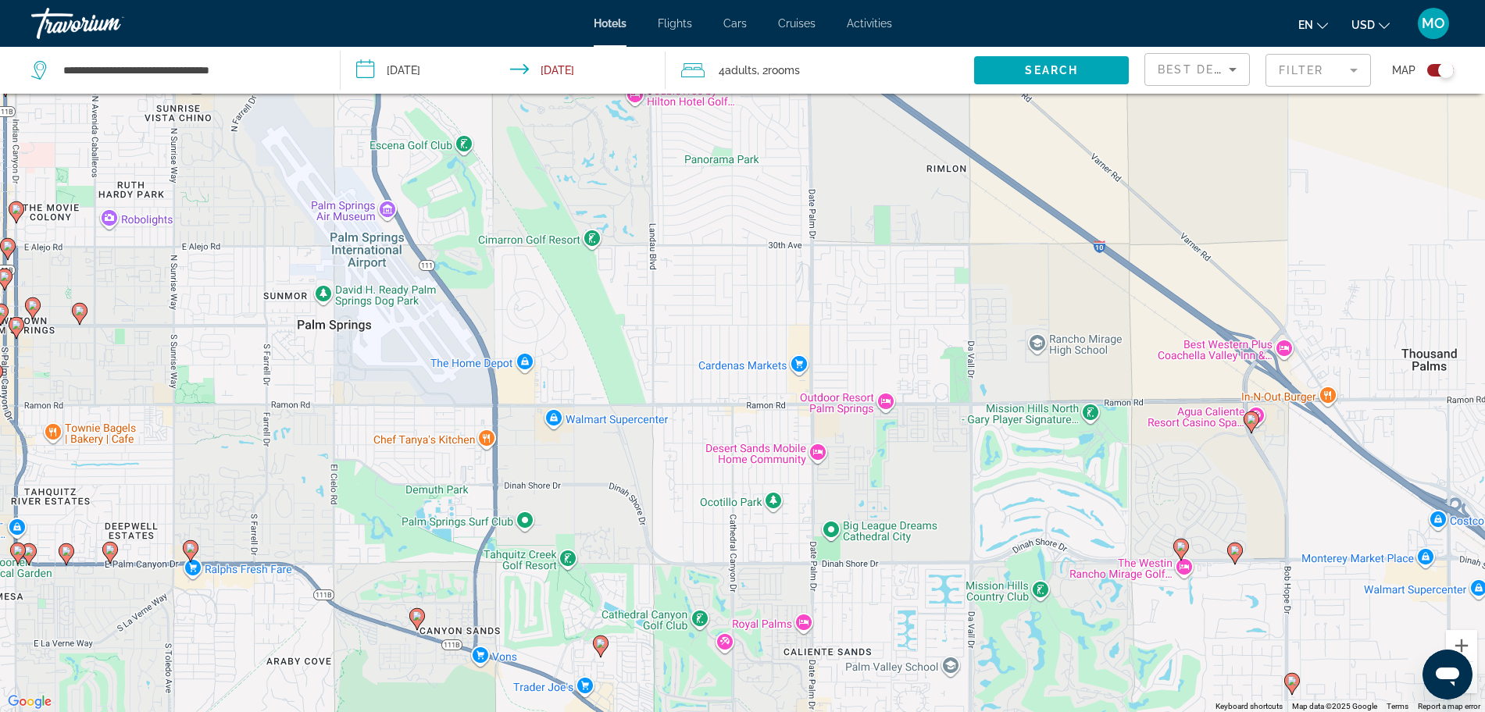
drag, startPoint x: 940, startPoint y: 476, endPoint x: 939, endPoint y: 758, distance: 281.2
click at [939, 619] on html "**********" at bounding box center [742, 262] width 1485 height 712
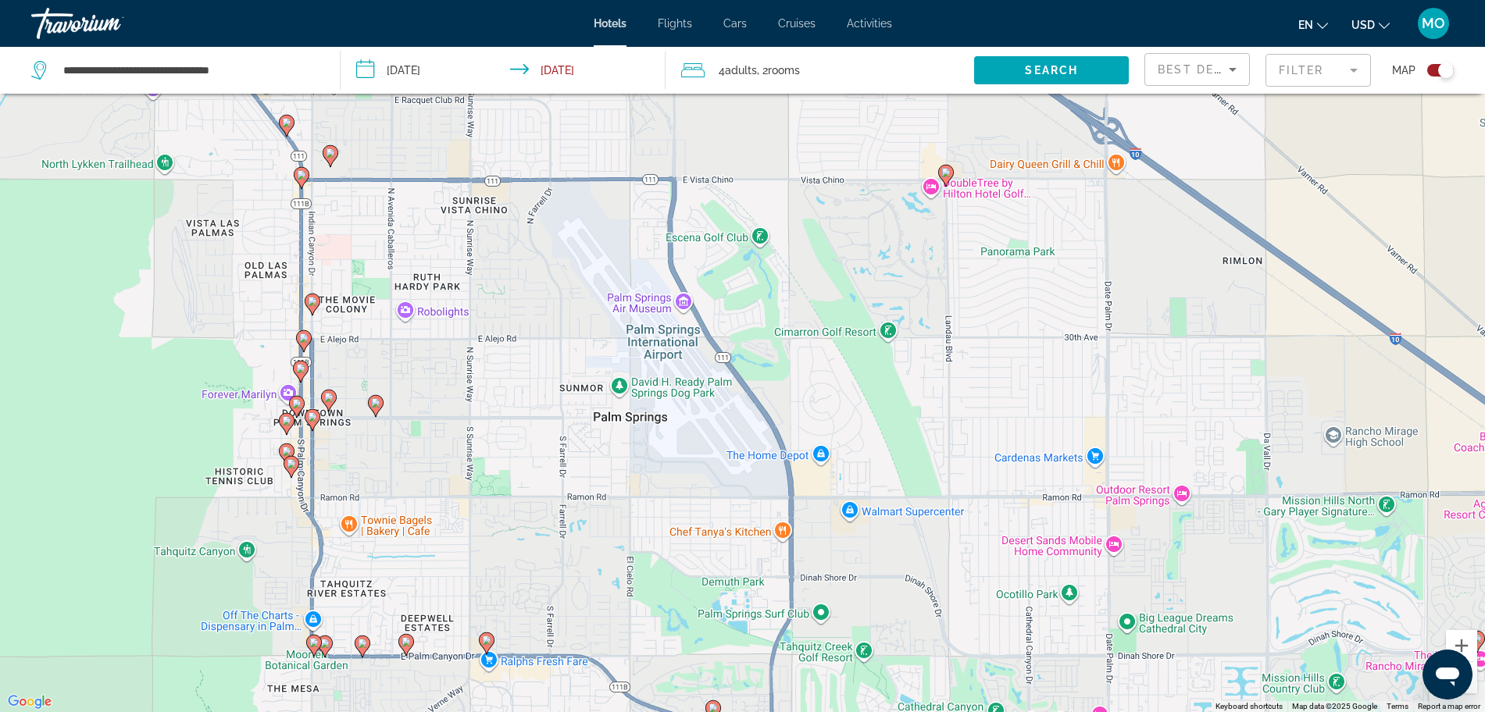
drag, startPoint x: 548, startPoint y: 437, endPoint x: 851, endPoint y: 532, distance: 316.9
click at [851, 532] on div "To activate drag with keyboard, press Alt + Enter. Once in keyboard drag state,…" at bounding box center [742, 356] width 1485 height 712
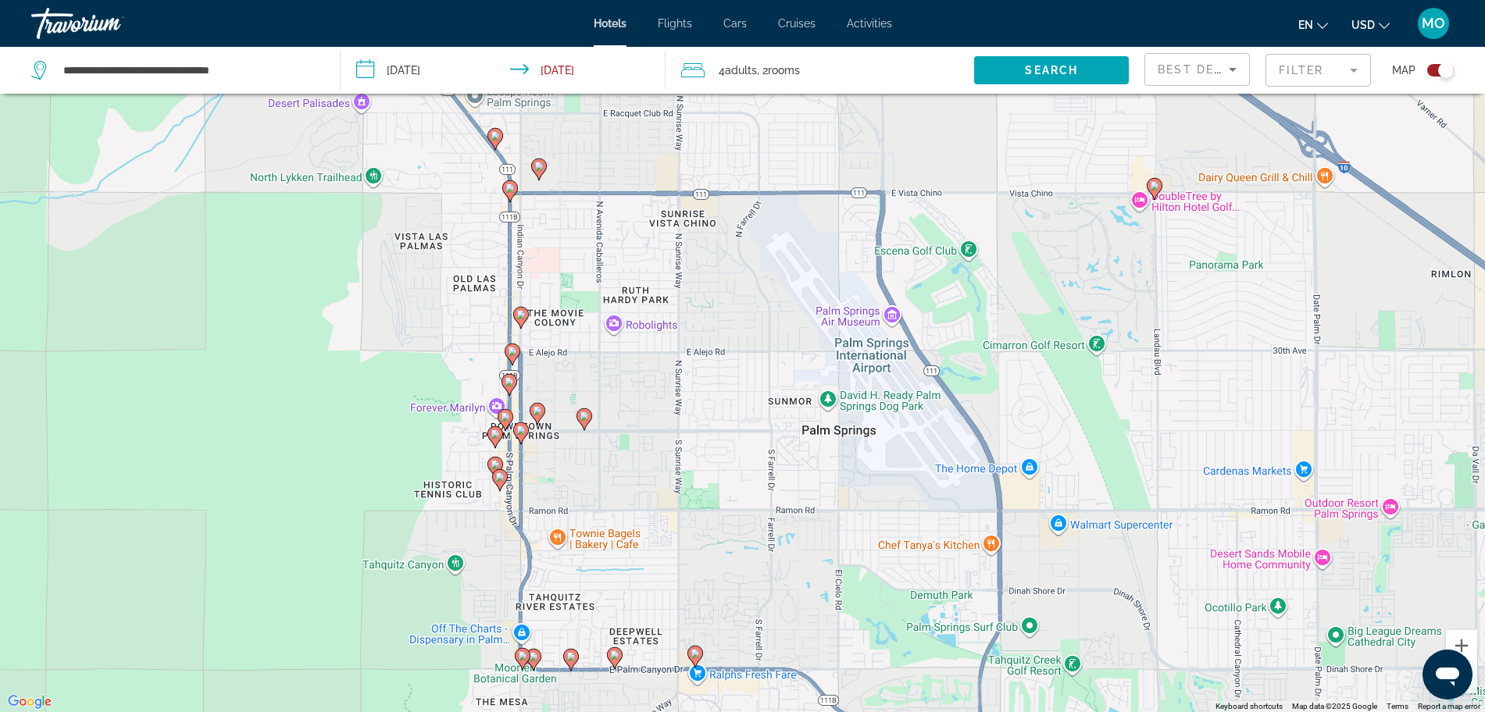
drag, startPoint x: 469, startPoint y: 441, endPoint x: 687, endPoint y: 457, distance: 217.7
click at [687, 457] on div "To activate drag with keyboard, press Alt + Enter. Once in keyboard drag state,…" at bounding box center [742, 356] width 1485 height 712
click at [1458, 642] on button "Zoom in" at bounding box center [1461, 645] width 31 height 31
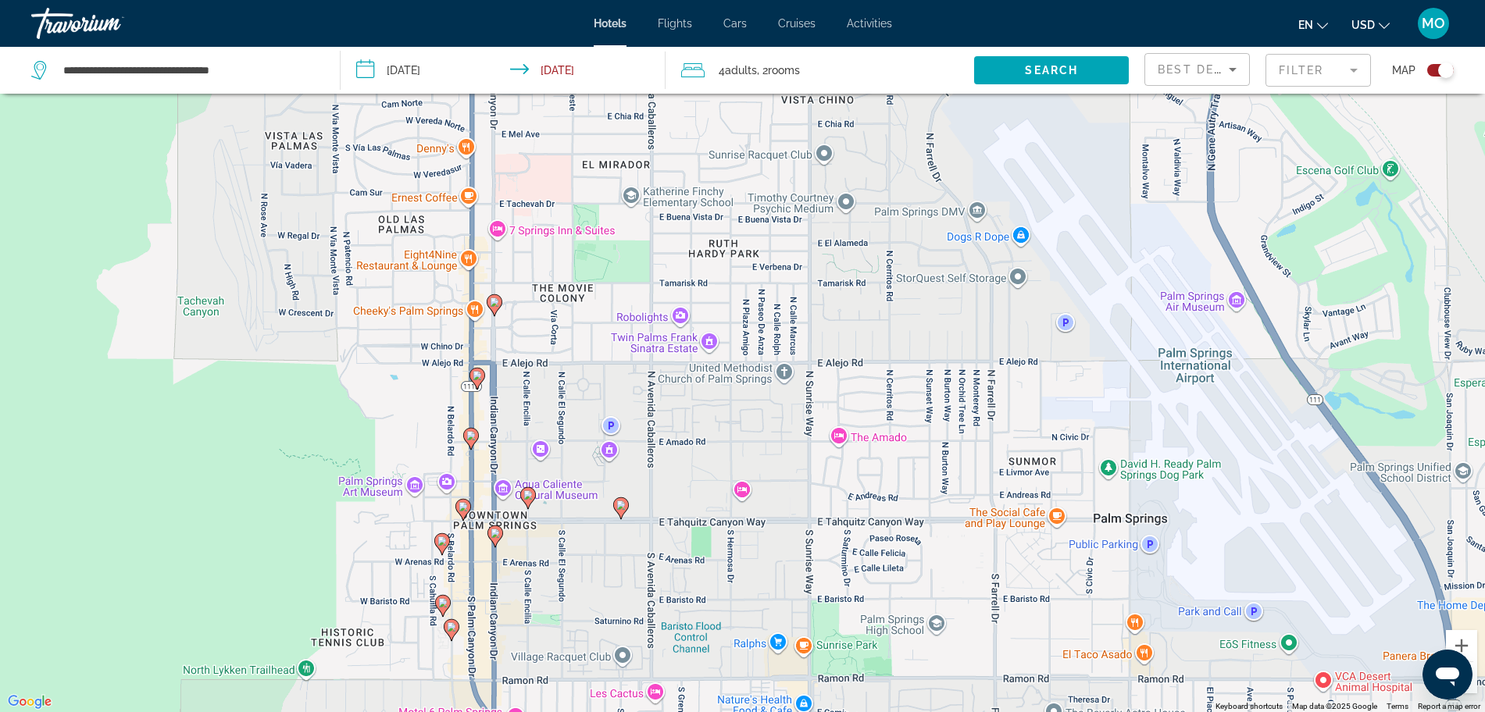
drag, startPoint x: 630, startPoint y: 433, endPoint x: 815, endPoint y: 431, distance: 185.9
click at [833, 447] on div "To activate drag with keyboard, press Alt + Enter. Once in keyboard drag state,…" at bounding box center [742, 356] width 1485 height 712
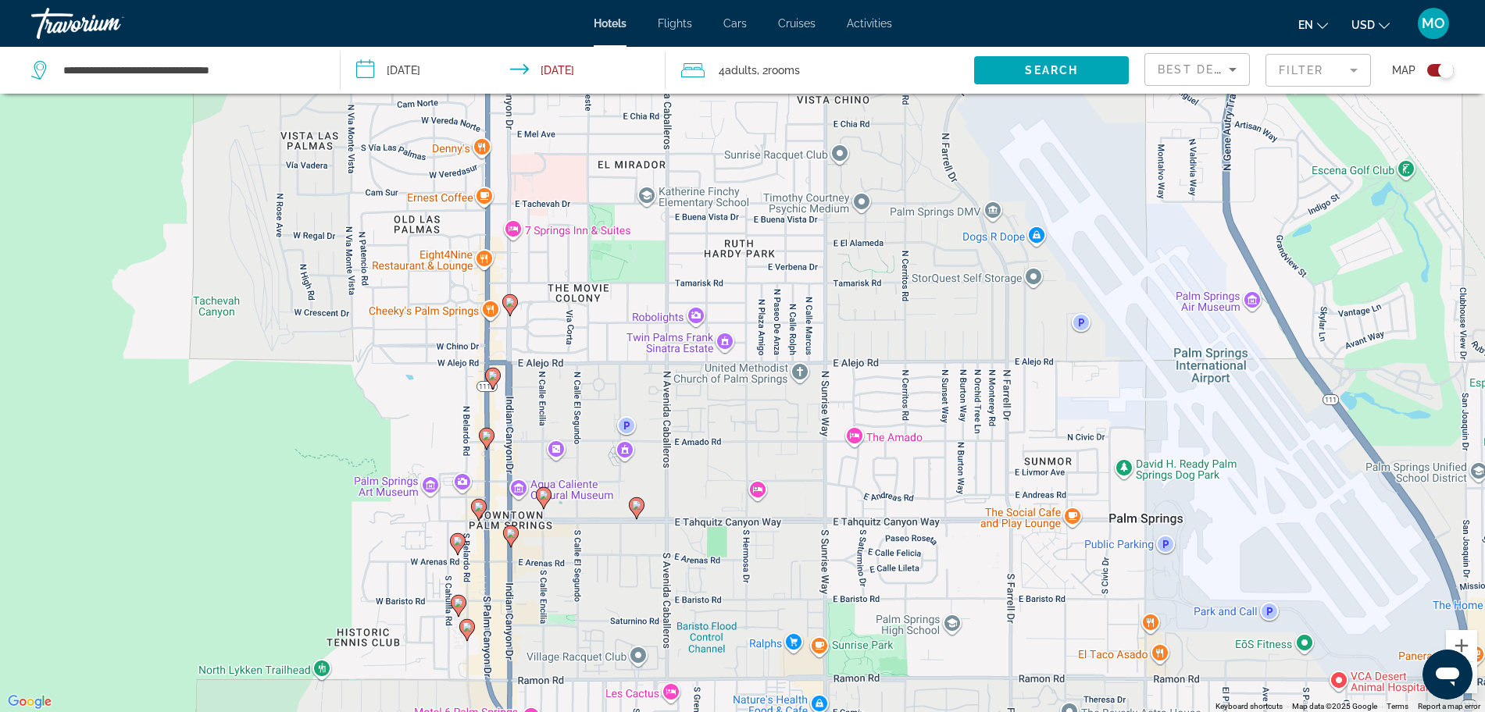
click at [516, 305] on icon "Main content" at bounding box center [509, 305] width 14 height 20
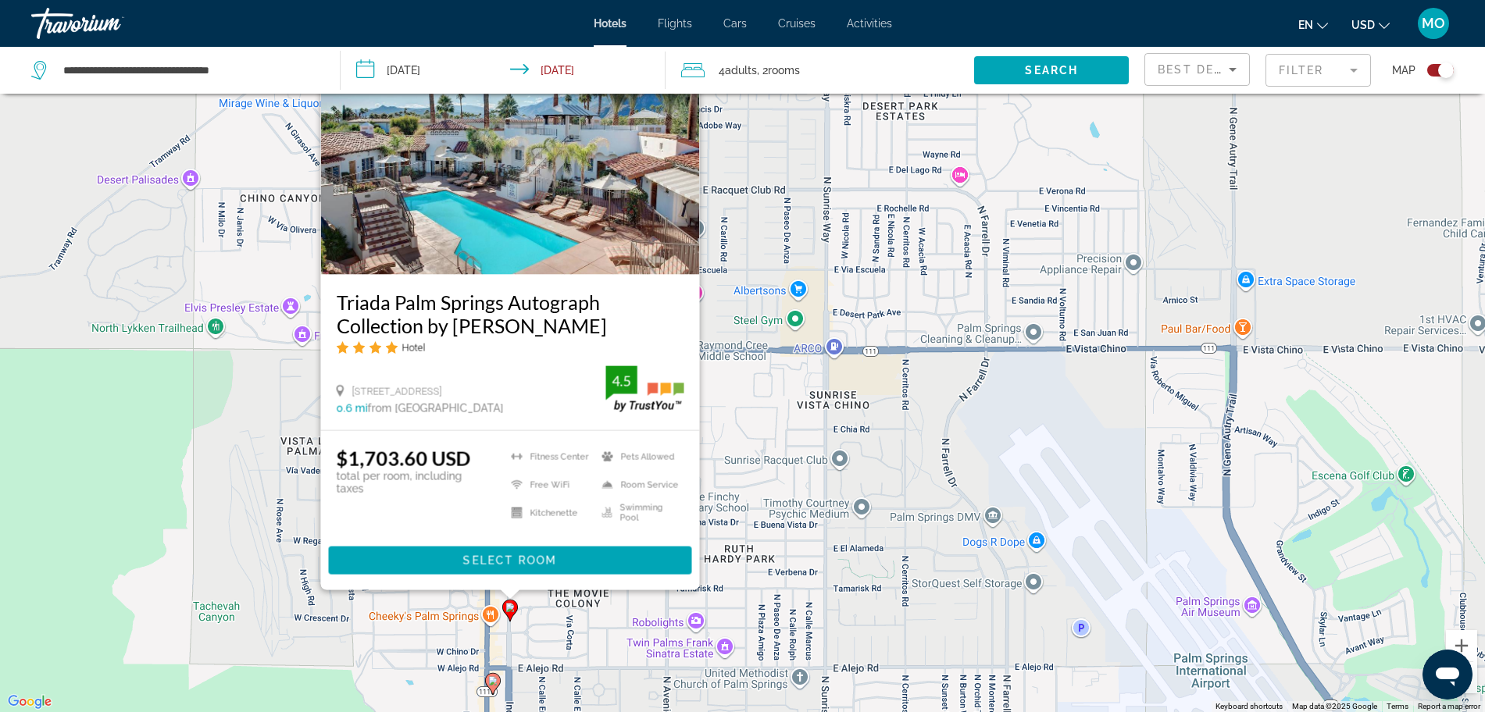
click at [494, 683] on image "Main content" at bounding box center [492, 680] width 9 height 9
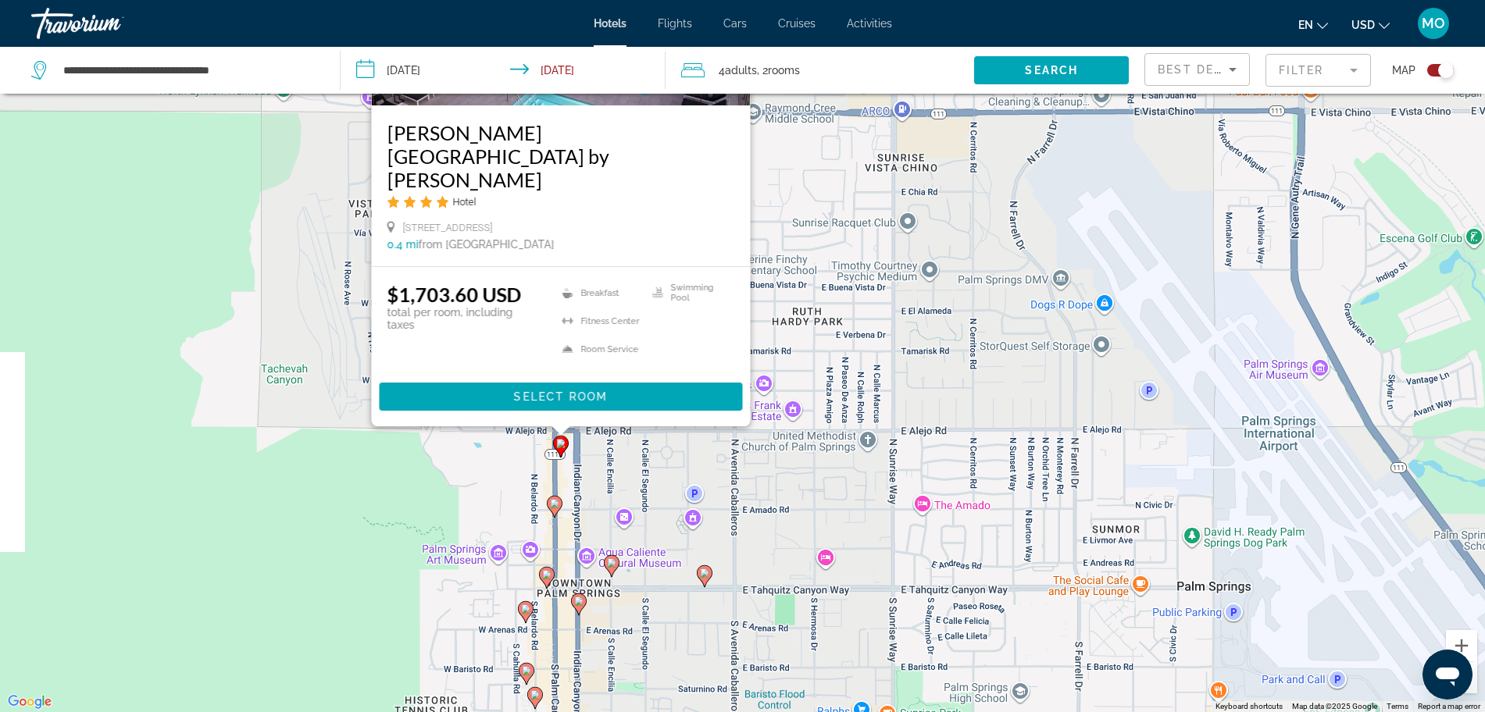
drag, startPoint x: 711, startPoint y: 658, endPoint x: 780, endPoint y: 446, distance: 223.3
click at [780, 446] on div "To activate drag with keyboard, press Alt + Enter. Once in keyboard drag state,…" at bounding box center [742, 356] width 1485 height 712
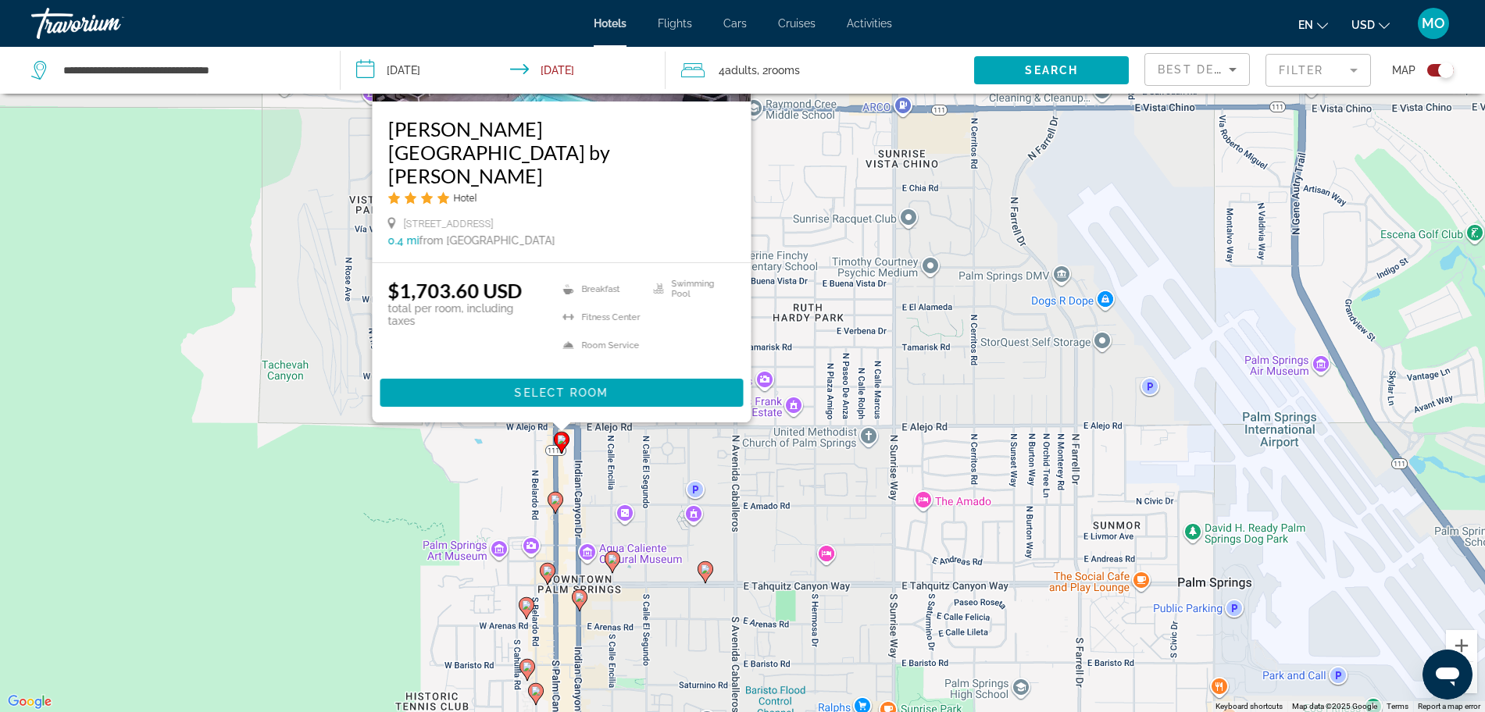
click at [558, 505] on icon "Main content" at bounding box center [555, 503] width 14 height 20
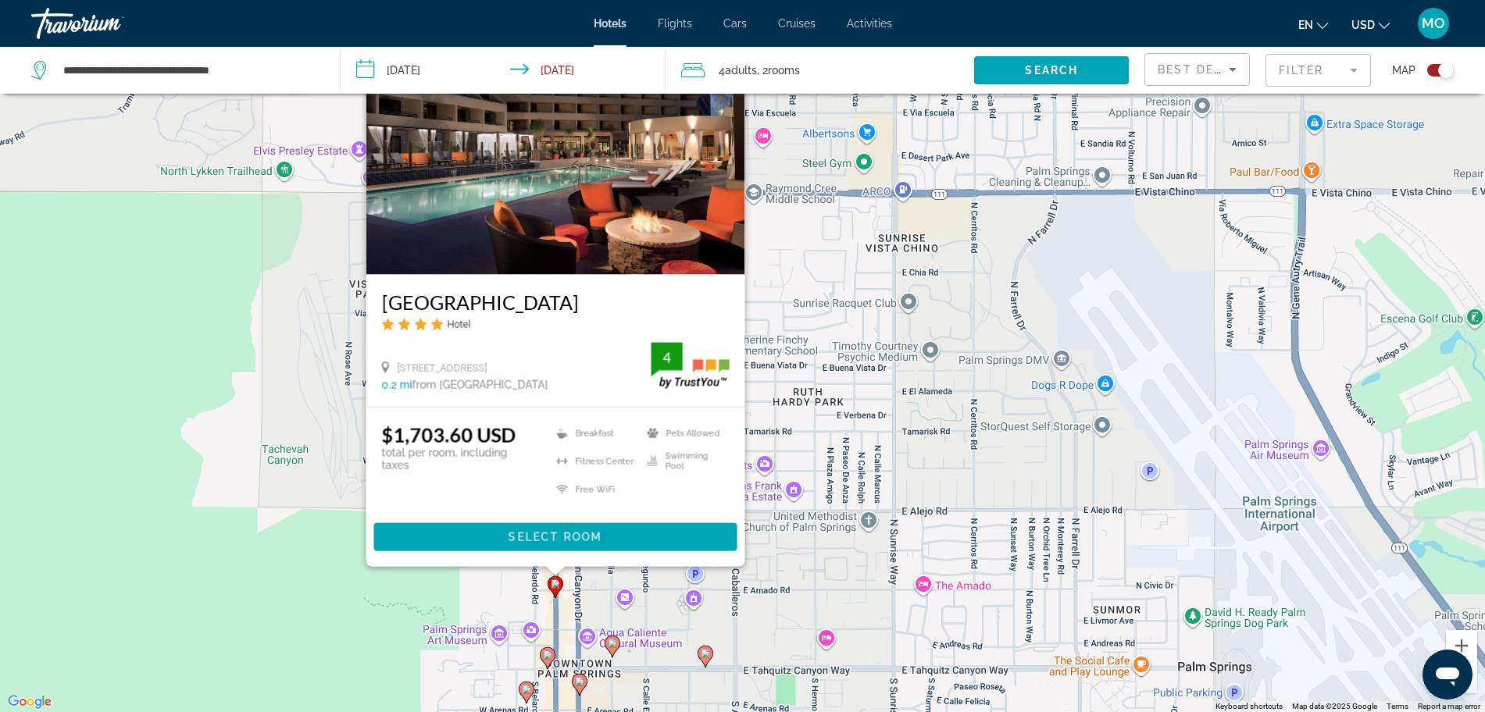
click at [613, 643] on image "Main content" at bounding box center [612, 643] width 9 height 9
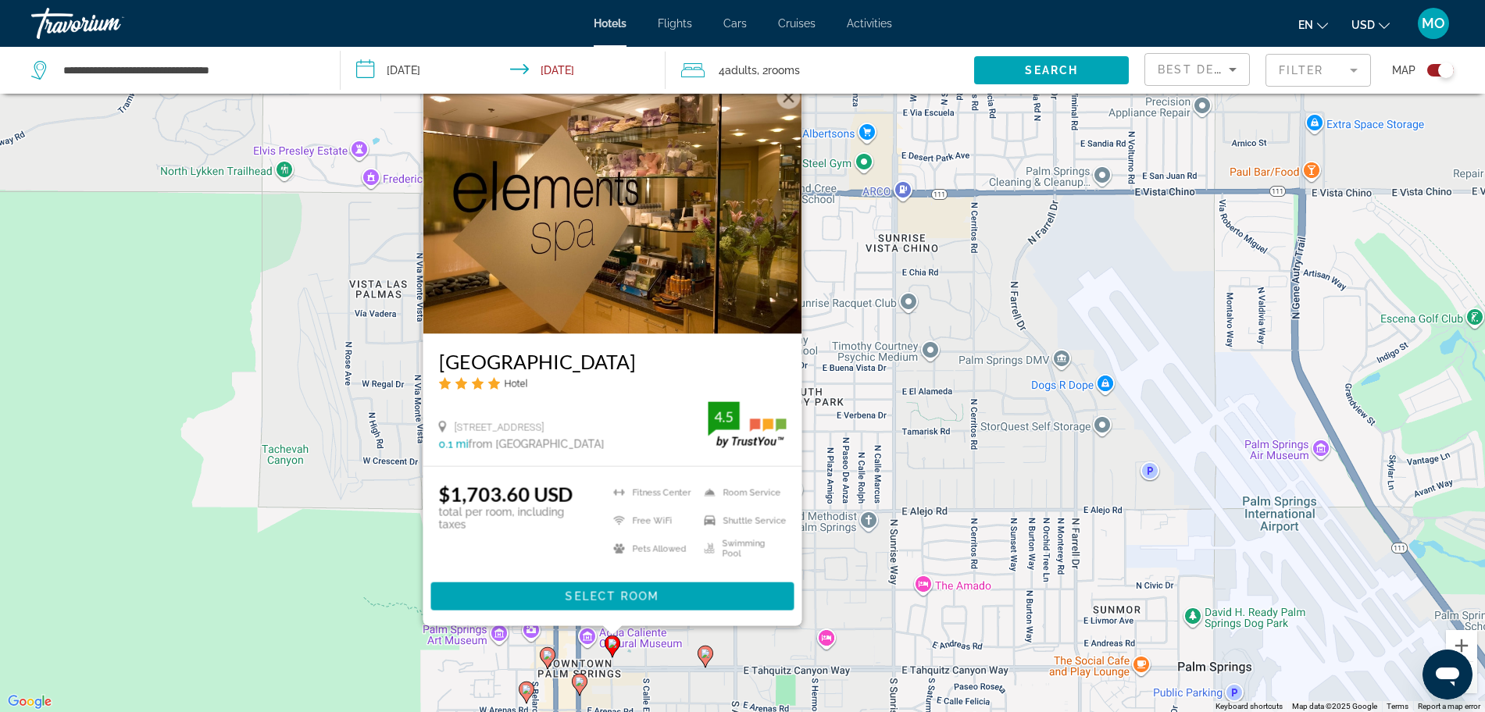
click at [705, 655] on image "Main content" at bounding box center [705, 653] width 9 height 9
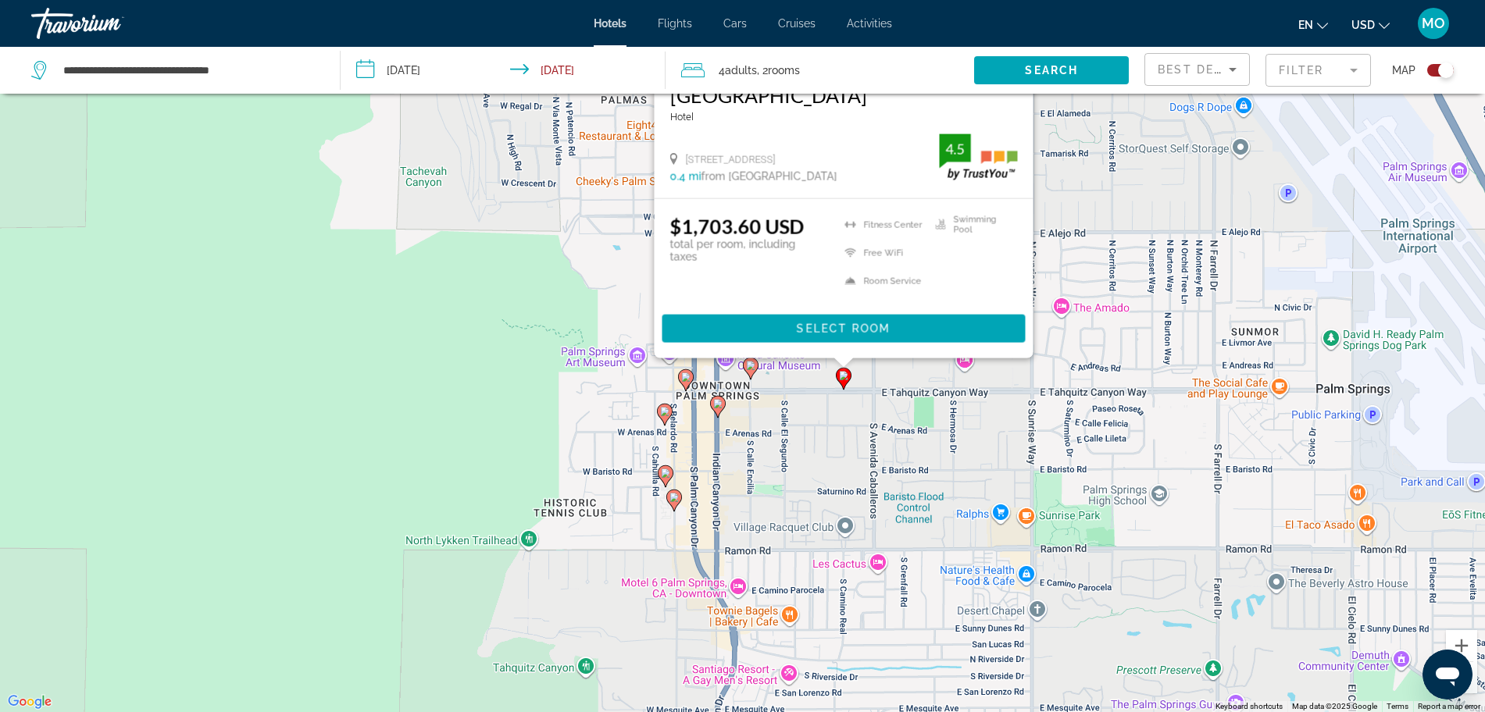
drag, startPoint x: 915, startPoint y: 648, endPoint x: 1054, endPoint y: 369, distance: 311.6
click at [1054, 369] on div "To activate drag with keyboard, press Alt + Enter. Once in keyboard drag state,…" at bounding box center [742, 356] width 1485 height 712
click at [686, 384] on icon "Main content" at bounding box center [685, 380] width 14 height 20
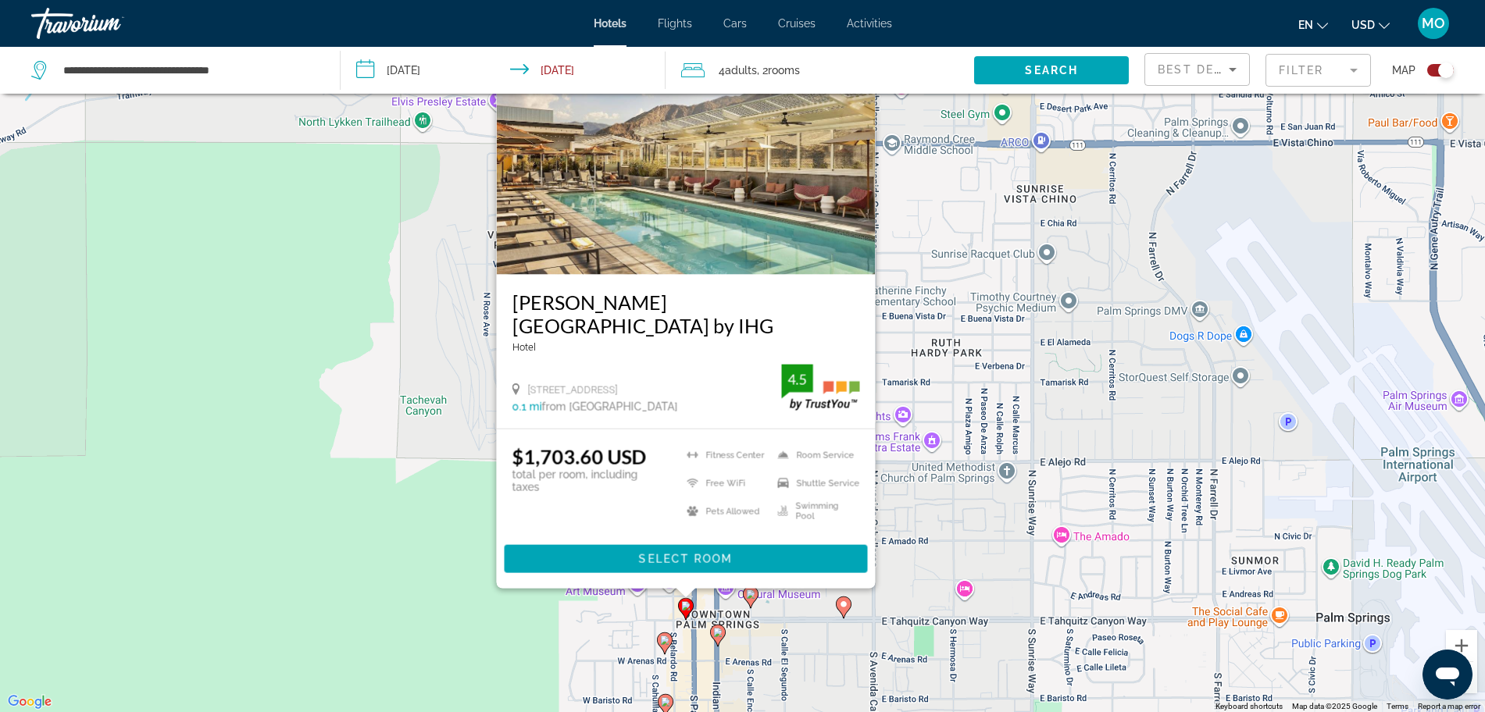
click at [713, 633] on icon "Main content" at bounding box center [717, 636] width 14 height 20
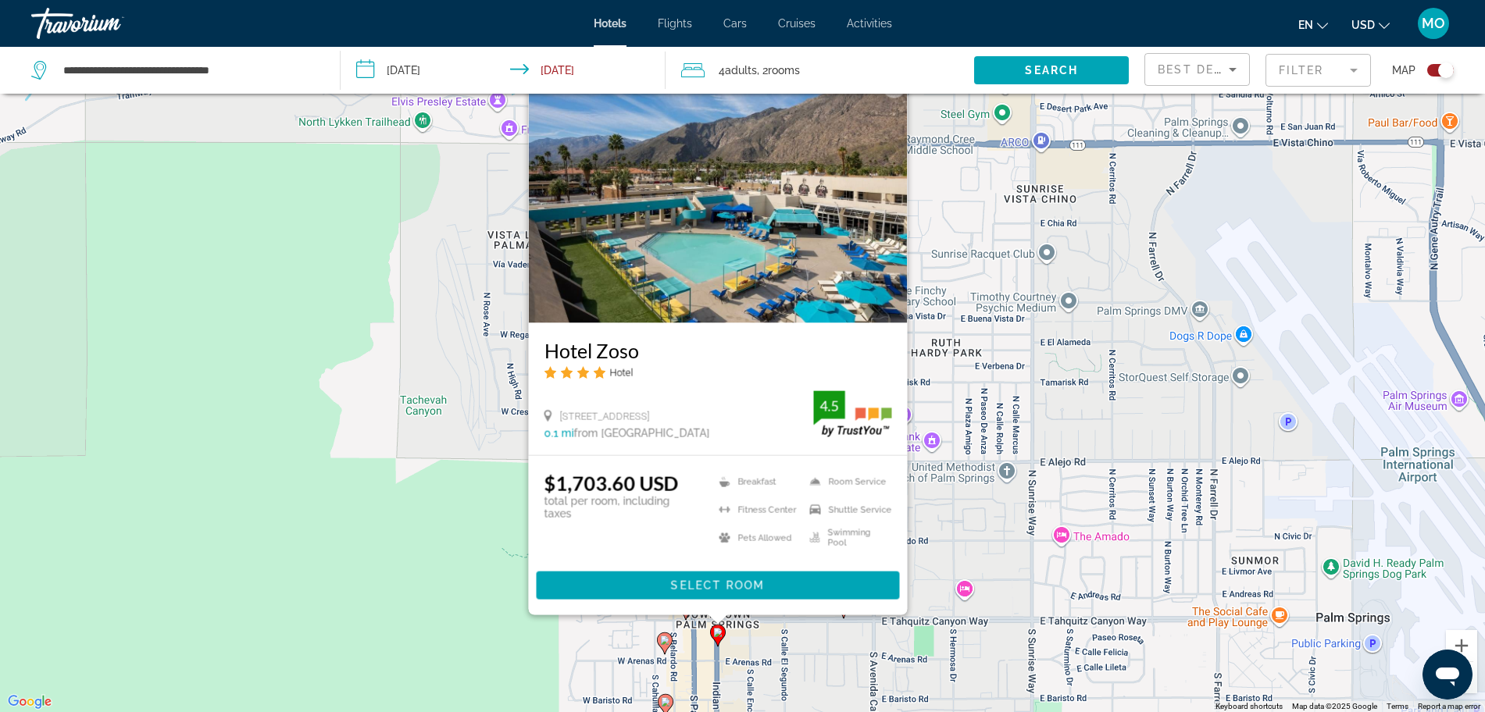
click at [666, 648] on icon "Main content" at bounding box center [664, 643] width 14 height 20
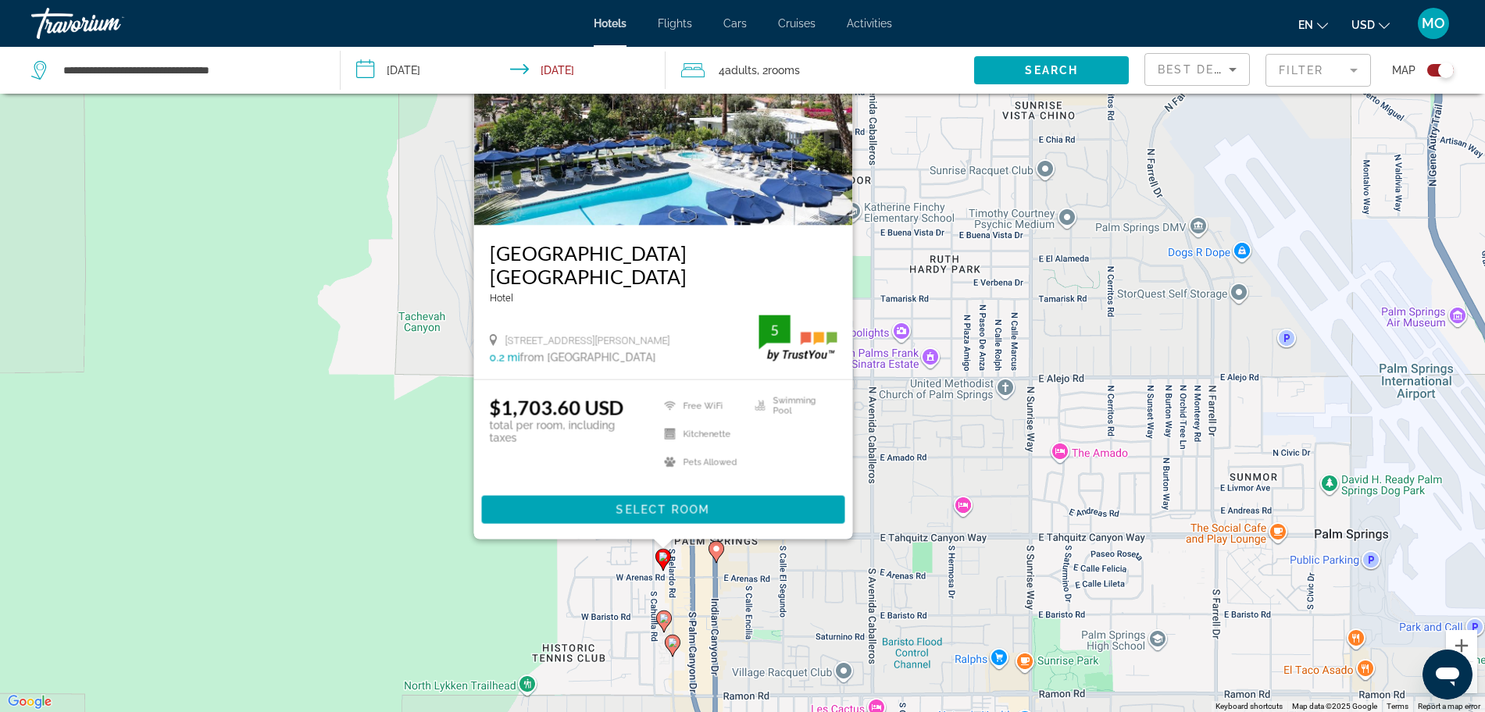
drag, startPoint x: 771, startPoint y: 671, endPoint x: 747, endPoint y: 581, distance: 93.0
click at [768, 583] on div "To activate drag with keyboard, press Alt + Enter. Once in keyboard drag state,…" at bounding box center [742, 356] width 1485 height 712
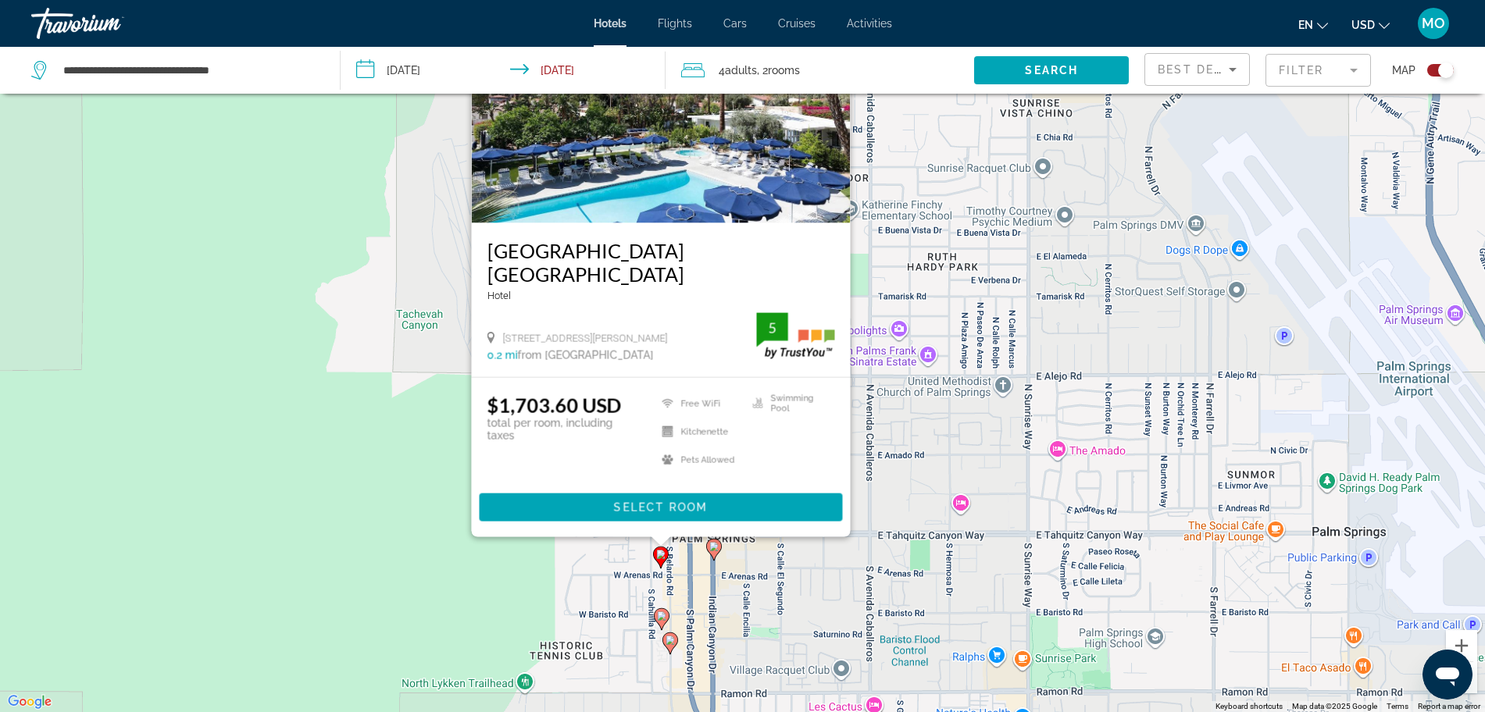
click at [657, 624] on gmp-advanced-marker "Main content" at bounding box center [662, 619] width 16 height 23
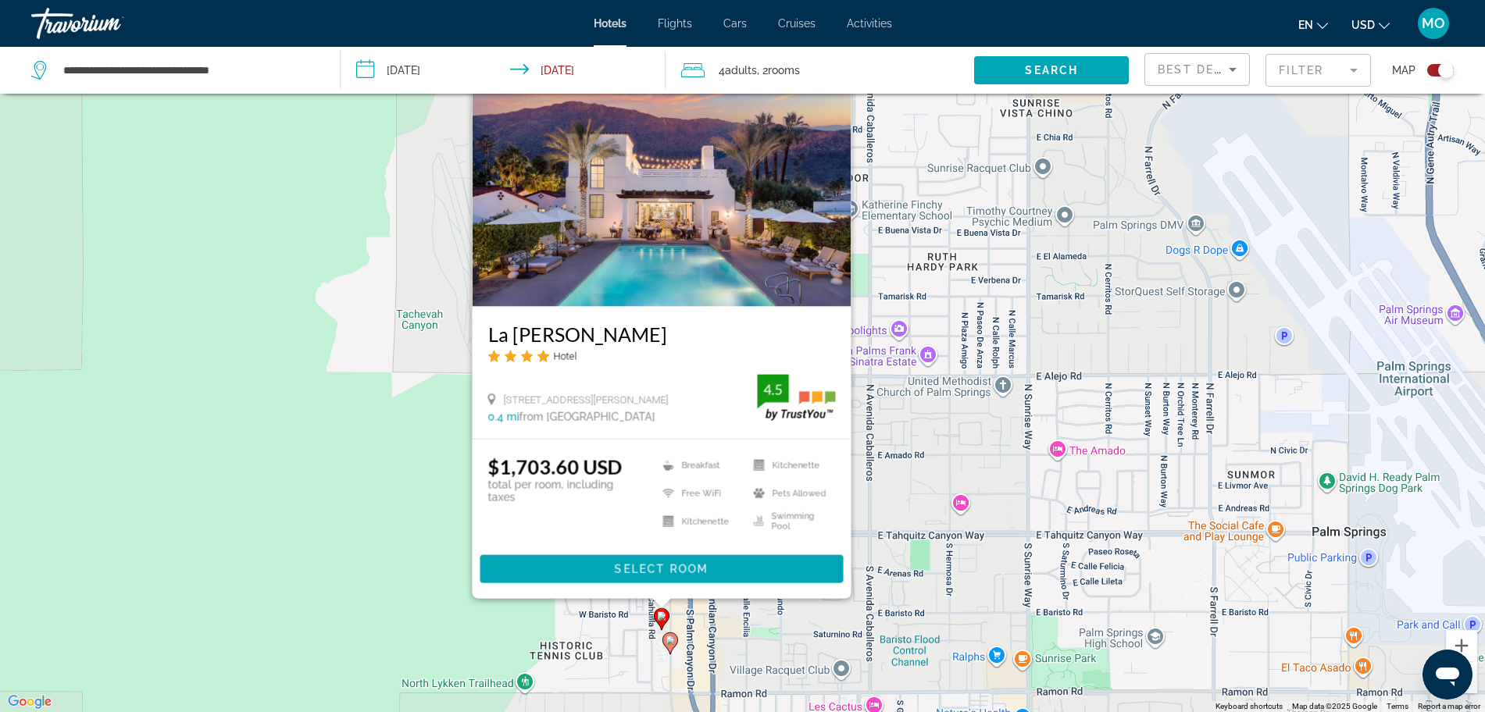
click at [669, 642] on image "Main content" at bounding box center [669, 640] width 9 height 9
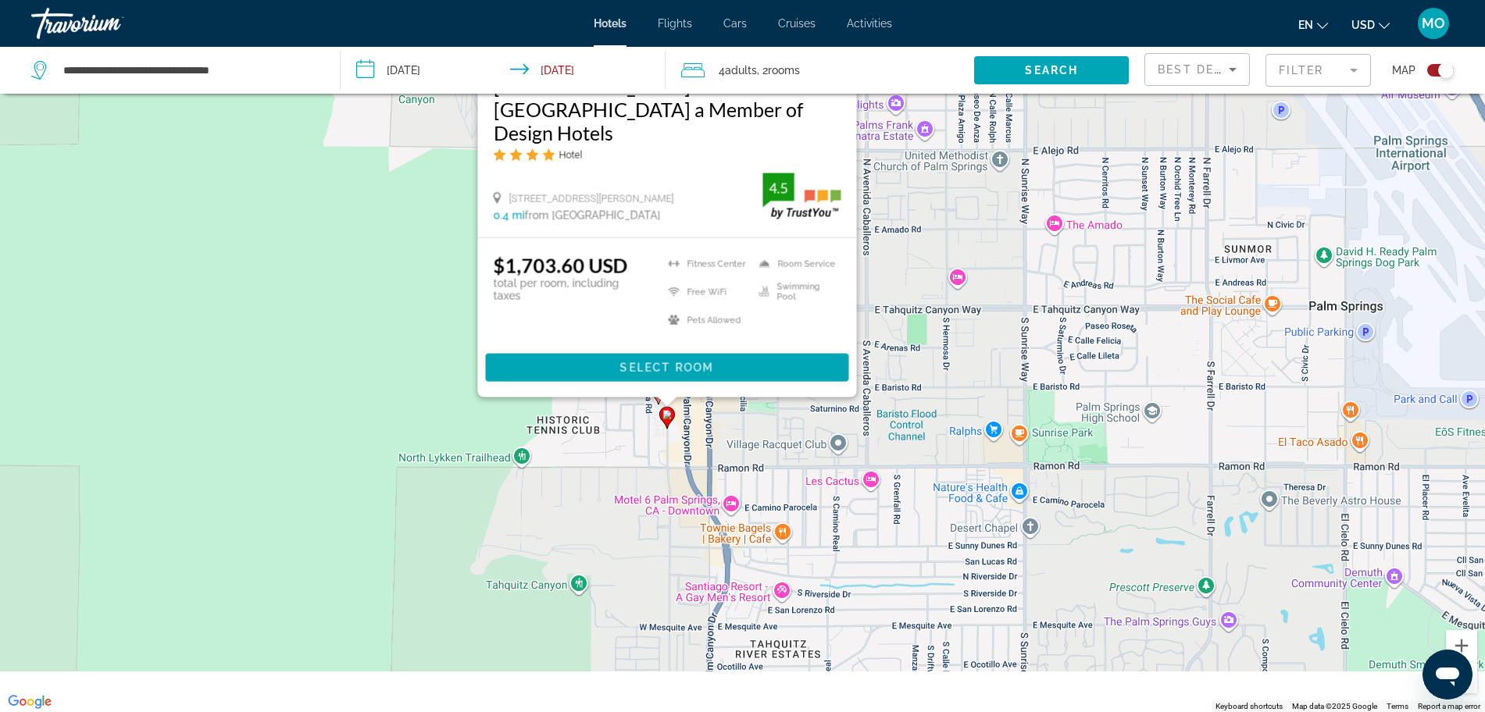
drag, startPoint x: 765, startPoint y: 649, endPoint x: 771, endPoint y: 501, distance: 147.8
click at [762, 421] on div "To activate drag with keyboard, press Alt + Enter. Once in keyboard drag state,…" at bounding box center [742, 356] width 1485 height 712
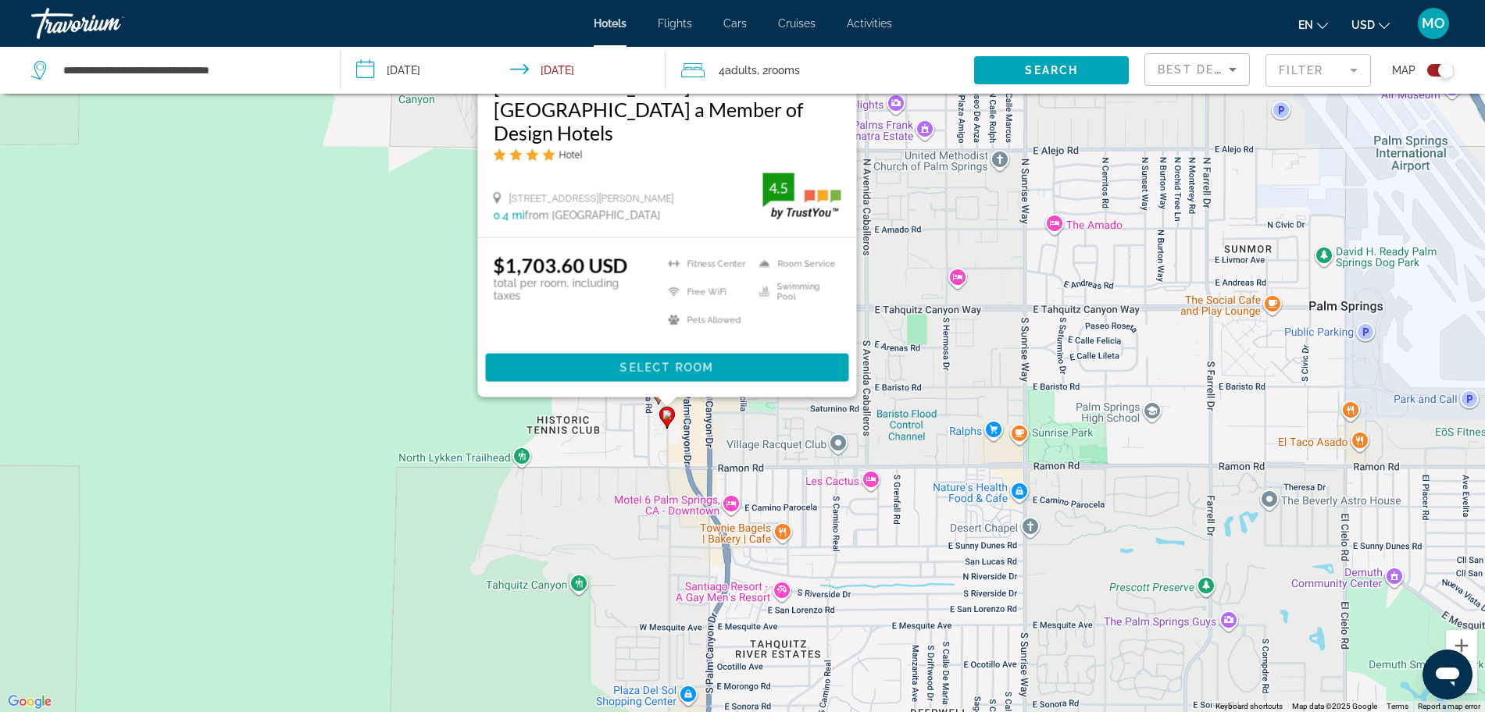
click at [1027, 444] on div "To activate drag with keyboard, press Alt + Enter. Once in keyboard drag state,…" at bounding box center [742, 356] width 1485 height 712
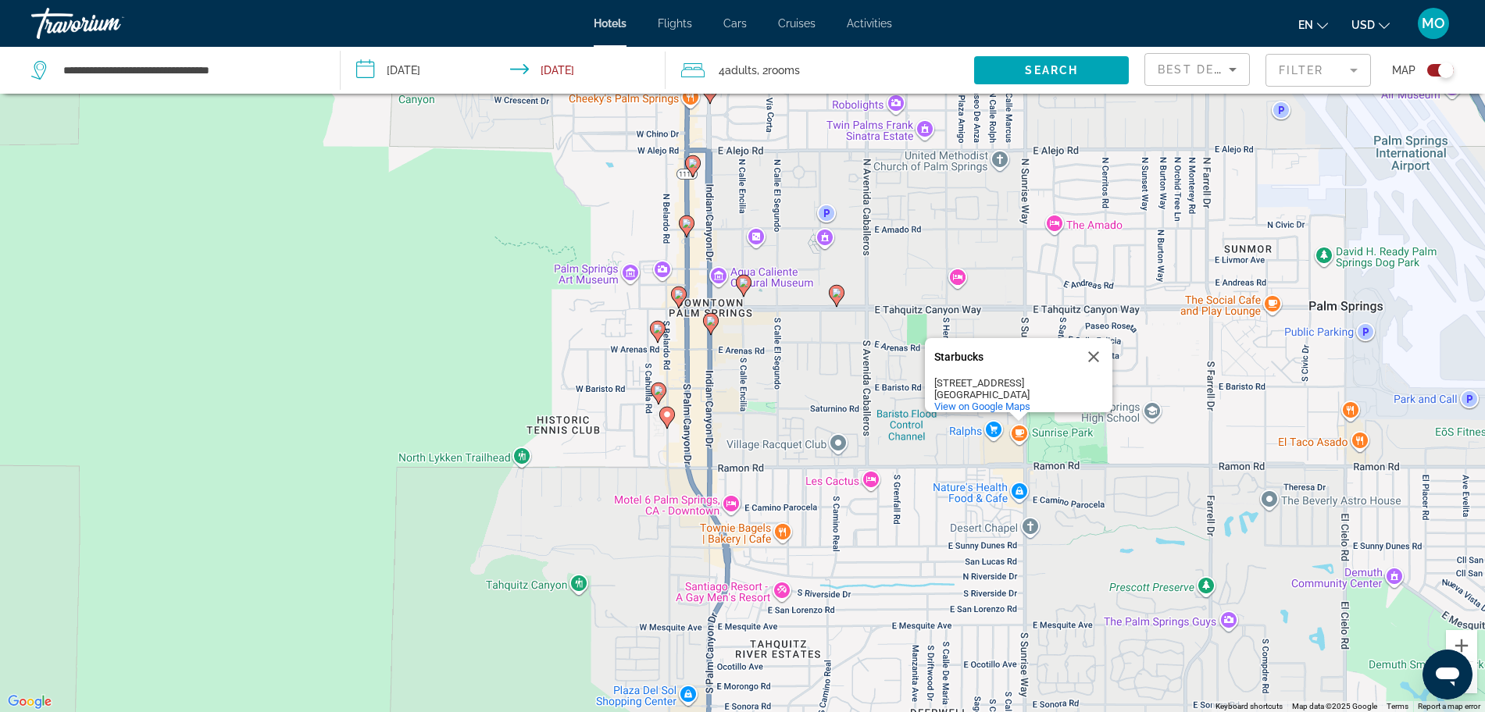
click at [822, 454] on div "To activate drag with keyboard, press Alt + Enter. Once in keyboard drag state,…" at bounding box center [742, 356] width 1485 height 712
click at [1087, 346] on button "Close" at bounding box center [1093, 356] width 37 height 37
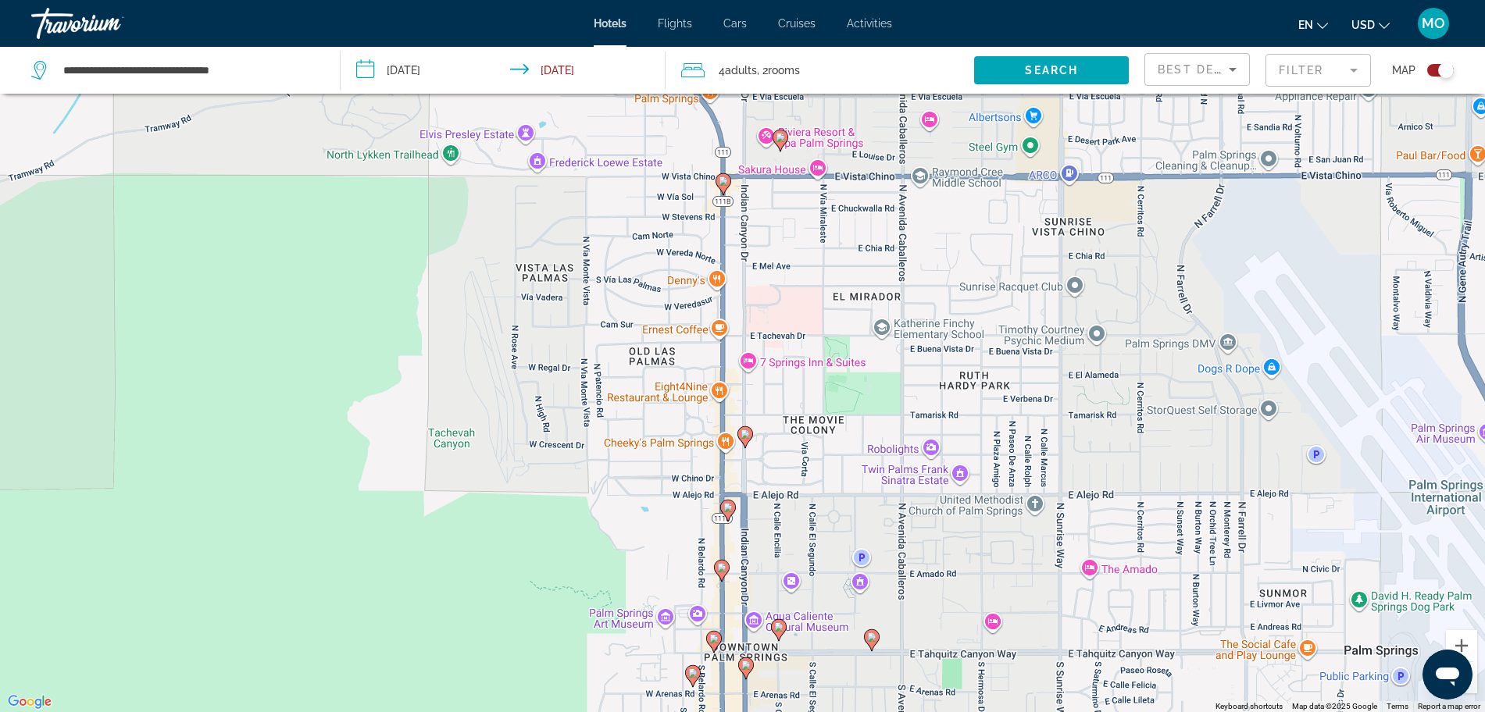
drag, startPoint x: 922, startPoint y: 377, endPoint x: 958, endPoint y: 690, distance: 314.4
click at [958, 703] on div "To activate drag with keyboard, press Alt + Enter. Once in keyboard drag state,…" at bounding box center [742, 356] width 1485 height 712
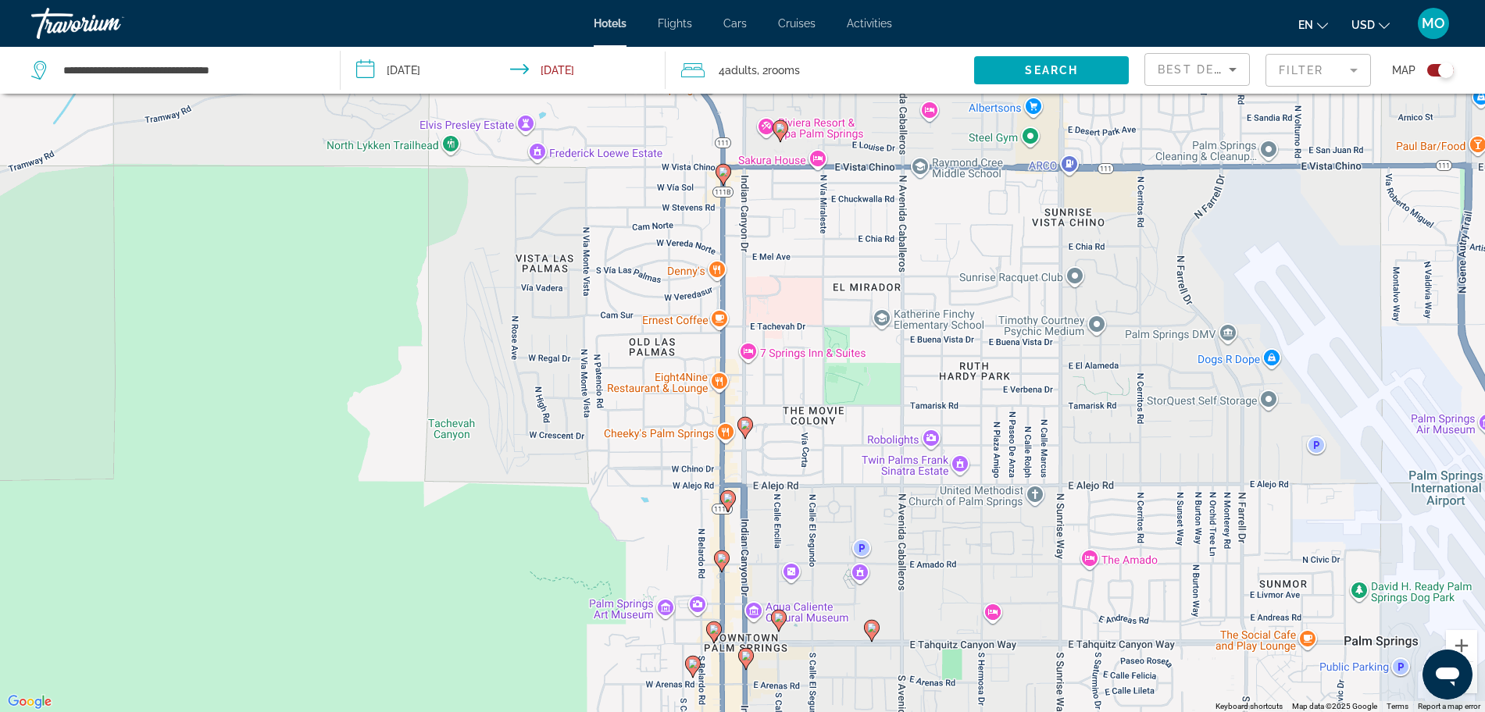
click at [730, 171] on icon "Main content" at bounding box center [722, 175] width 14 height 20
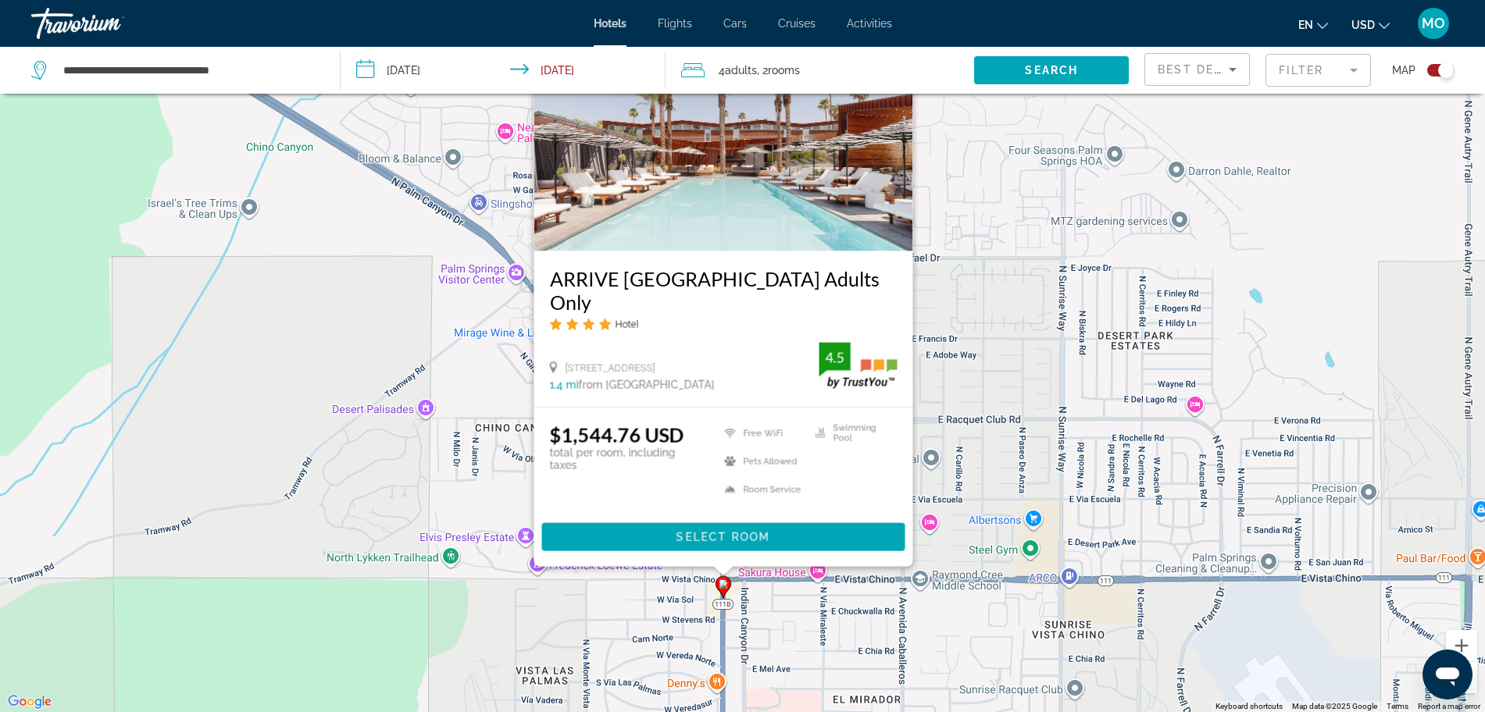
click at [950, 515] on div "To activate drag with keyboard, press Alt + Enter. Once in keyboard drag state,…" at bounding box center [742, 356] width 1485 height 712
drag, startPoint x: 1013, startPoint y: 400, endPoint x: 1009, endPoint y: 417, distance: 17.6
click at [1009, 417] on div "To activate drag with keyboard, press Alt + Enter. Once in keyboard drag state,…" at bounding box center [742, 356] width 1485 height 712
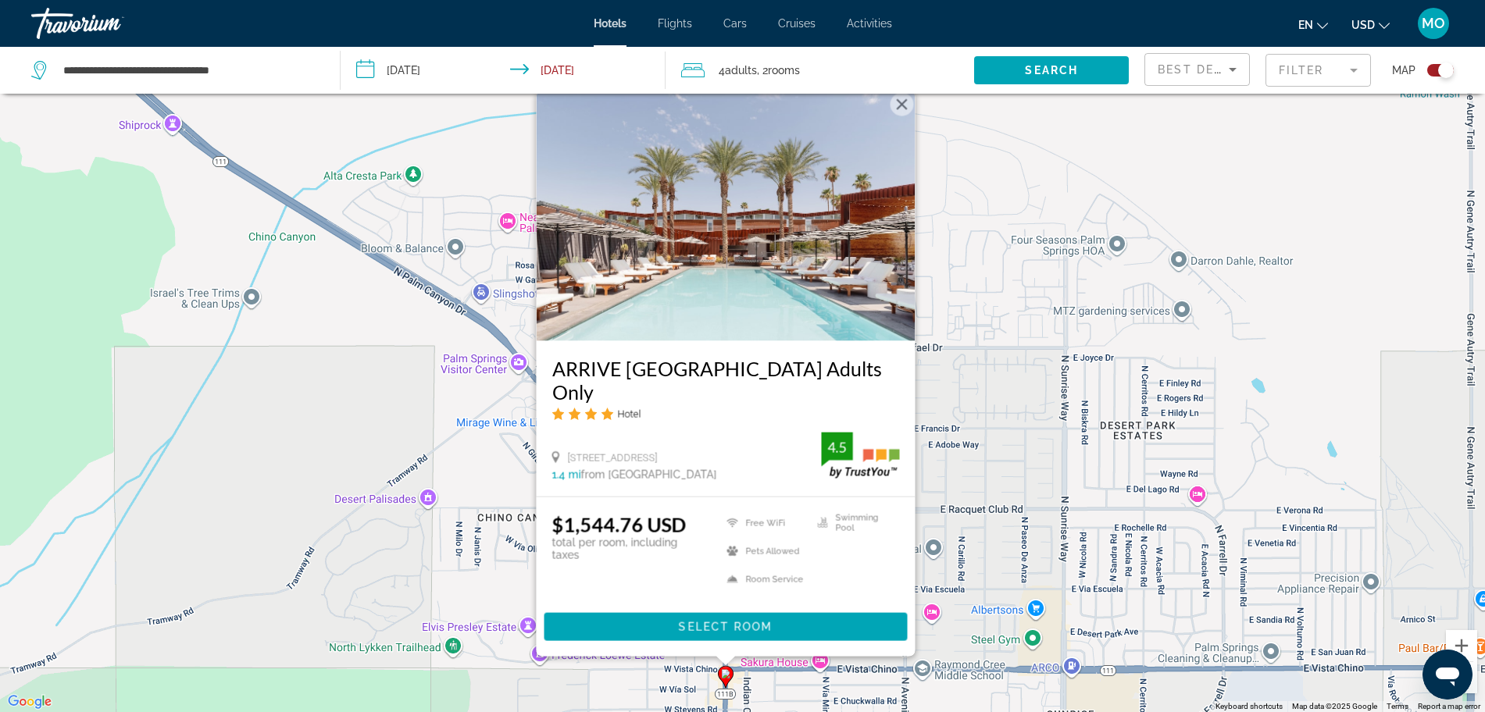
drag, startPoint x: 940, startPoint y: 204, endPoint x: 892, endPoint y: 154, distance: 69.1
click at [941, 293] on div "To activate drag with keyboard, press Alt + Enter. Once in keyboard drag state,…" at bounding box center [742, 356] width 1485 height 712
click at [897, 116] on button "Close" at bounding box center [900, 103] width 23 height 23
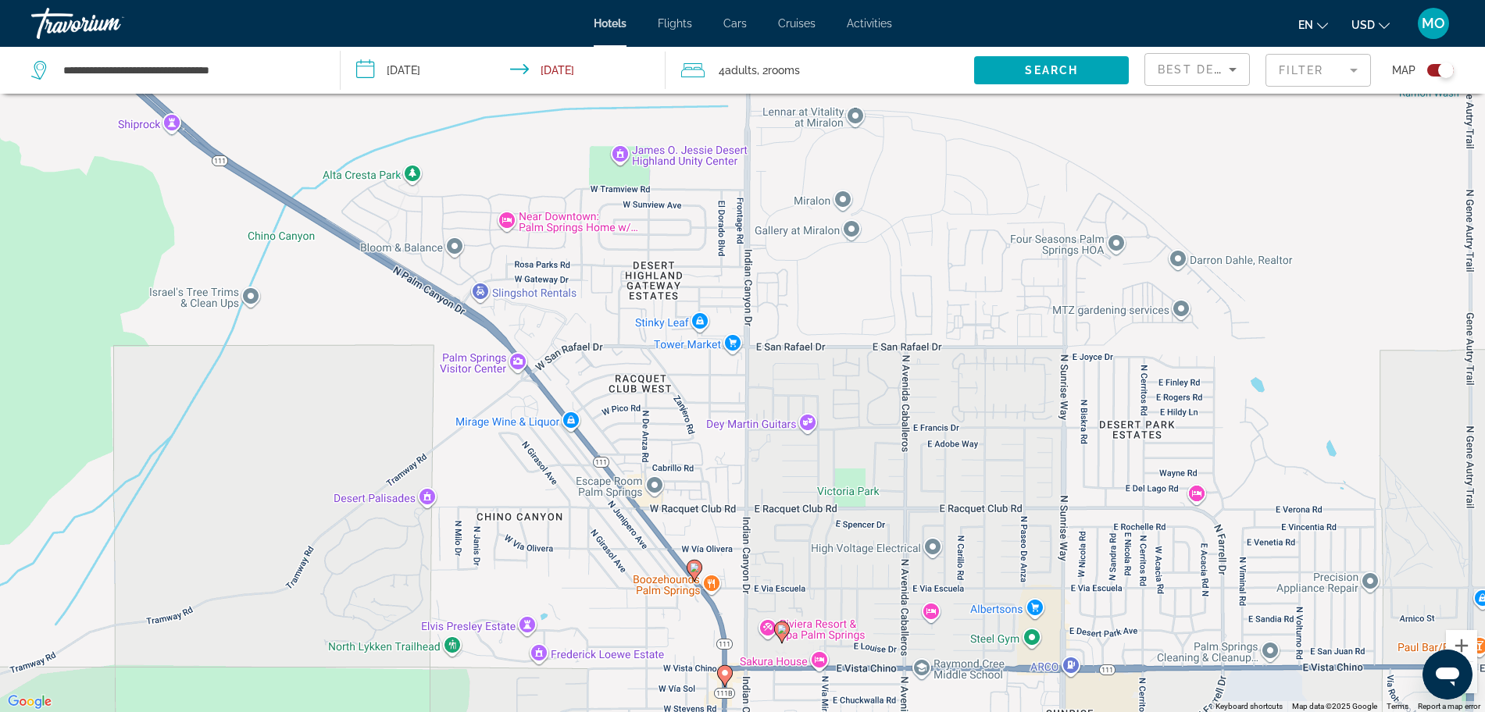
click at [782, 630] on image "Main content" at bounding box center [781, 629] width 9 height 9
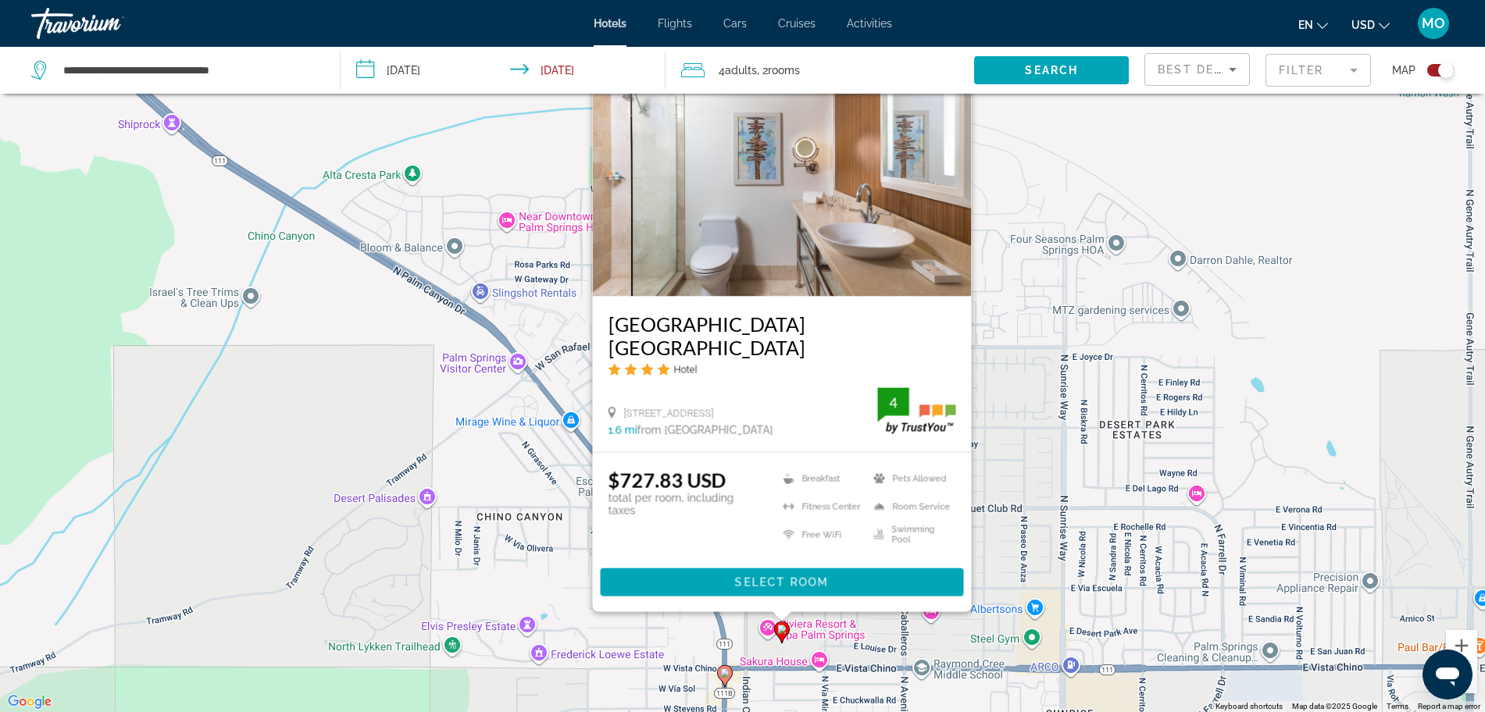
click at [531, 604] on div "To activate drag with keyboard, press Alt + Enter. Once in keyboard drag state,…" at bounding box center [742, 356] width 1485 height 712
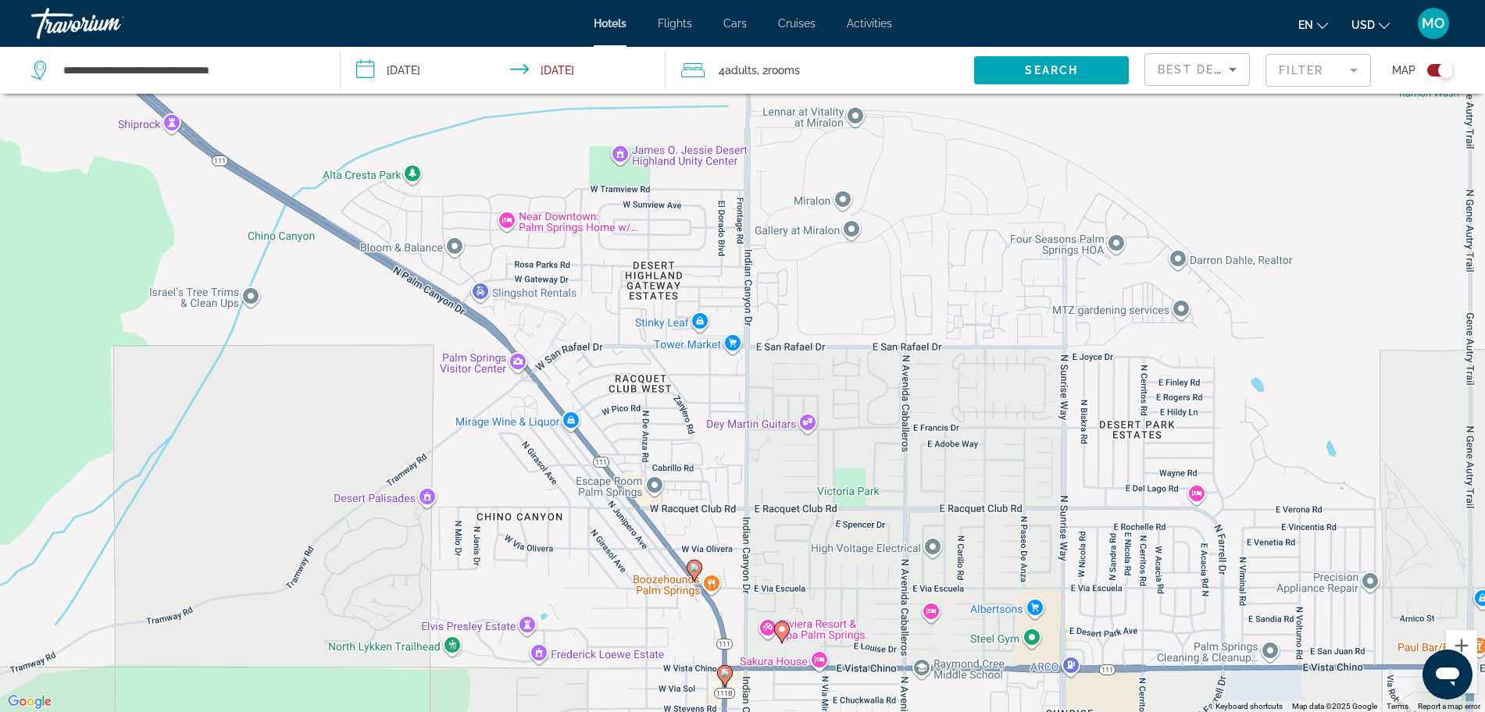
click at [692, 560] on icon "Main content" at bounding box center [695, 571] width 16 height 22
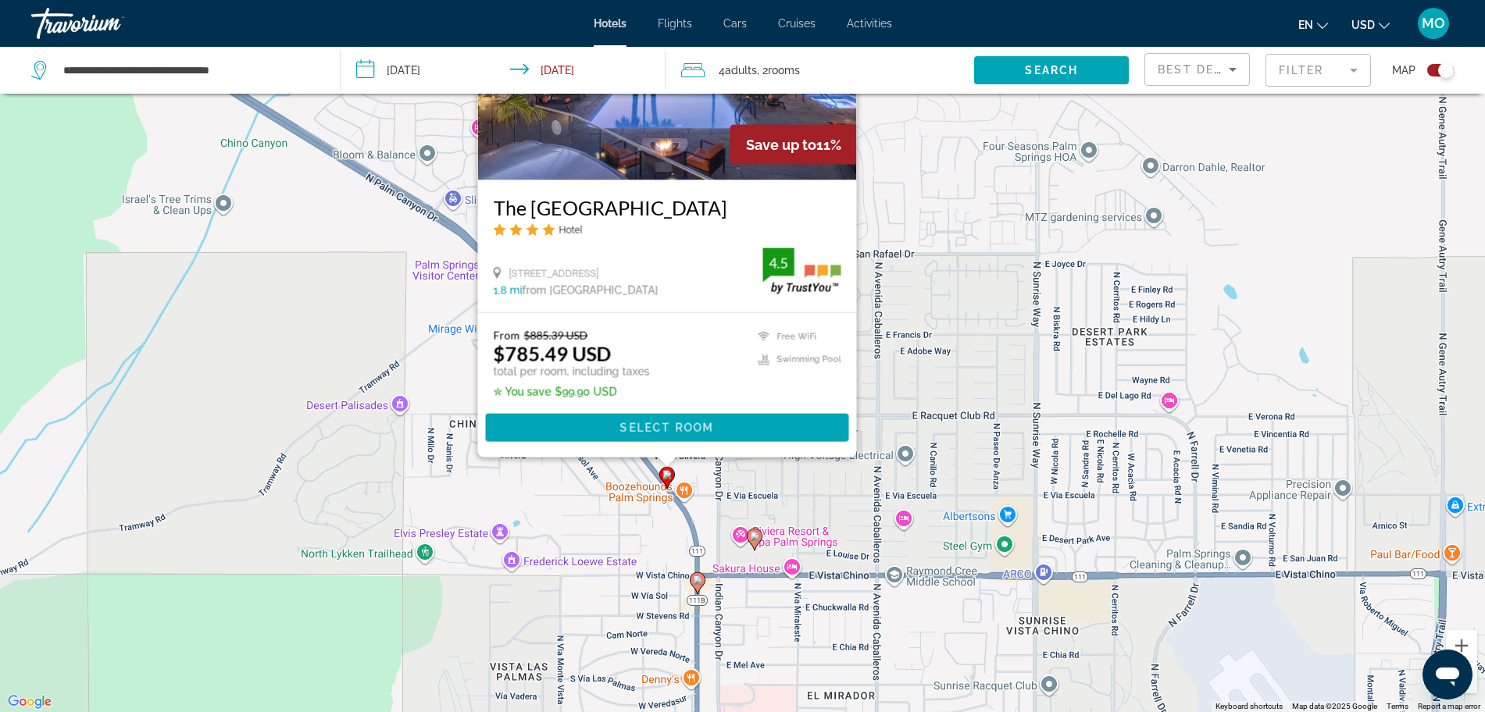
drag, startPoint x: 875, startPoint y: 651, endPoint x: 846, endPoint y: 519, distance: 135.1
click at [846, 519] on div "To activate drag with keyboard, press Alt + Enter. Once in keyboard drag state,…" at bounding box center [742, 356] width 1485 height 712
click at [759, 533] on icon "Main content" at bounding box center [754, 540] width 14 height 20
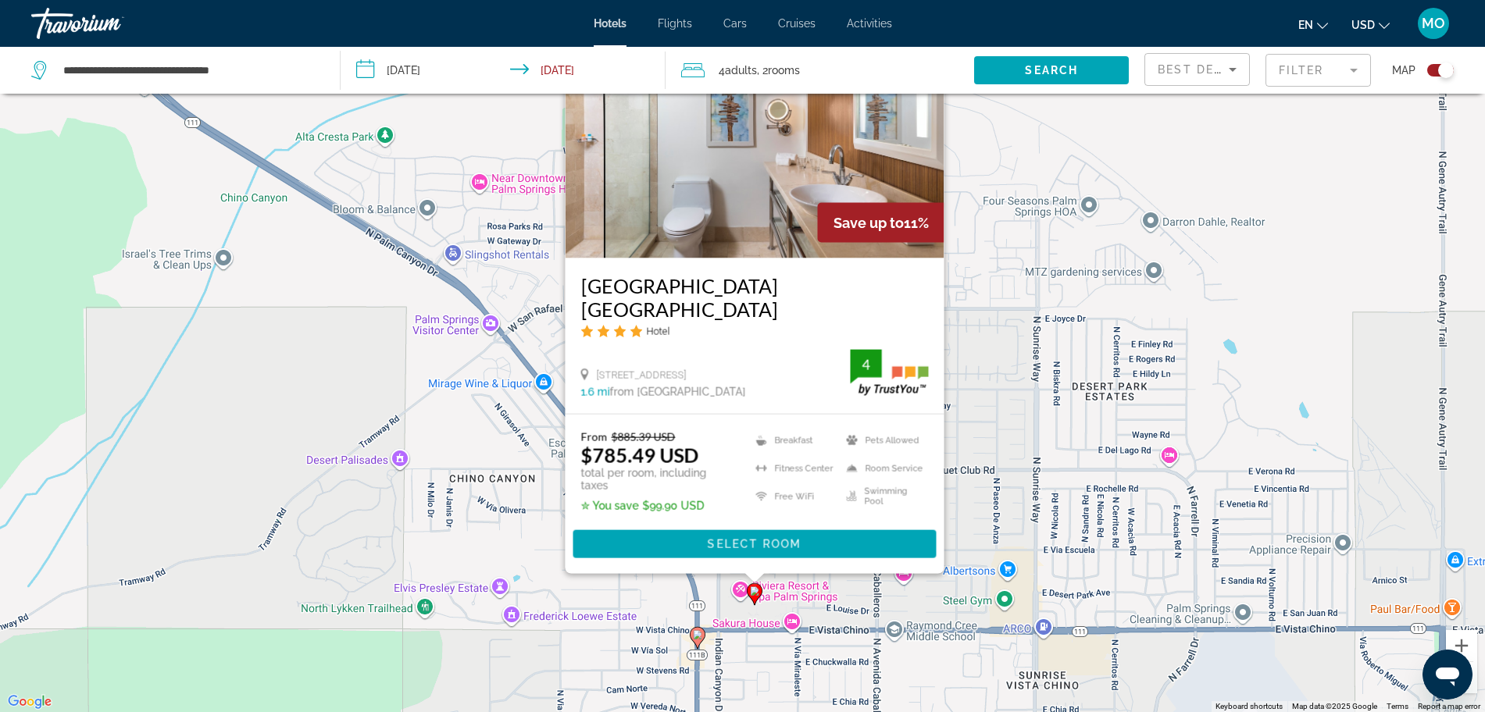
click at [976, 473] on div "To activate drag with keyboard, press Alt + Enter. Once in keyboard drag state,…" at bounding box center [742, 356] width 1485 height 712
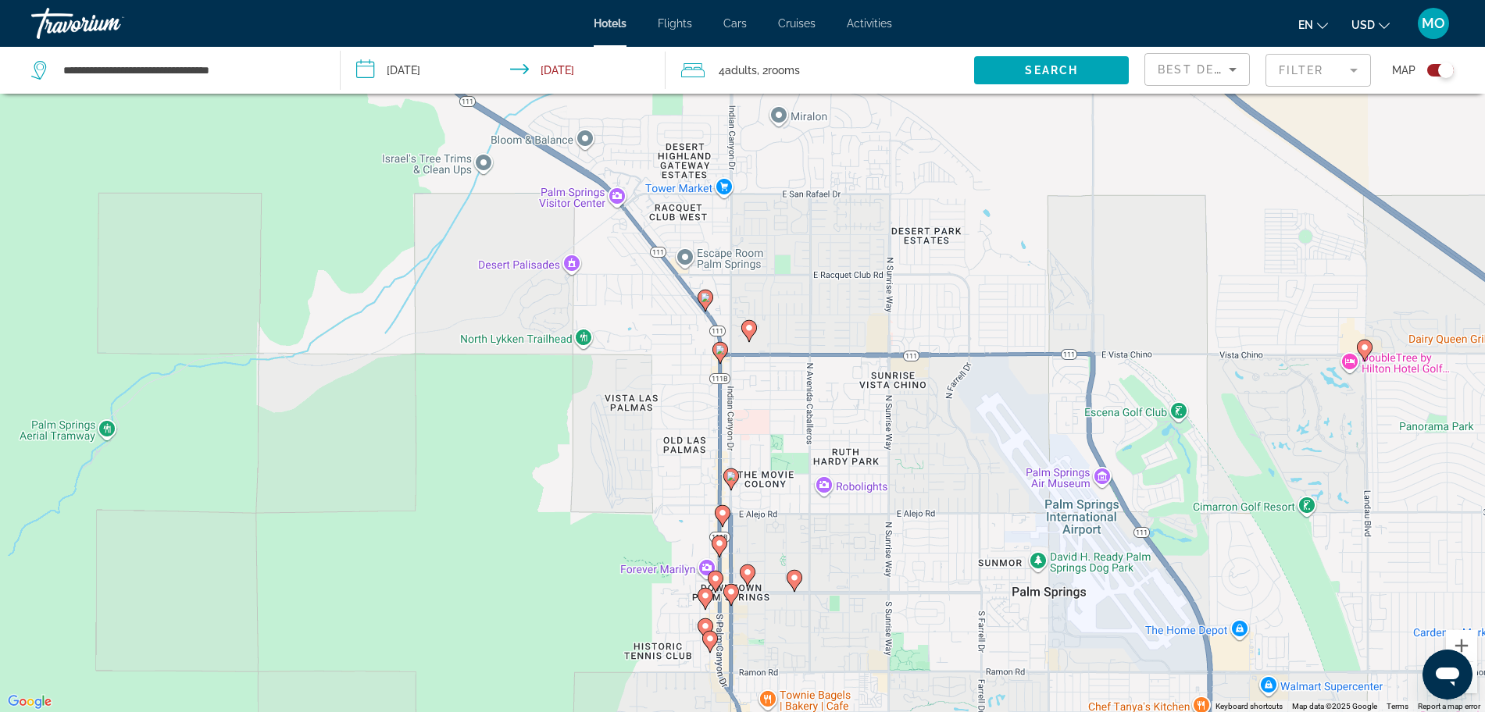
drag, startPoint x: 828, startPoint y: 548, endPoint x: 817, endPoint y: 343, distance: 204.9
click at [817, 343] on div "To activate drag with keyboard, press Alt + Enter. Once in keyboard drag state,…" at bounding box center [742, 356] width 1485 height 712
click at [1299, 77] on mat-form-field "Filter" at bounding box center [1317, 70] width 105 height 33
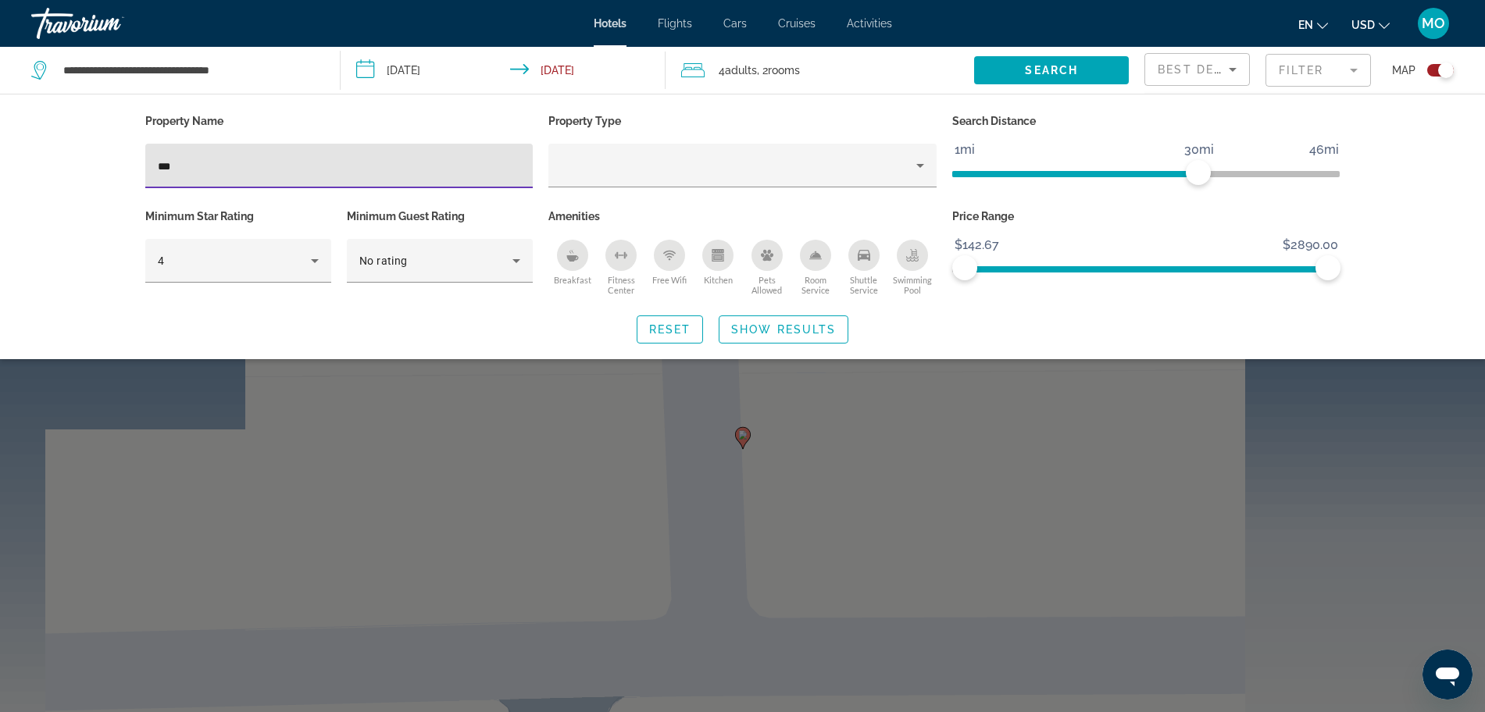
type input "***"
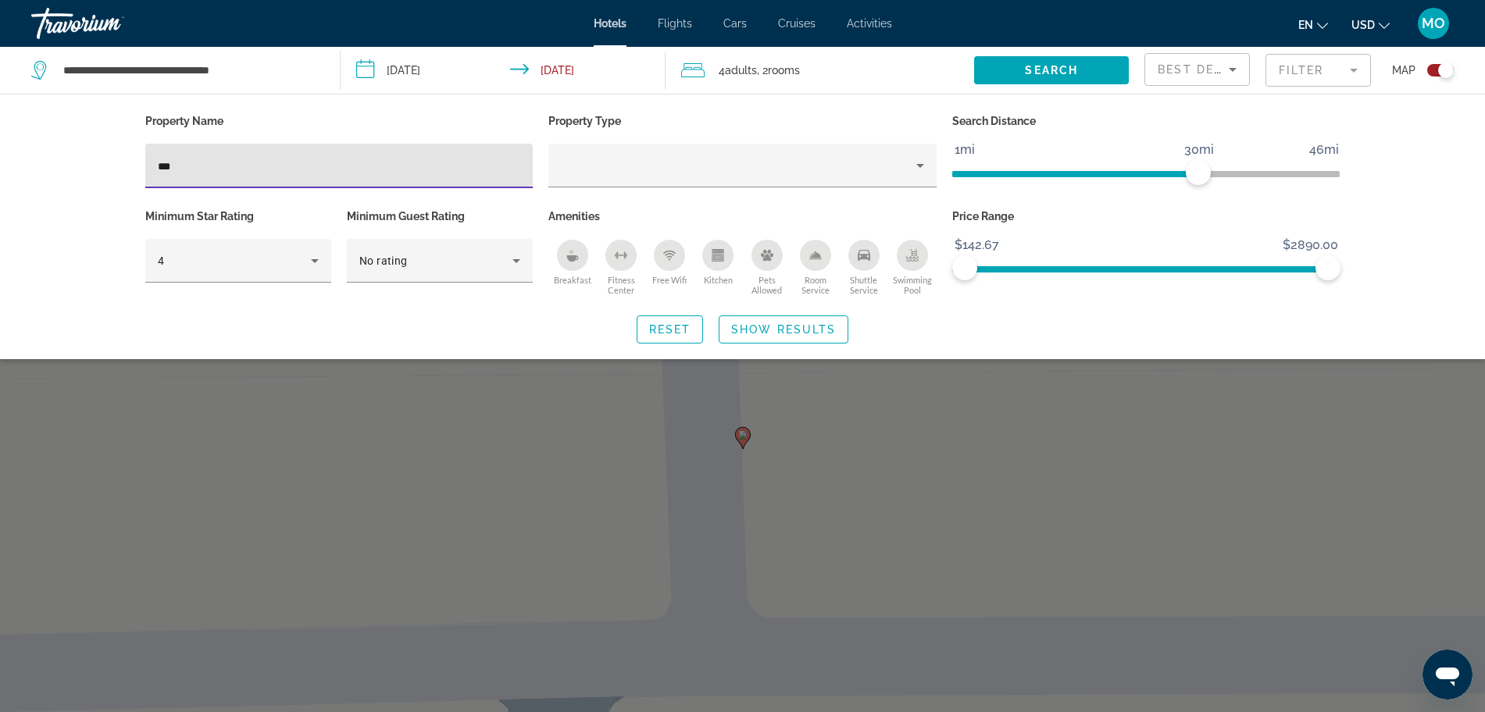
click at [741, 431] on div "Search widget" at bounding box center [742, 473] width 1485 height 478
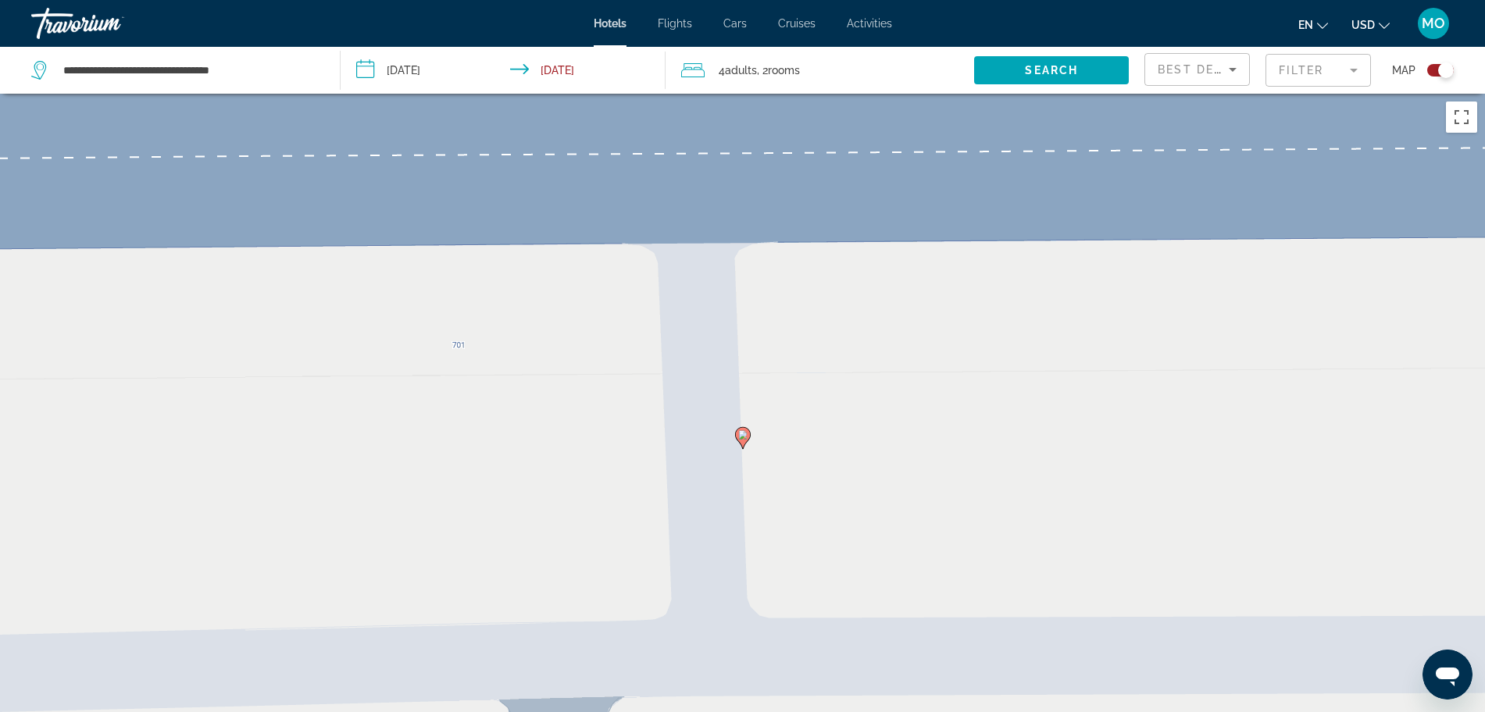
click at [740, 431] on image "Main content" at bounding box center [742, 434] width 9 height 9
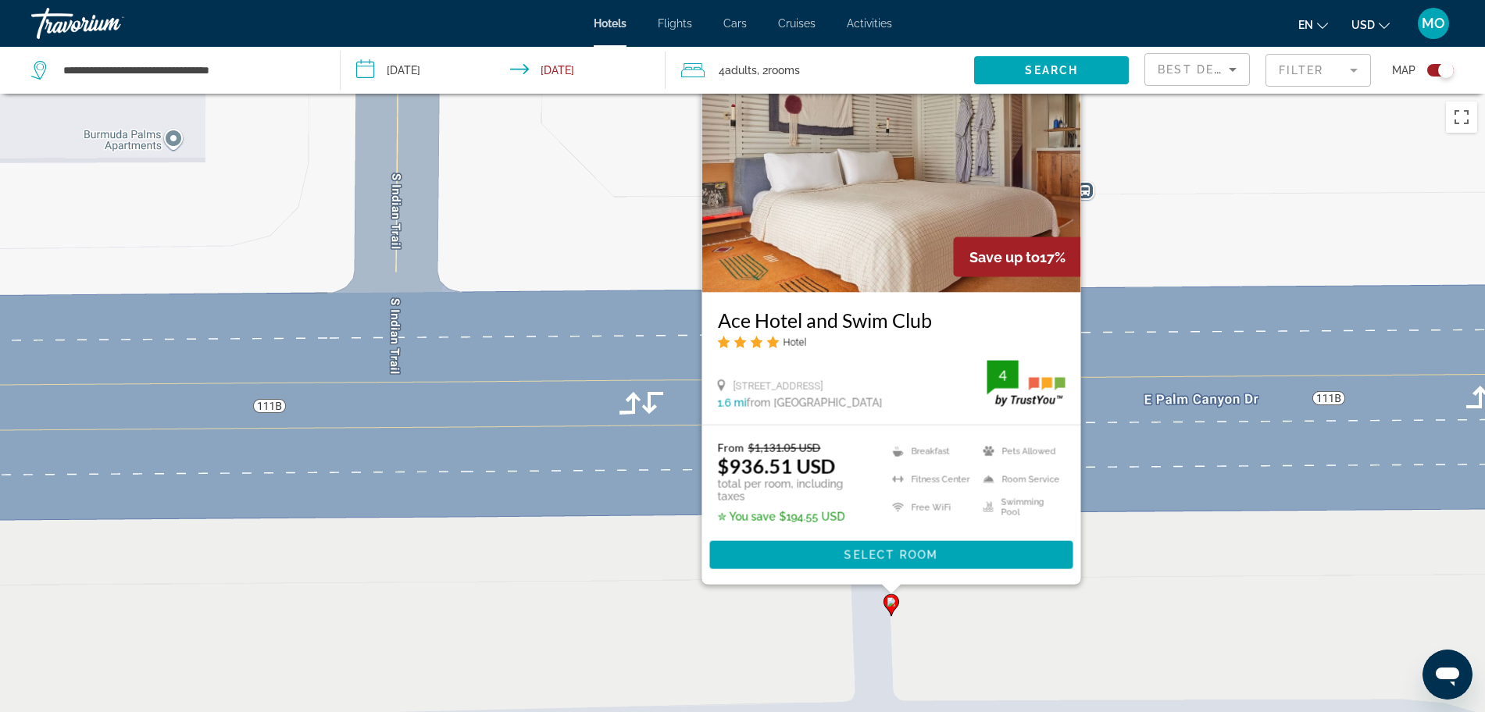
scroll to position [187, 0]
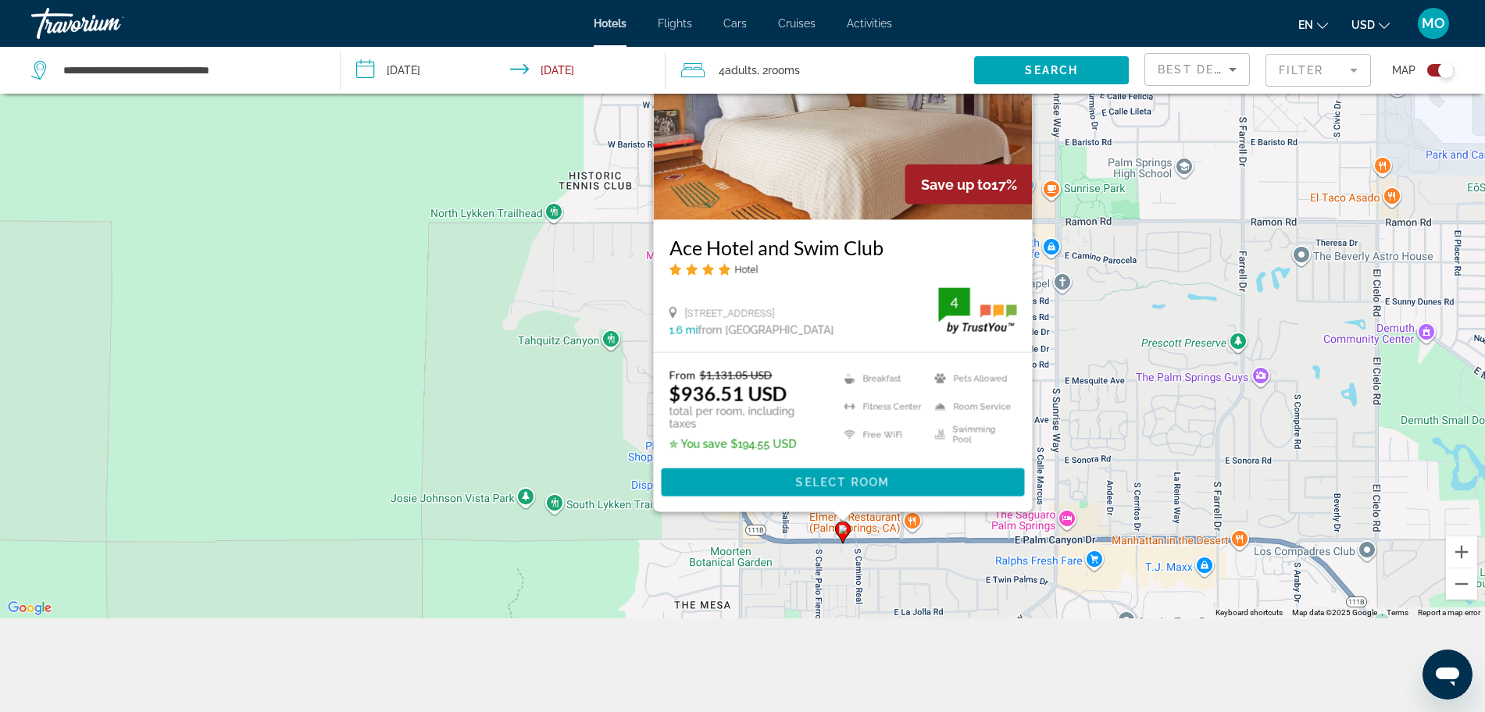
drag, startPoint x: 968, startPoint y: 506, endPoint x: 748, endPoint y: 572, distance: 229.8
click at [748, 573] on div "To activate drag with keyboard, press Alt + Enter. Once in keyboard drag state,…" at bounding box center [742, 262] width 1485 height 712
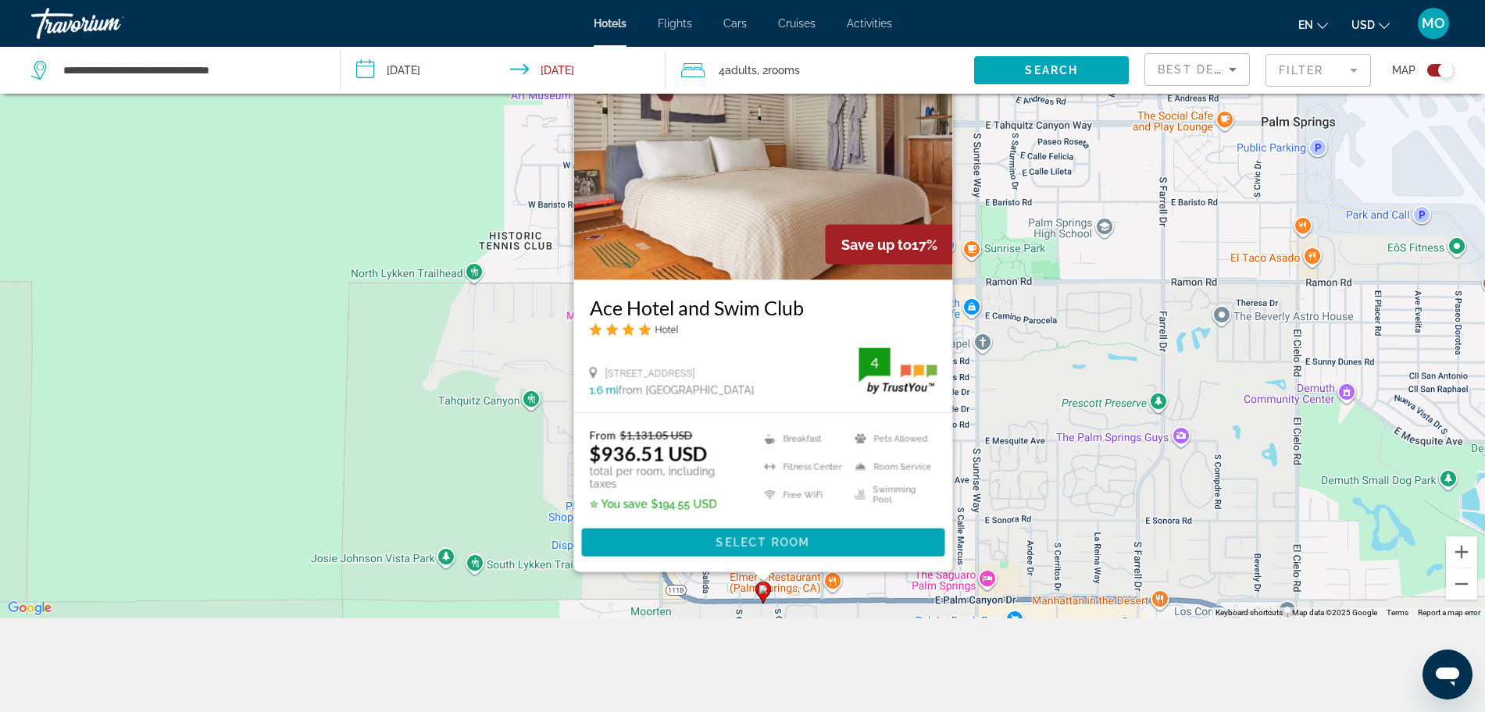
drag, startPoint x: 1037, startPoint y: 330, endPoint x: 1030, endPoint y: 378, distance: 48.9
click at [1032, 393] on div "To activate drag with keyboard, press Alt + Enter. Once in keyboard drag state,…" at bounding box center [742, 262] width 1485 height 712
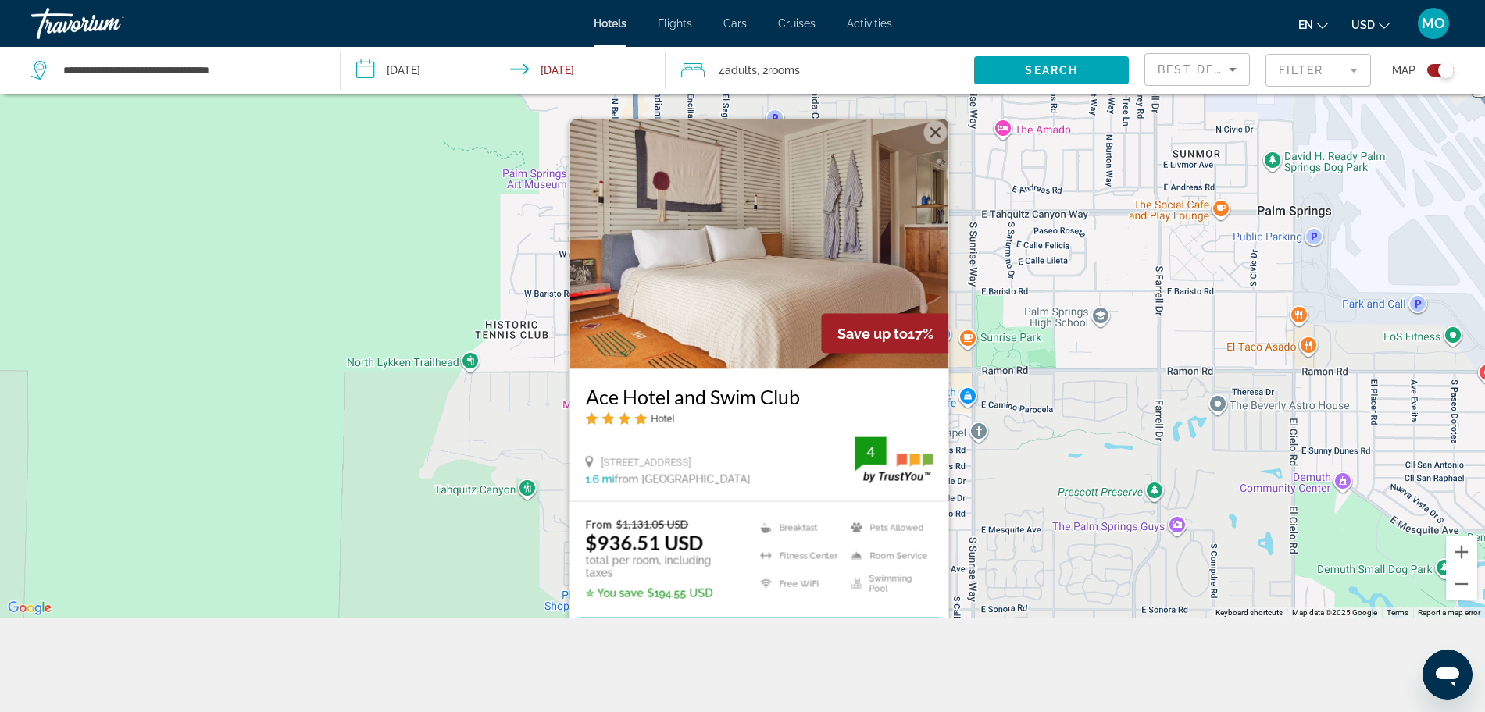
drag, startPoint x: 1020, startPoint y: 170, endPoint x: 954, endPoint y: 159, distance: 66.5
click at [1015, 237] on div "To activate drag with keyboard, press Alt + Enter. Once in keyboard drag state,…" at bounding box center [742, 262] width 1485 height 712
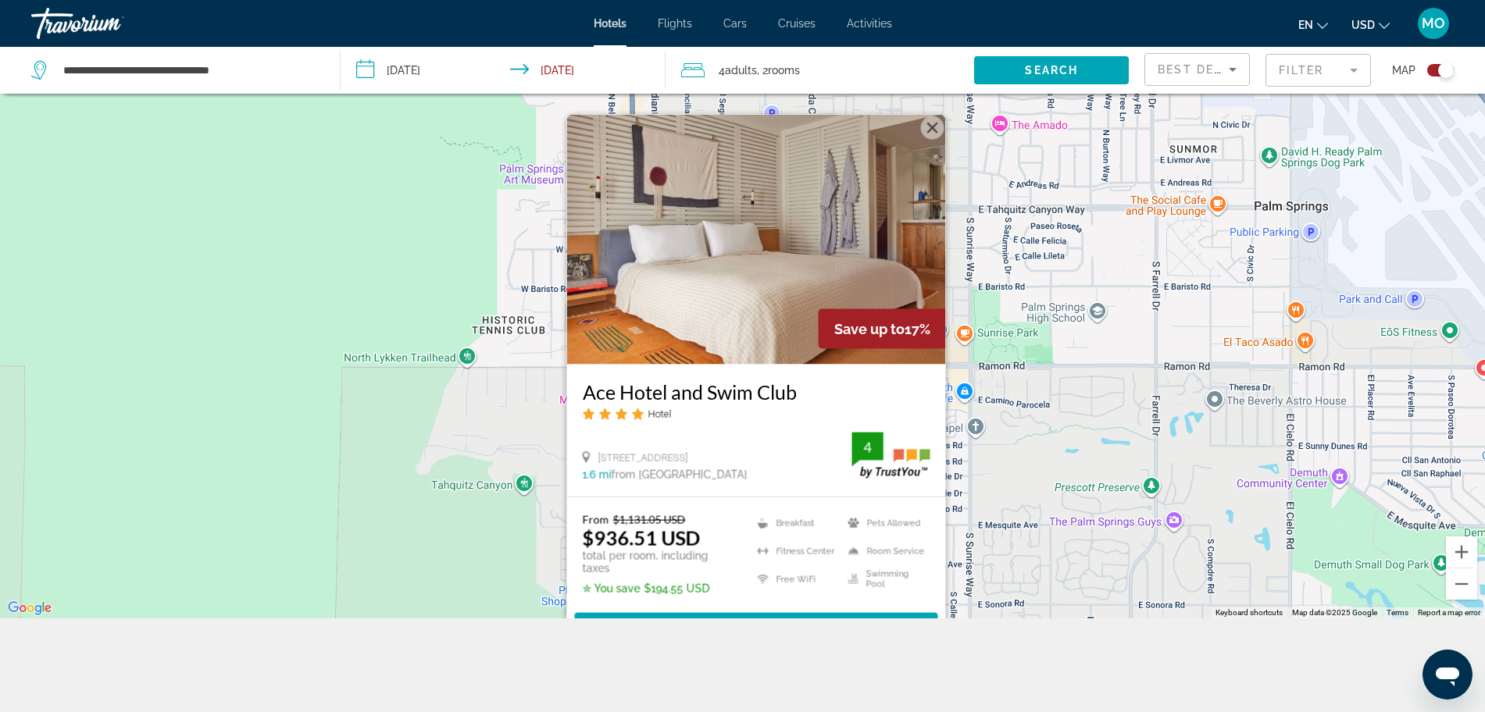
click at [936, 140] on button "Close" at bounding box center [931, 127] width 23 height 23
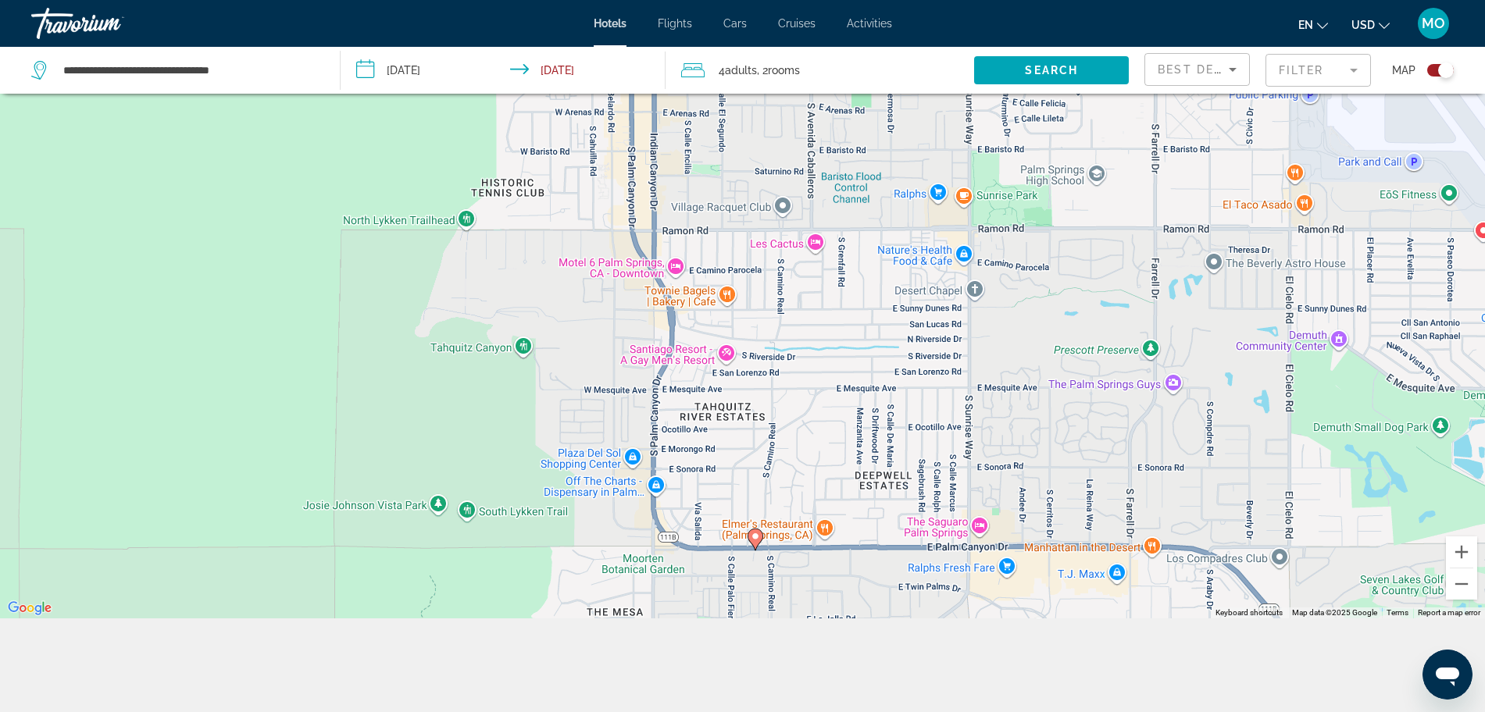
drag, startPoint x: 940, startPoint y: 470, endPoint x: 939, endPoint y: 330, distance: 139.8
click at [939, 330] on div "To activate drag with keyboard, press Alt + Enter. Once in keyboard drag state,…" at bounding box center [742, 262] width 1485 height 712
click at [752, 534] on image "Main content" at bounding box center [755, 536] width 9 height 9
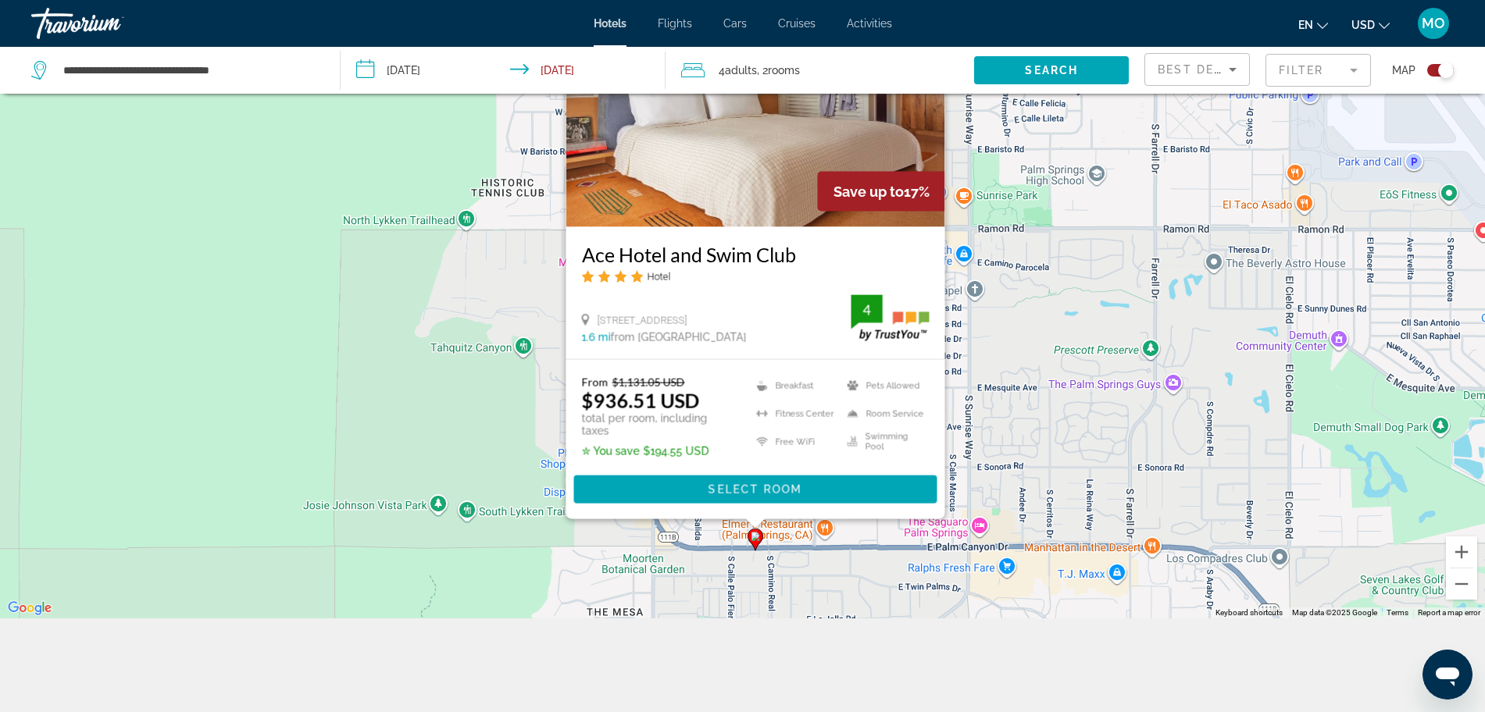
click at [1004, 394] on div "To activate drag with keyboard, press Alt + Enter. Once in keyboard drag state,…" at bounding box center [742, 262] width 1485 height 712
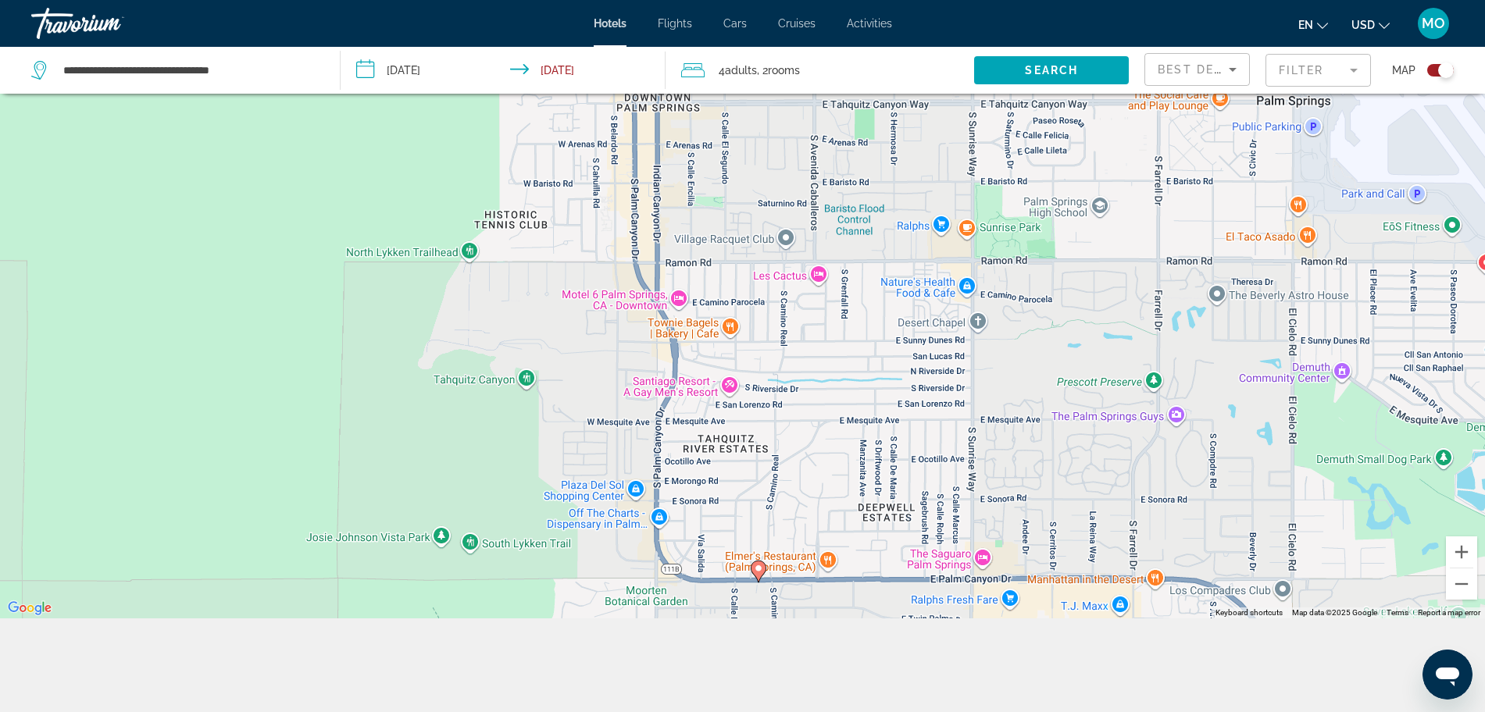
drag, startPoint x: 815, startPoint y: 384, endPoint x: 819, endPoint y: 419, distance: 35.3
click at [819, 419] on div "To activate drag with keyboard, press Alt + Enter. Once in keyboard drag state,…" at bounding box center [742, 262] width 1485 height 712
